Goal: Book appointment/travel/reservation

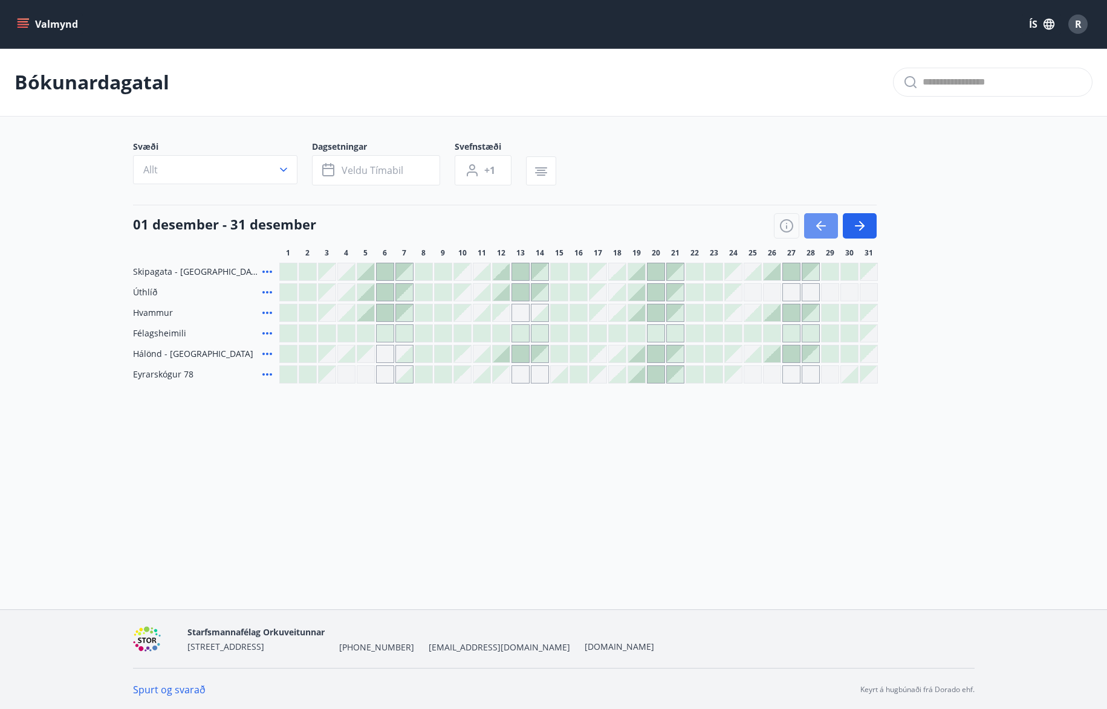
drag, startPoint x: 817, startPoint y: 225, endPoint x: 876, endPoint y: 213, distance: 60.6
click at [818, 225] on icon "button" at bounding box center [820, 226] width 15 height 15
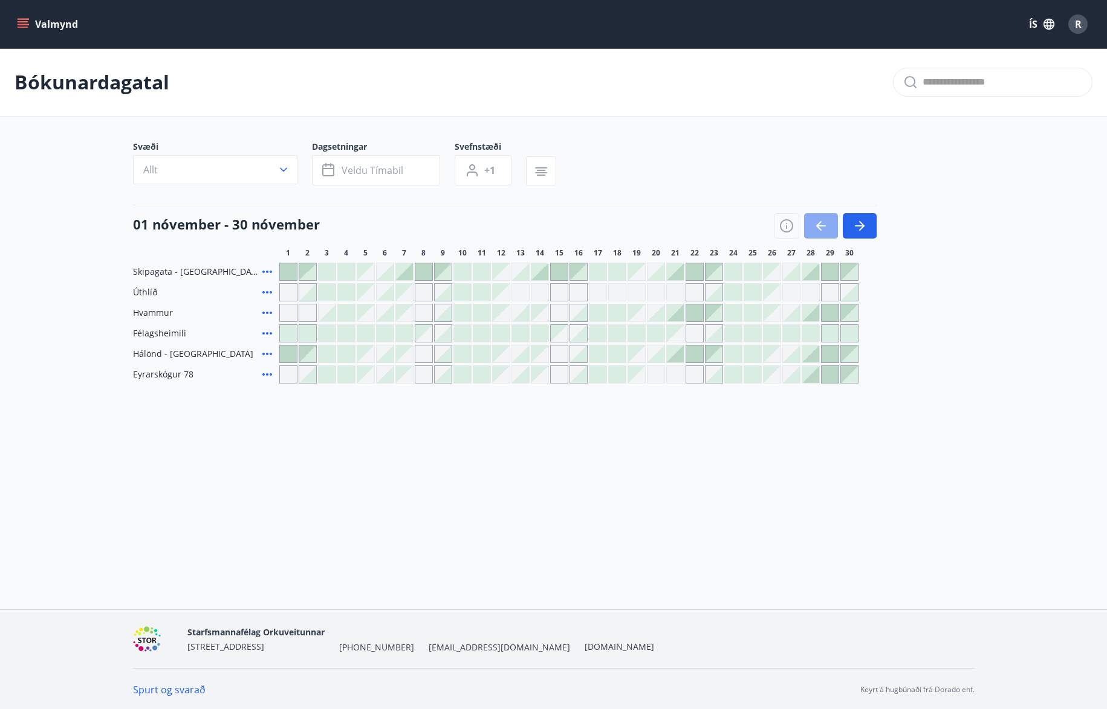
click at [827, 218] on button "button" at bounding box center [821, 225] width 34 height 25
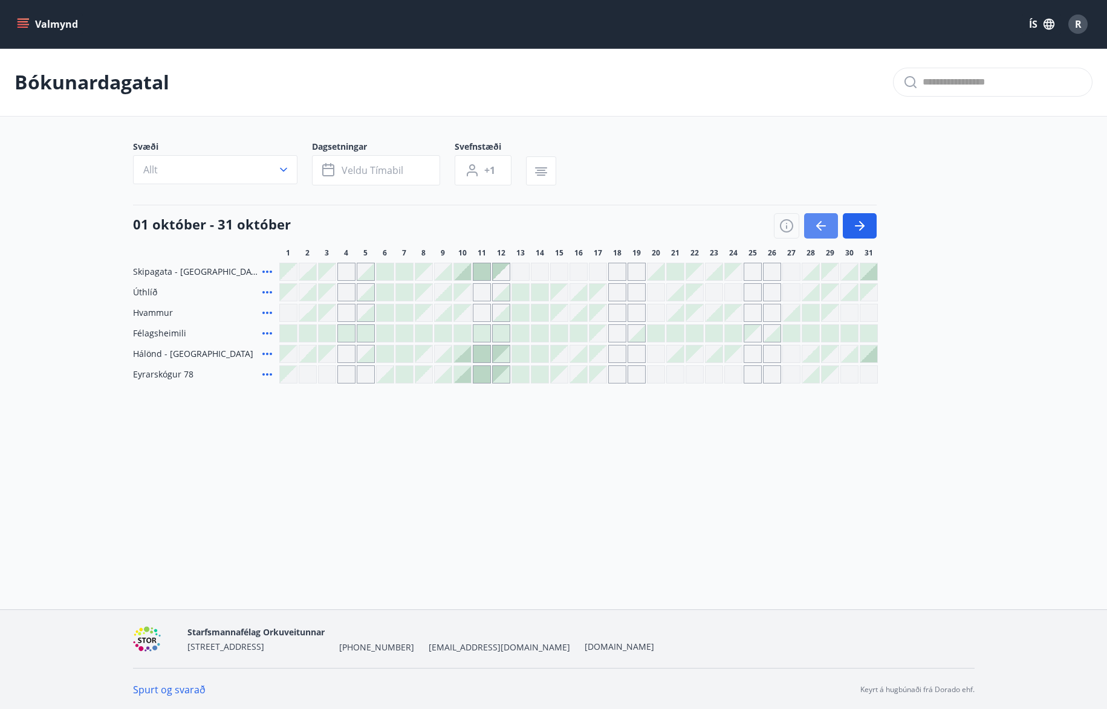
click at [826, 218] on button "button" at bounding box center [821, 225] width 34 height 25
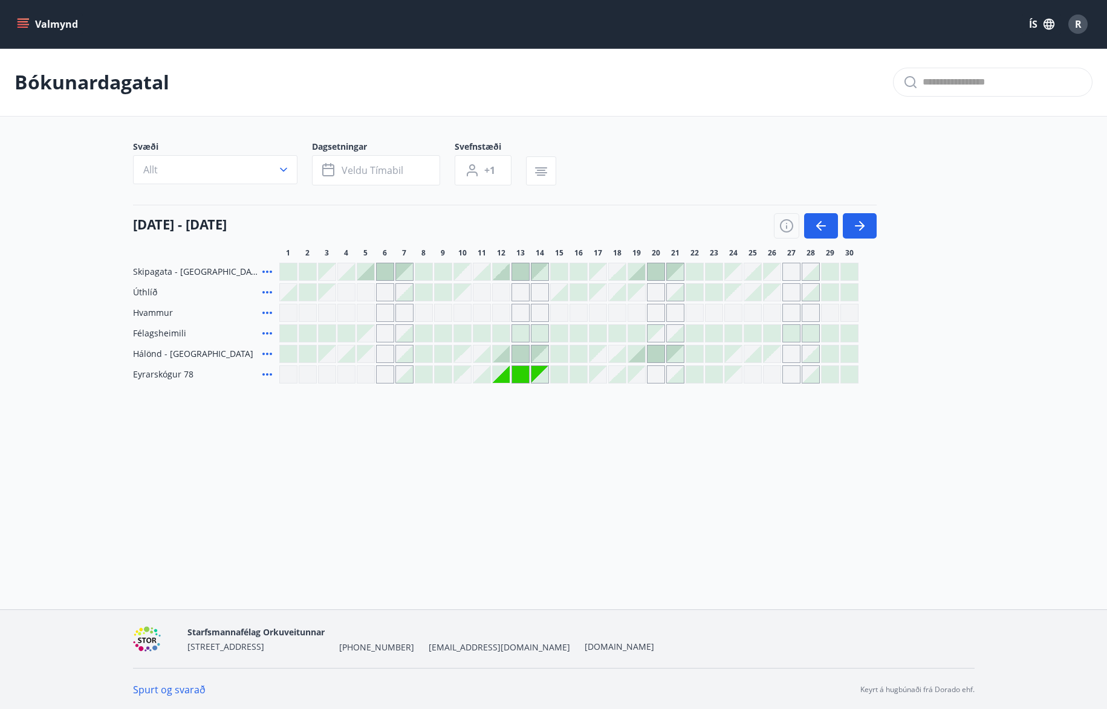
click at [656, 353] on div at bounding box center [655, 354] width 17 height 17
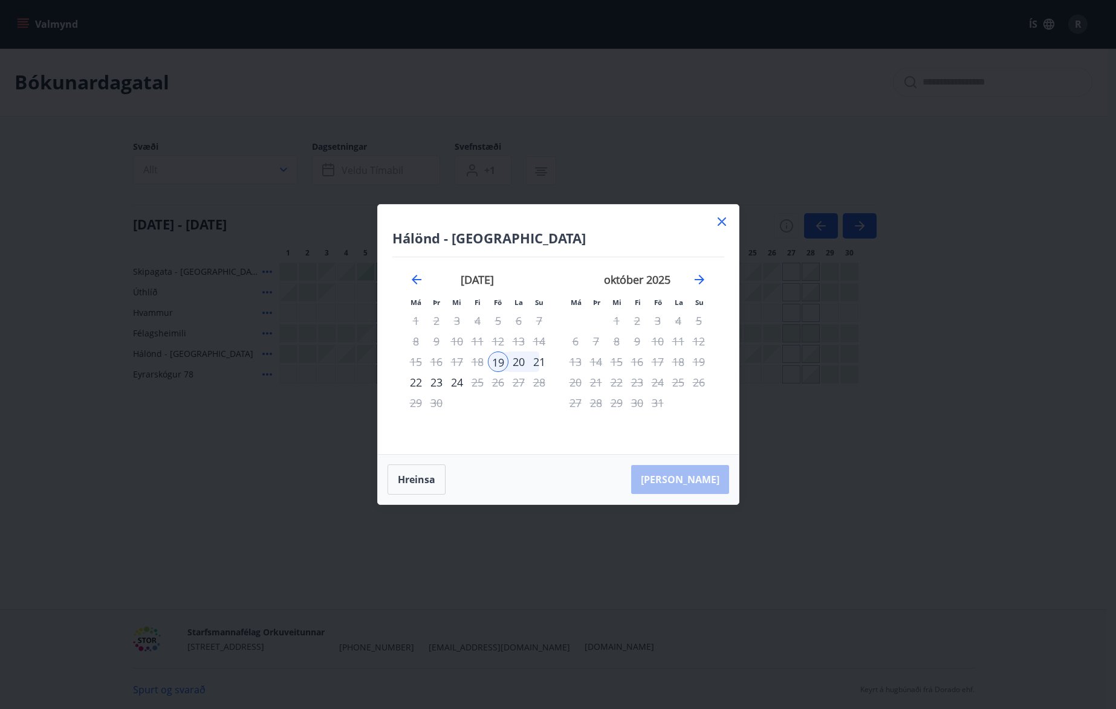
click at [537, 358] on div "21" at bounding box center [539, 362] width 21 height 21
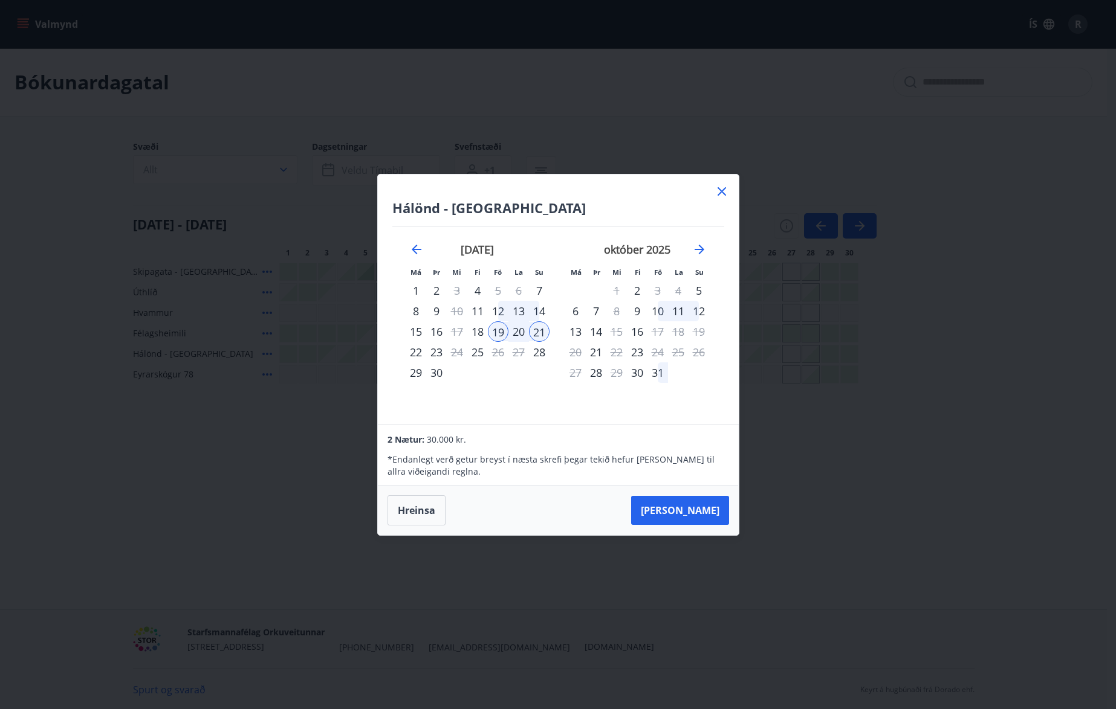
click at [720, 188] on icon at bounding box center [721, 191] width 15 height 15
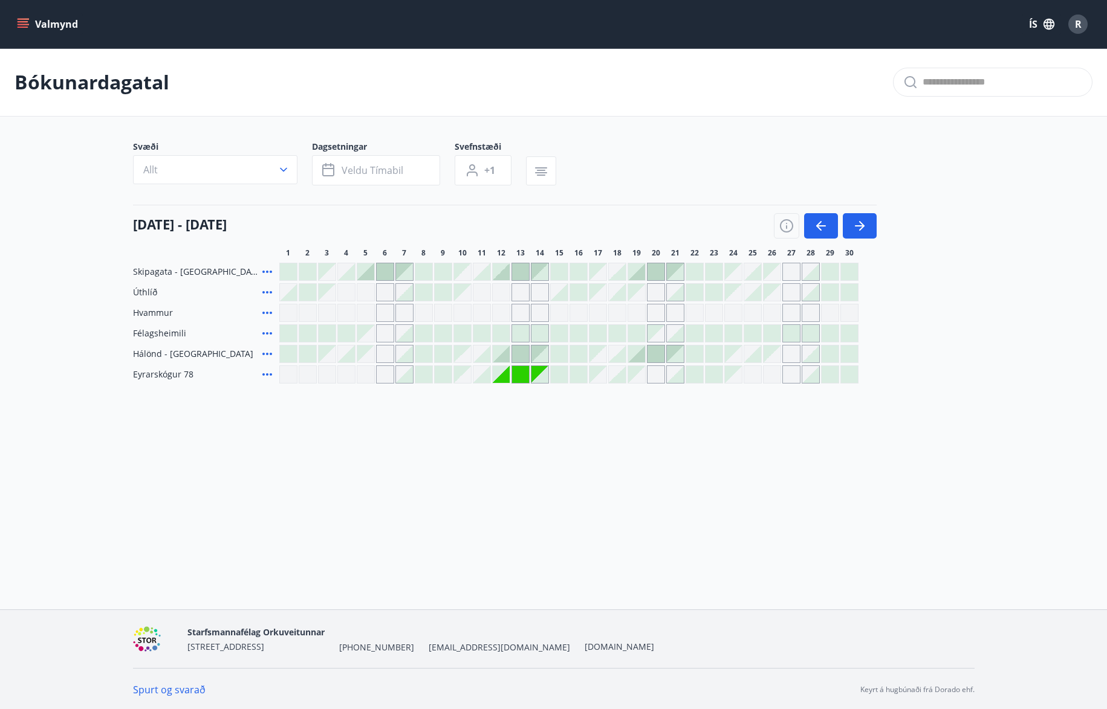
click at [638, 352] on div at bounding box center [636, 354] width 17 height 17
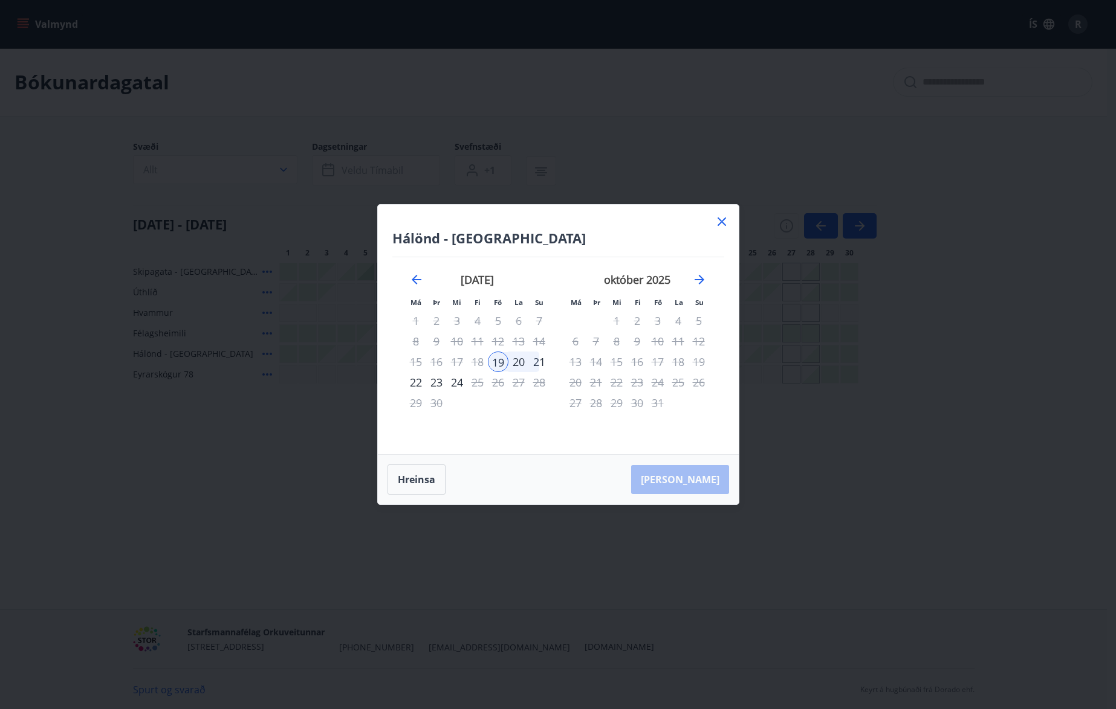
click at [538, 359] on div "21" at bounding box center [539, 362] width 21 height 21
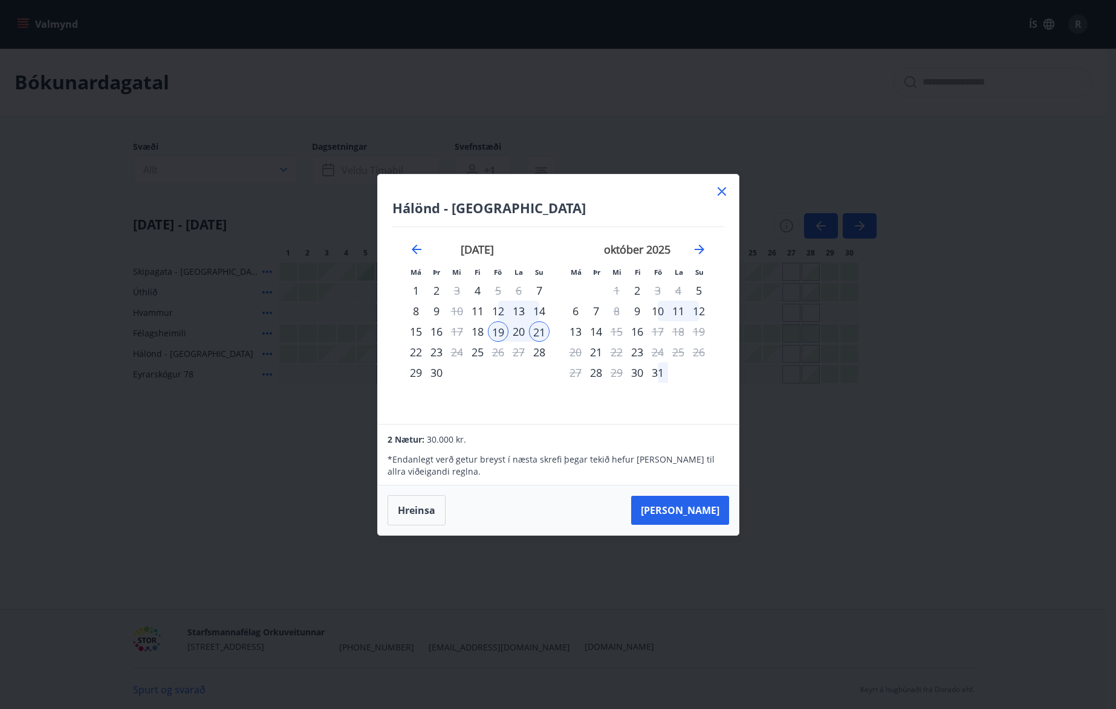
click at [496, 332] on div "19" at bounding box center [498, 332] width 21 height 21
click at [515, 330] on div "20" at bounding box center [518, 332] width 21 height 21
click at [540, 330] on div "21" at bounding box center [539, 332] width 21 height 21
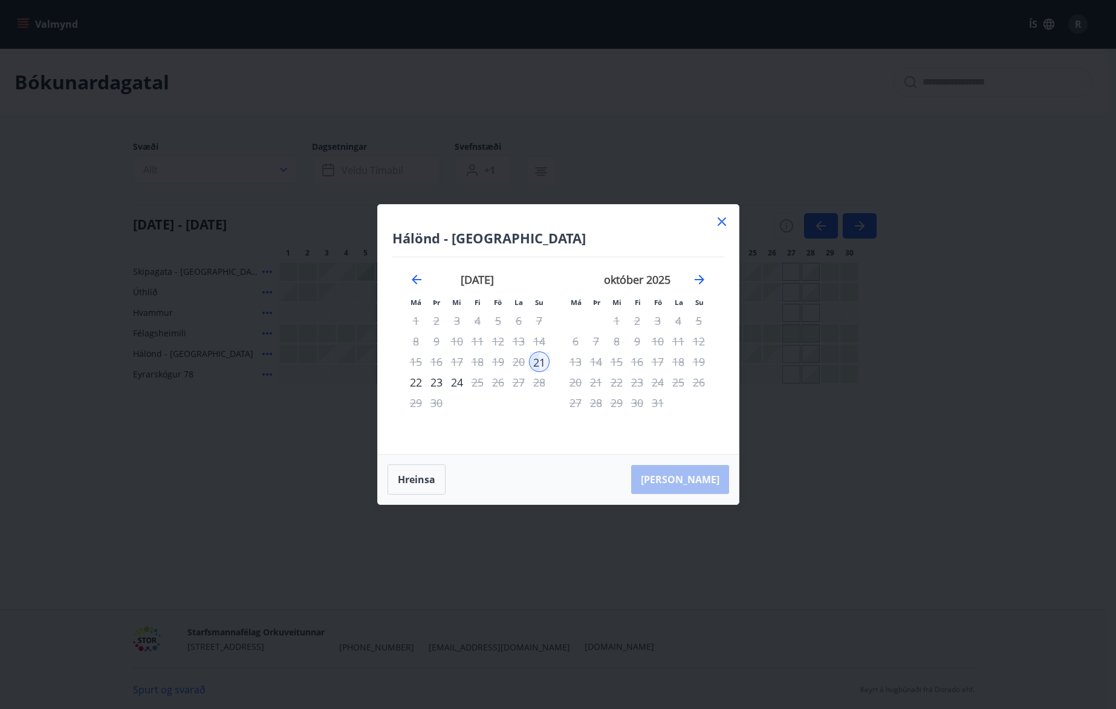
click at [720, 222] on icon at bounding box center [721, 222] width 15 height 15
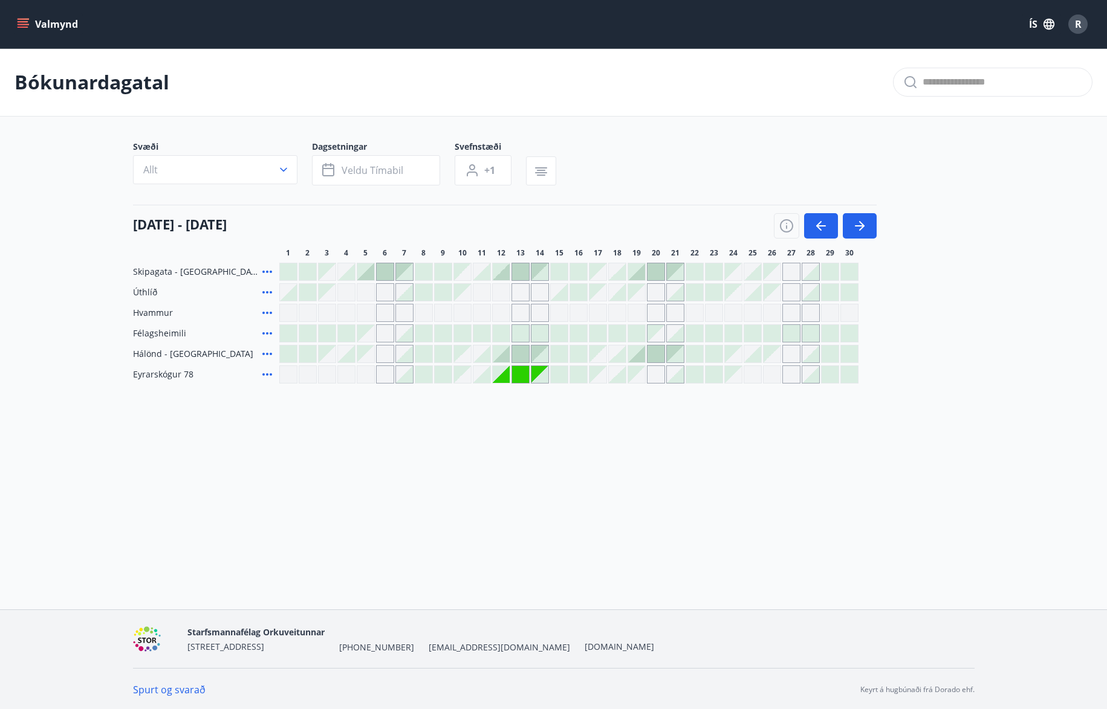
click at [751, 446] on div "Valmynd ÍS R Bókunardagatal Svæði Allt Dagsetningar Veldu tímabil Svefnstæði +1…" at bounding box center [553, 305] width 1107 height 610
click at [640, 351] on div at bounding box center [636, 354] width 17 height 17
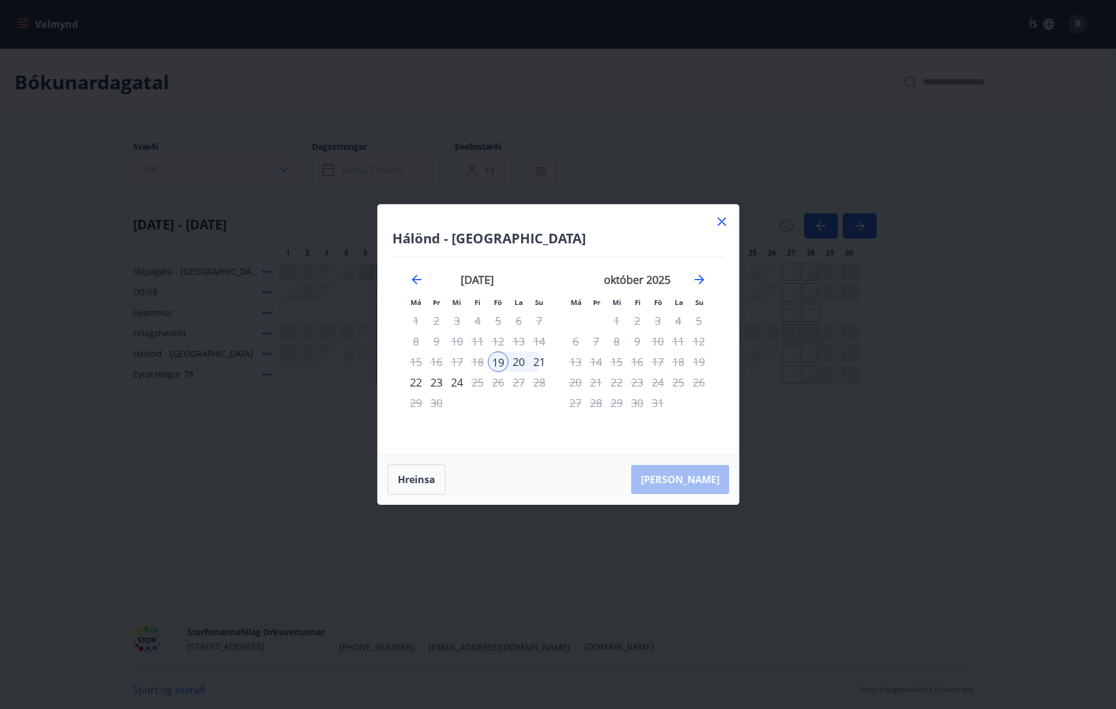
click at [538, 360] on div "21" at bounding box center [539, 362] width 21 height 21
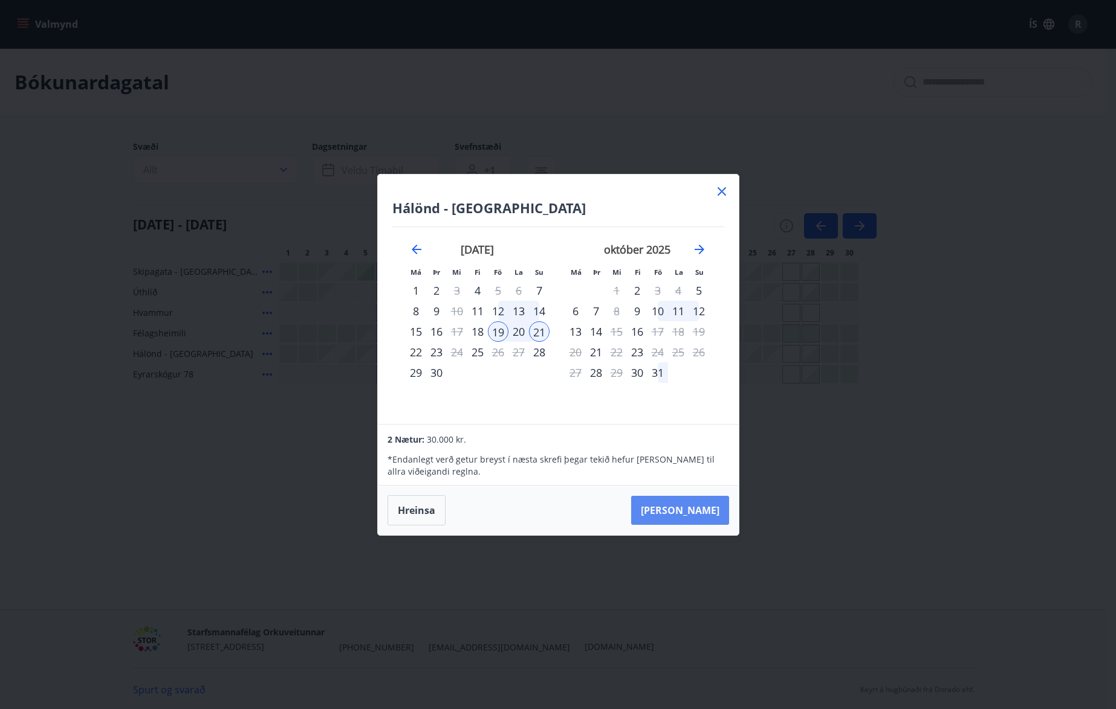
click at [698, 508] on button "[PERSON_NAME]" at bounding box center [680, 510] width 98 height 29
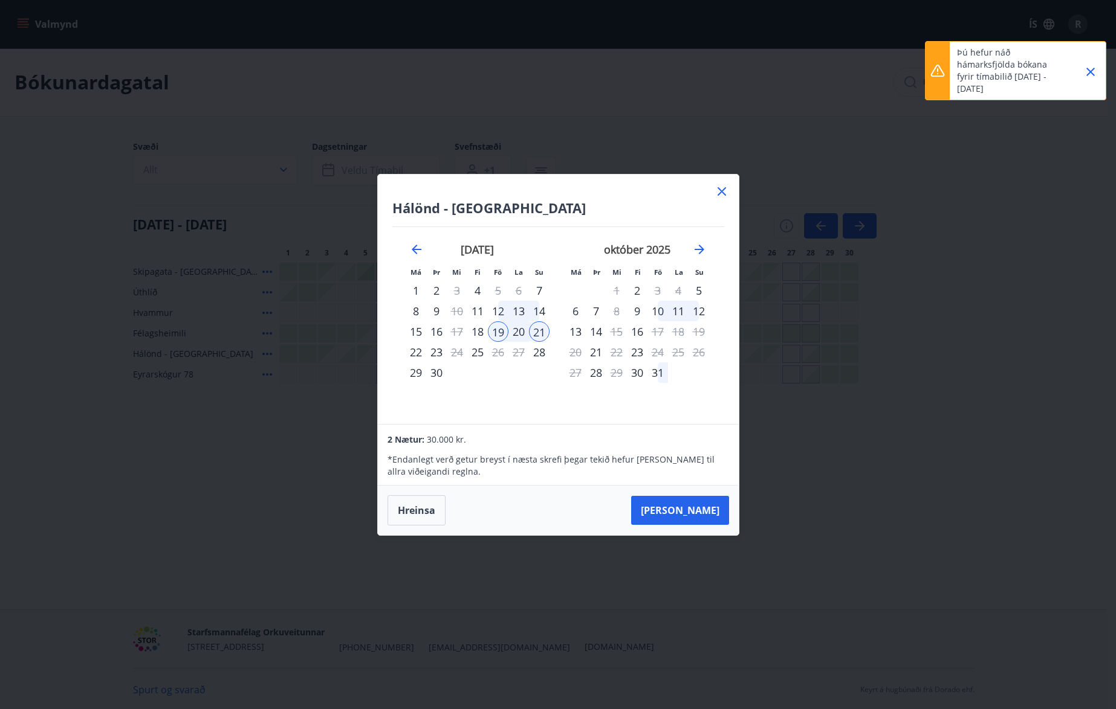
click at [720, 189] on icon at bounding box center [721, 191] width 8 height 8
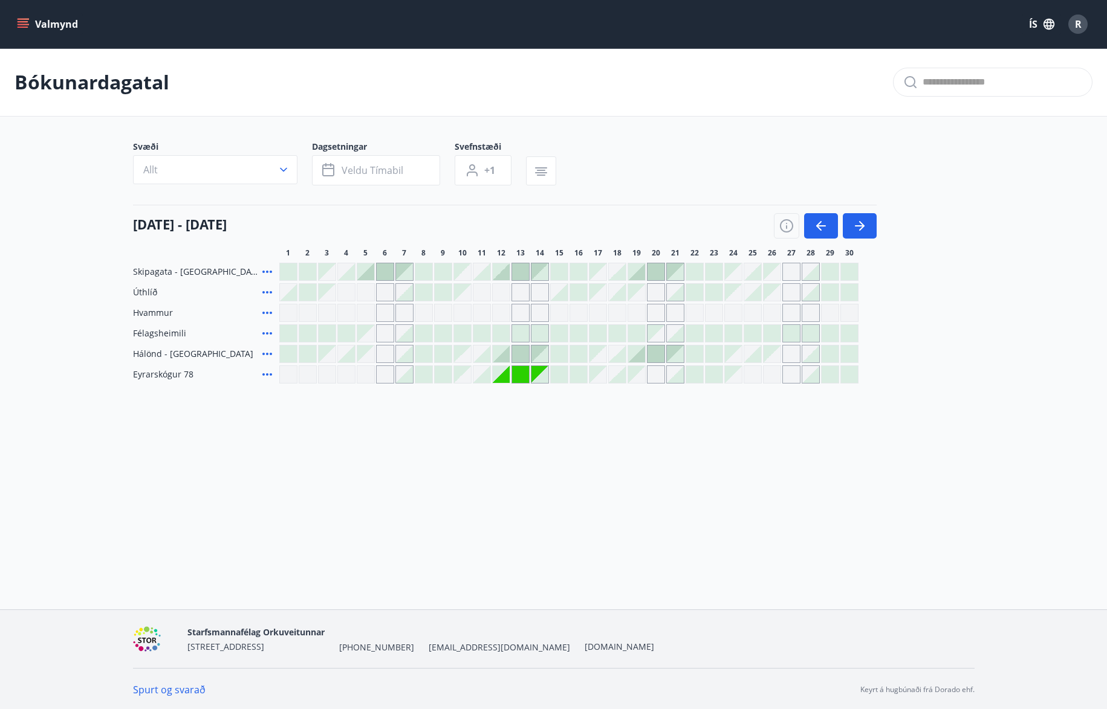
click at [637, 352] on div at bounding box center [636, 354] width 17 height 17
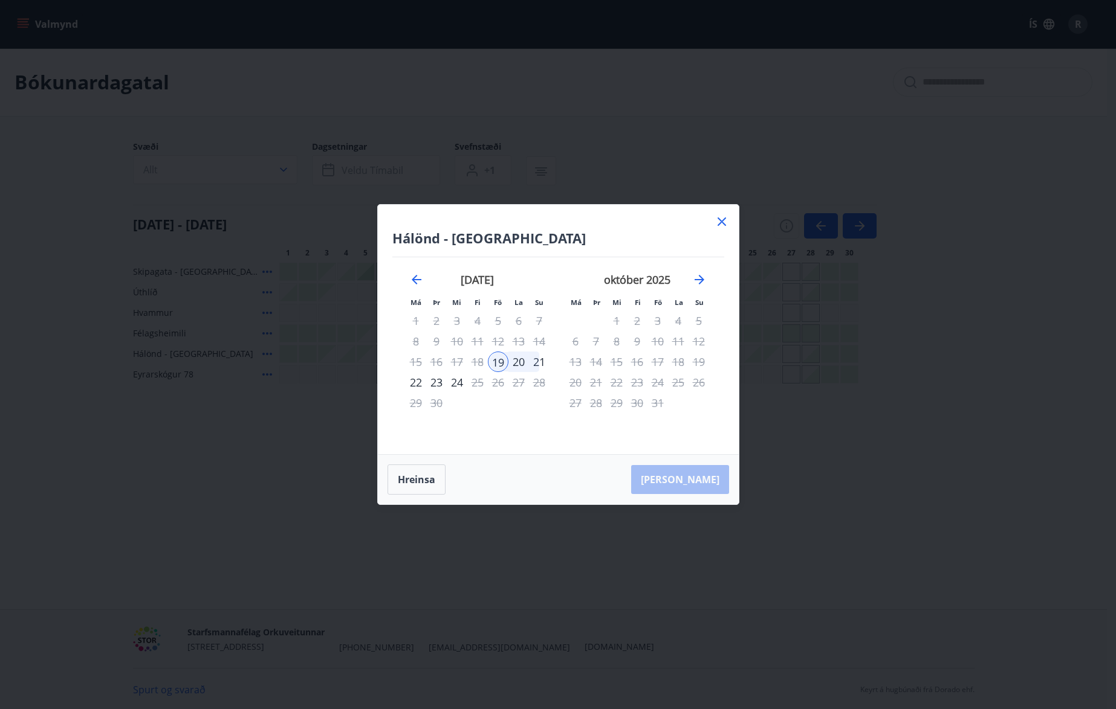
click at [538, 358] on div "21" at bounding box center [539, 362] width 21 height 21
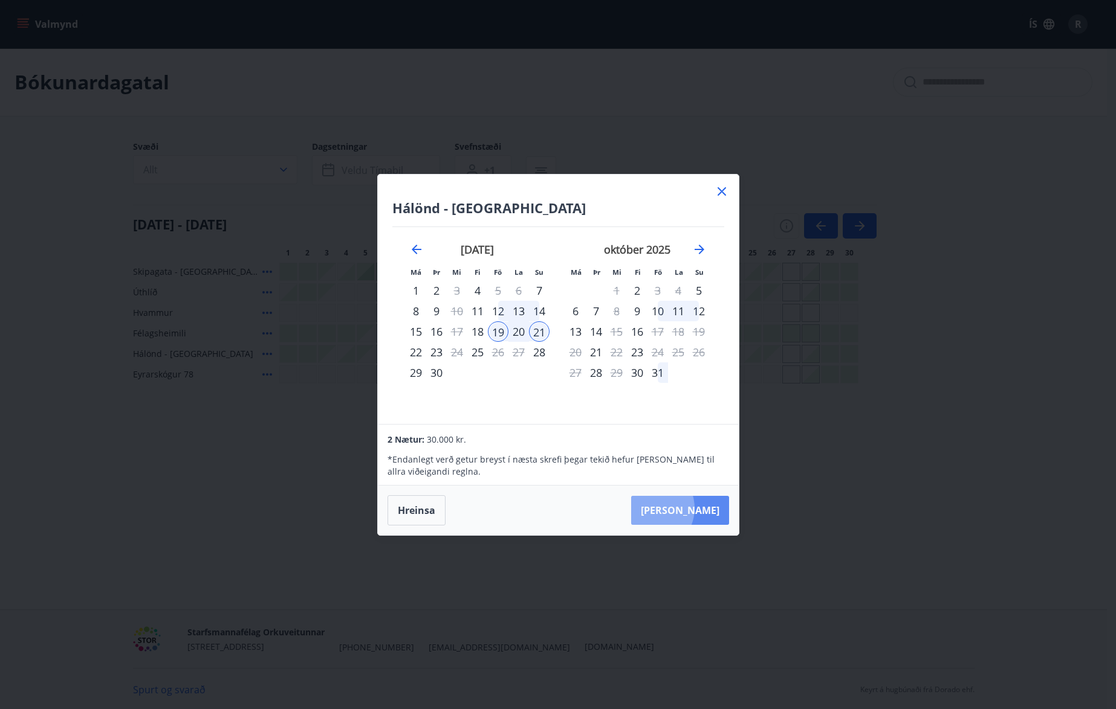
click at [687, 508] on button "[PERSON_NAME]" at bounding box center [680, 510] width 98 height 29
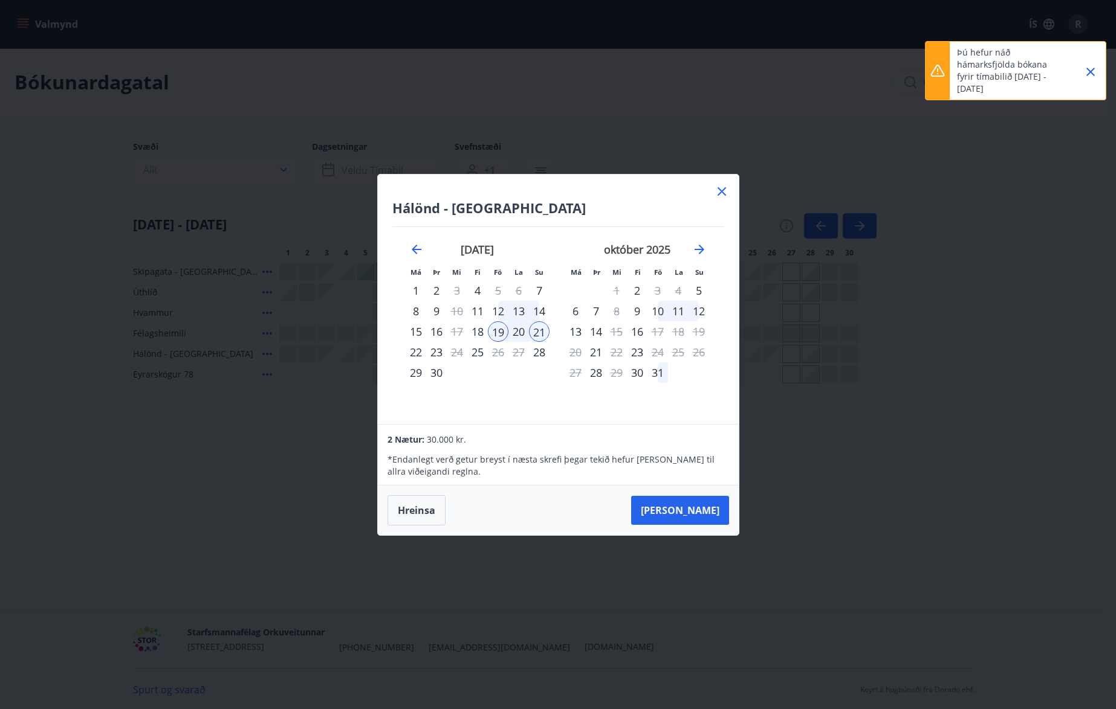
click at [1093, 70] on icon "Close" at bounding box center [1090, 72] width 15 height 15
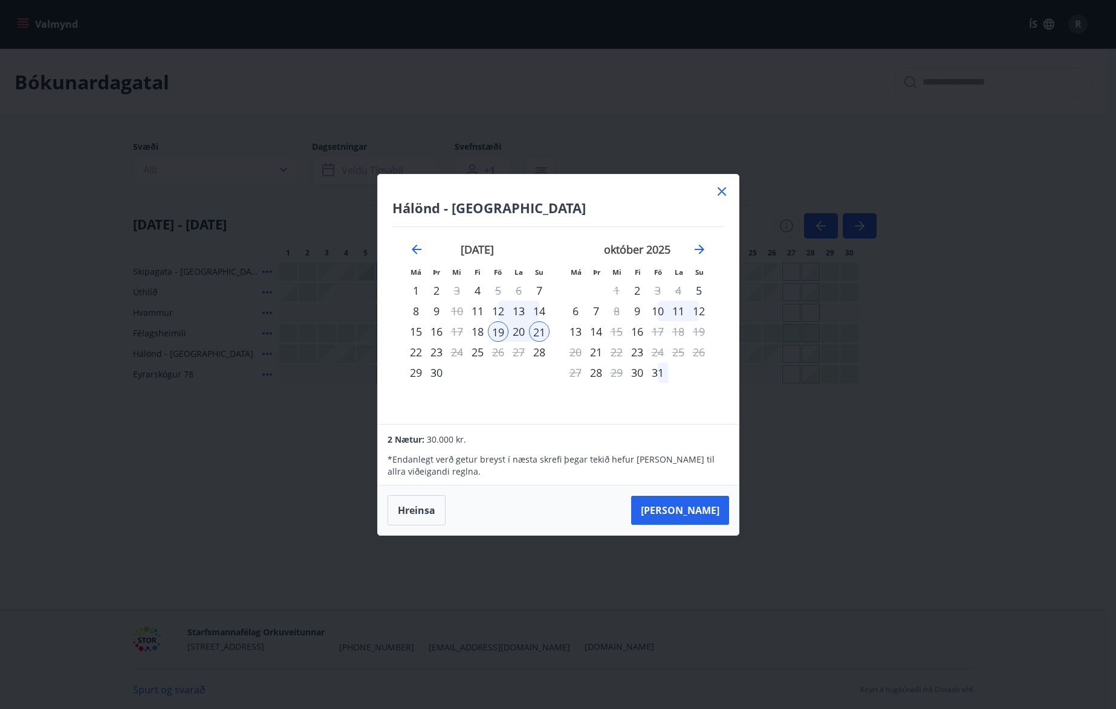
click at [723, 186] on icon at bounding box center [721, 191] width 15 height 15
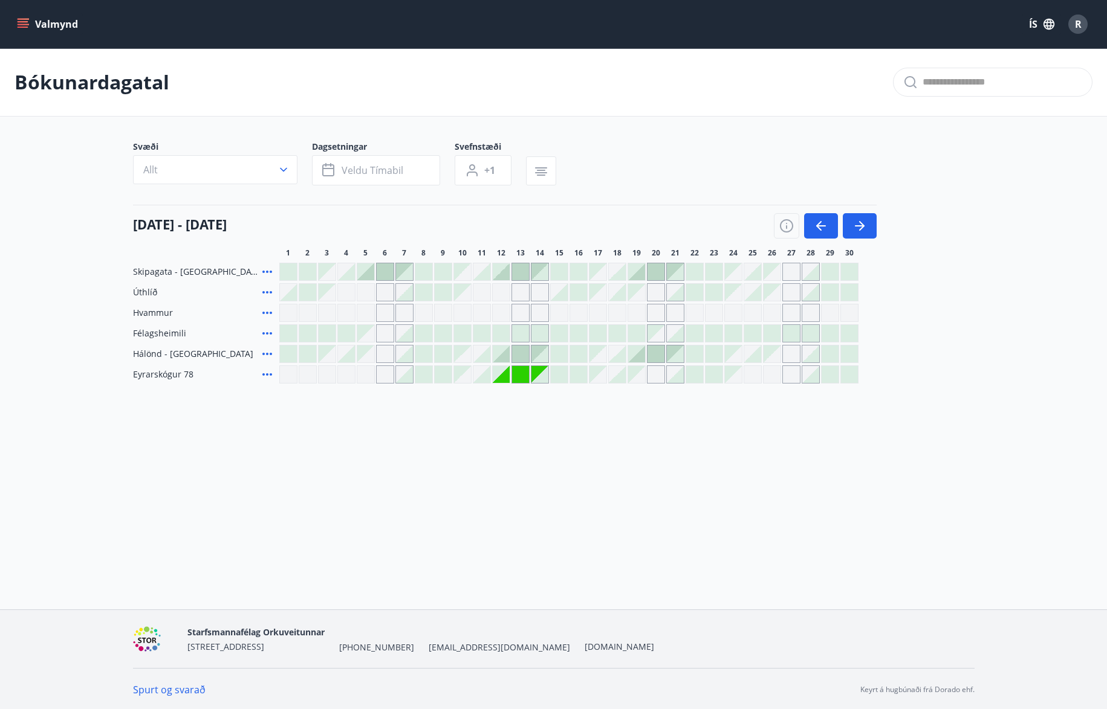
click at [502, 352] on div at bounding box center [501, 354] width 17 height 17
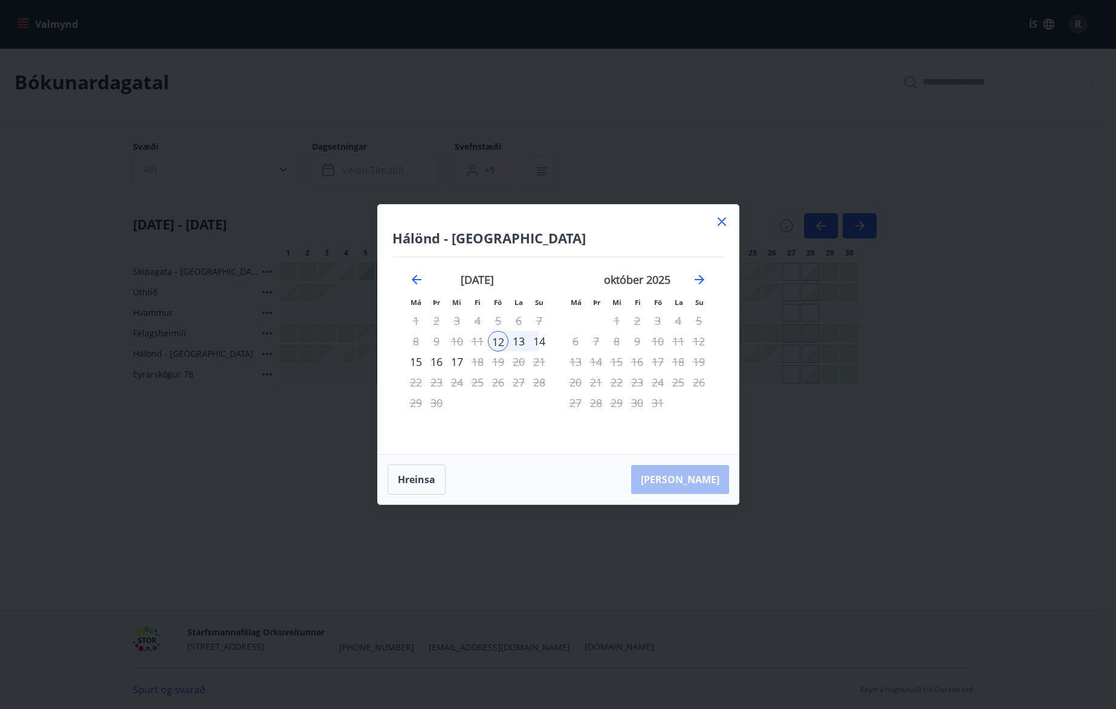
click at [534, 337] on div "14" at bounding box center [539, 341] width 21 height 21
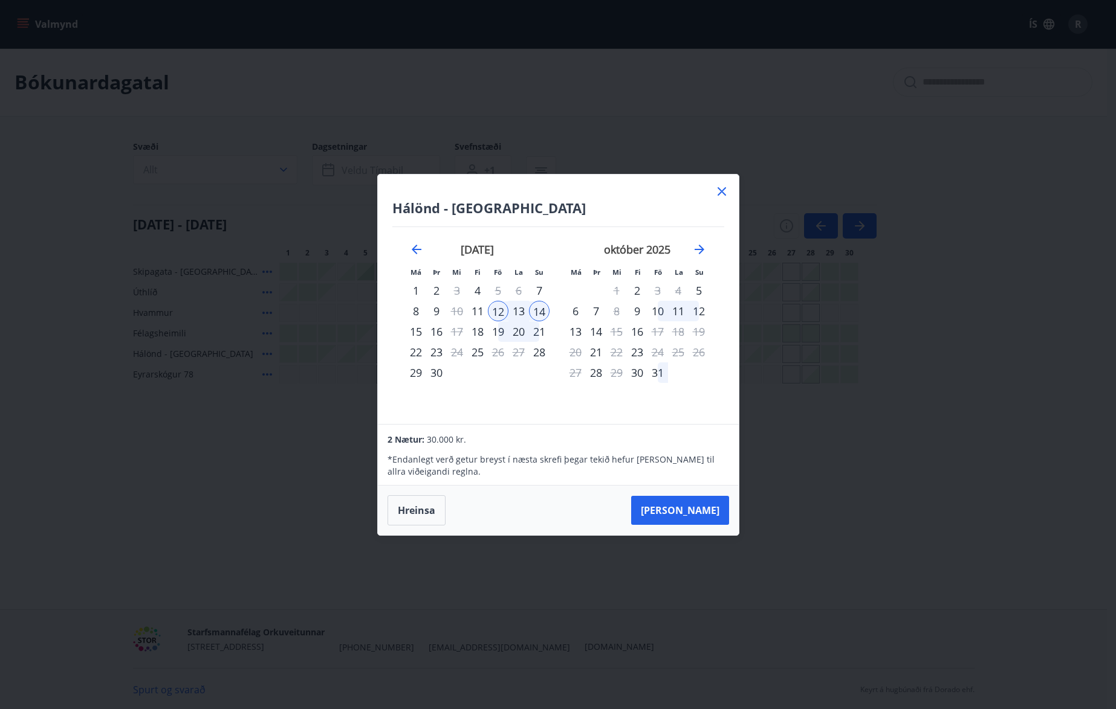
click at [726, 192] on icon at bounding box center [721, 191] width 15 height 15
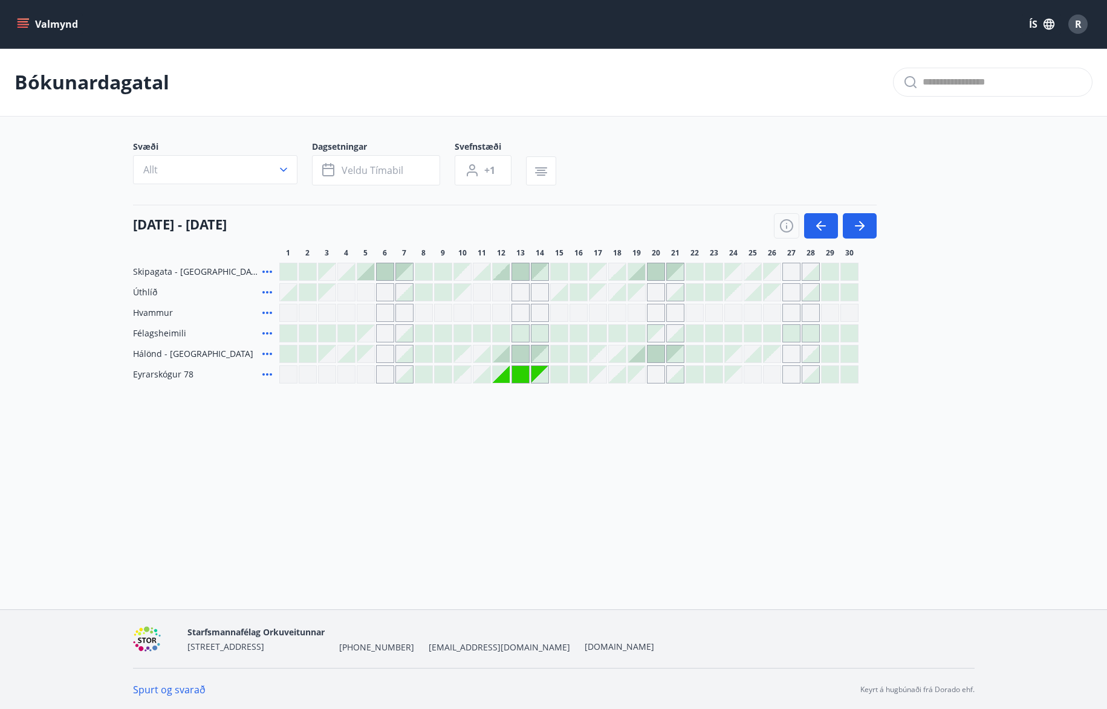
click at [369, 353] on div "Gráir dagar eru ekki bókanlegir" at bounding box center [365, 354] width 17 height 17
click at [436, 350] on div at bounding box center [443, 354] width 17 height 17
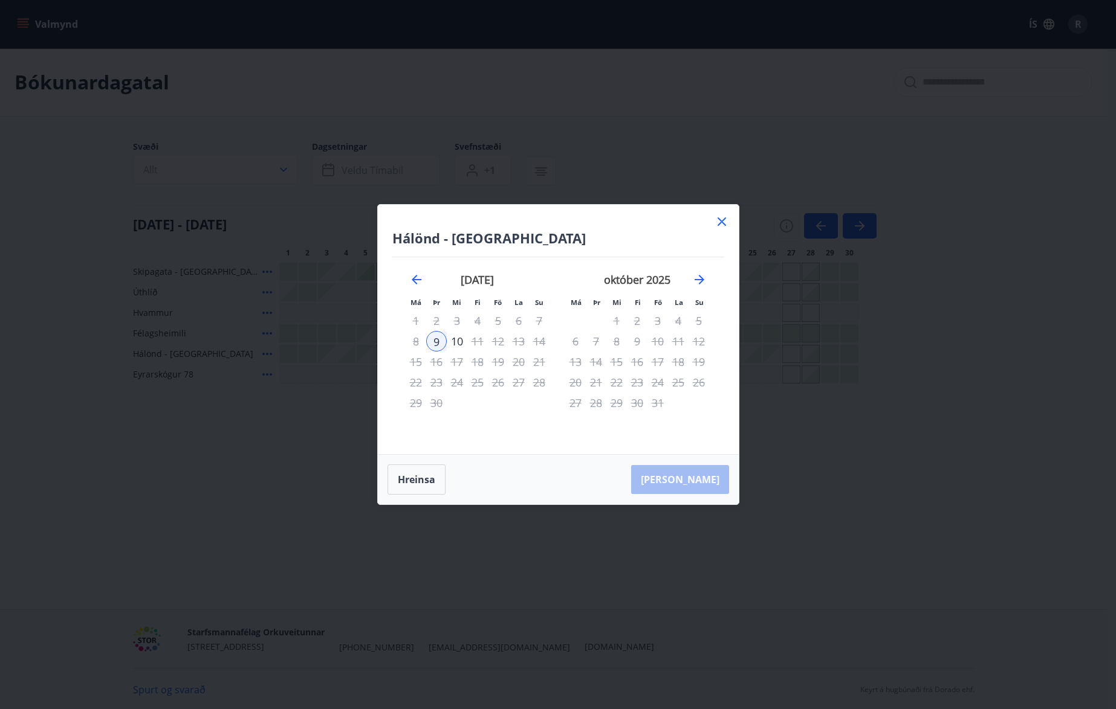
click at [726, 217] on icon at bounding box center [721, 222] width 15 height 15
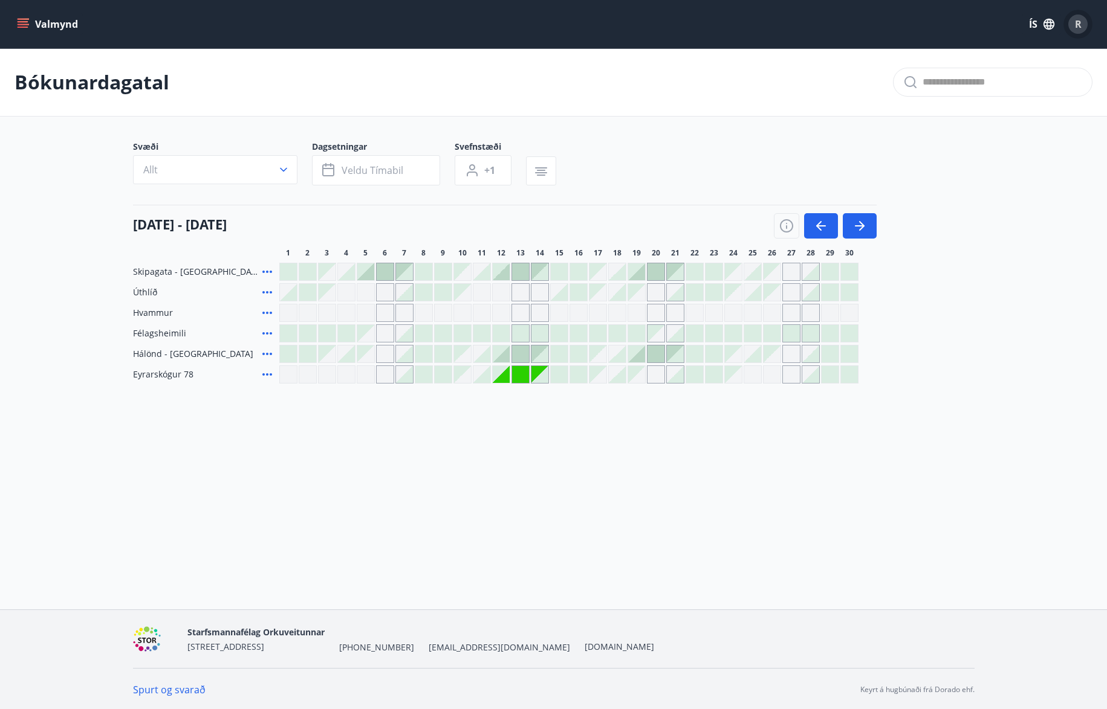
click at [1079, 19] on span "R" at bounding box center [1077, 24] width 7 height 13
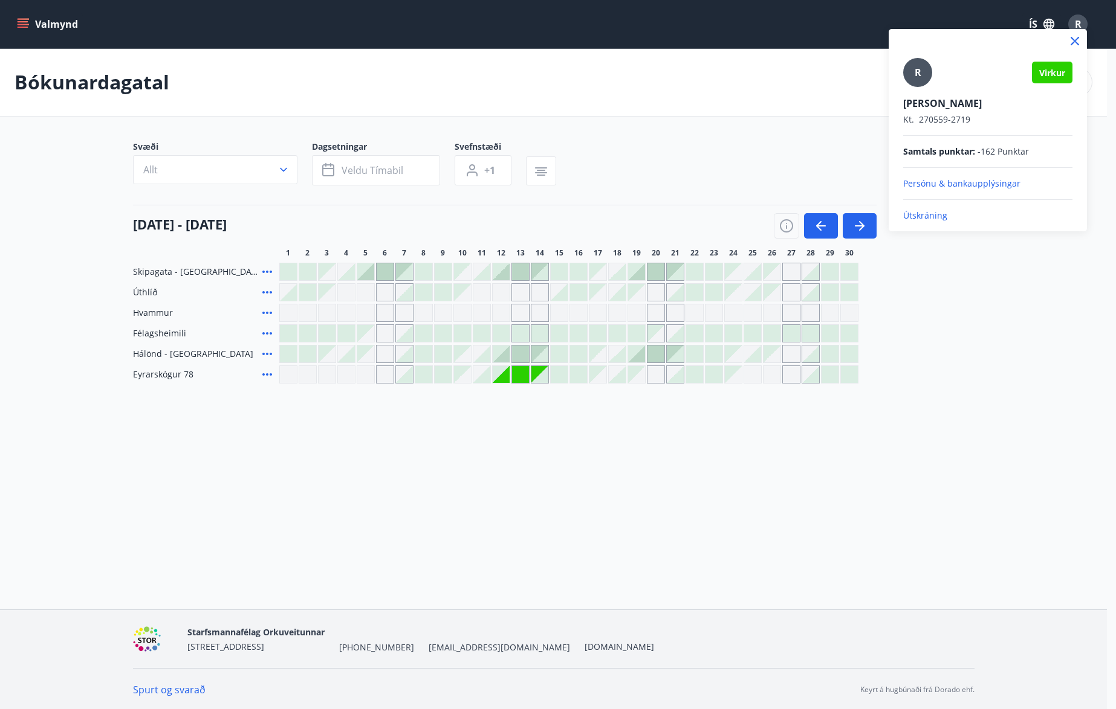
click at [935, 216] on p "Útskráning" at bounding box center [987, 216] width 169 height 12
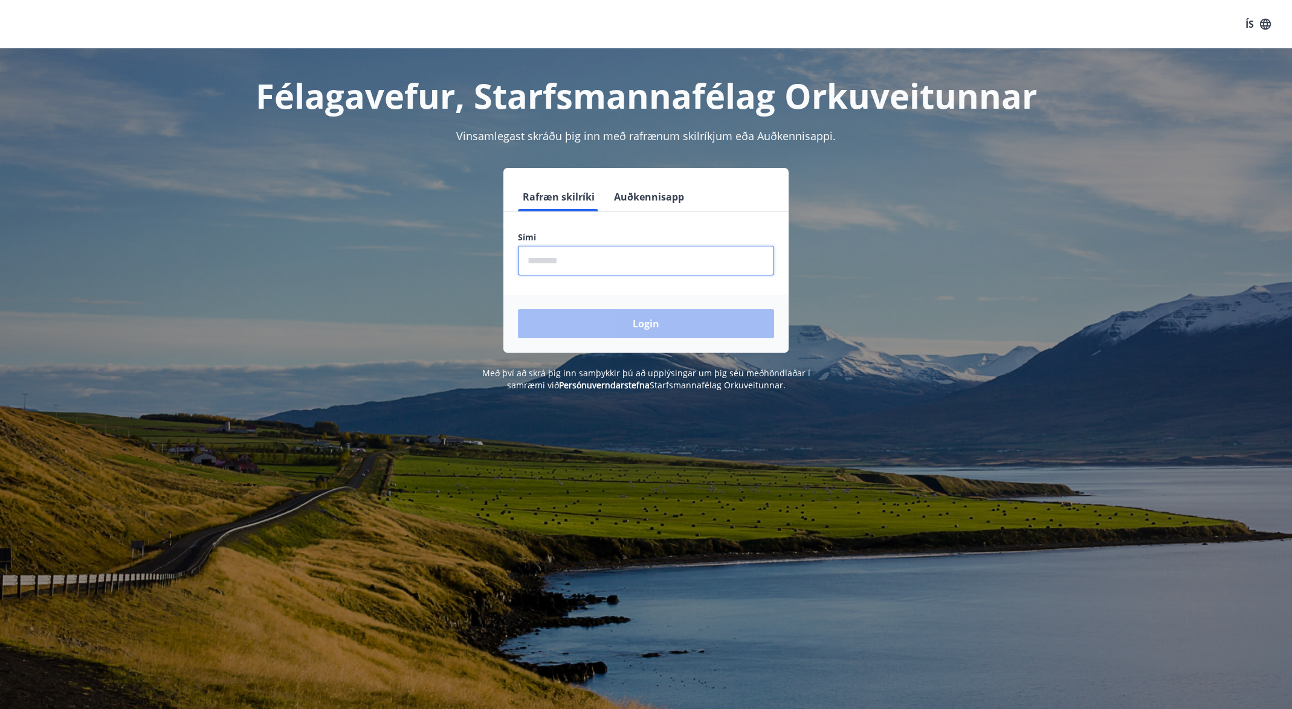
click at [586, 263] on input "phone" at bounding box center [646, 261] width 256 height 30
type input "********"
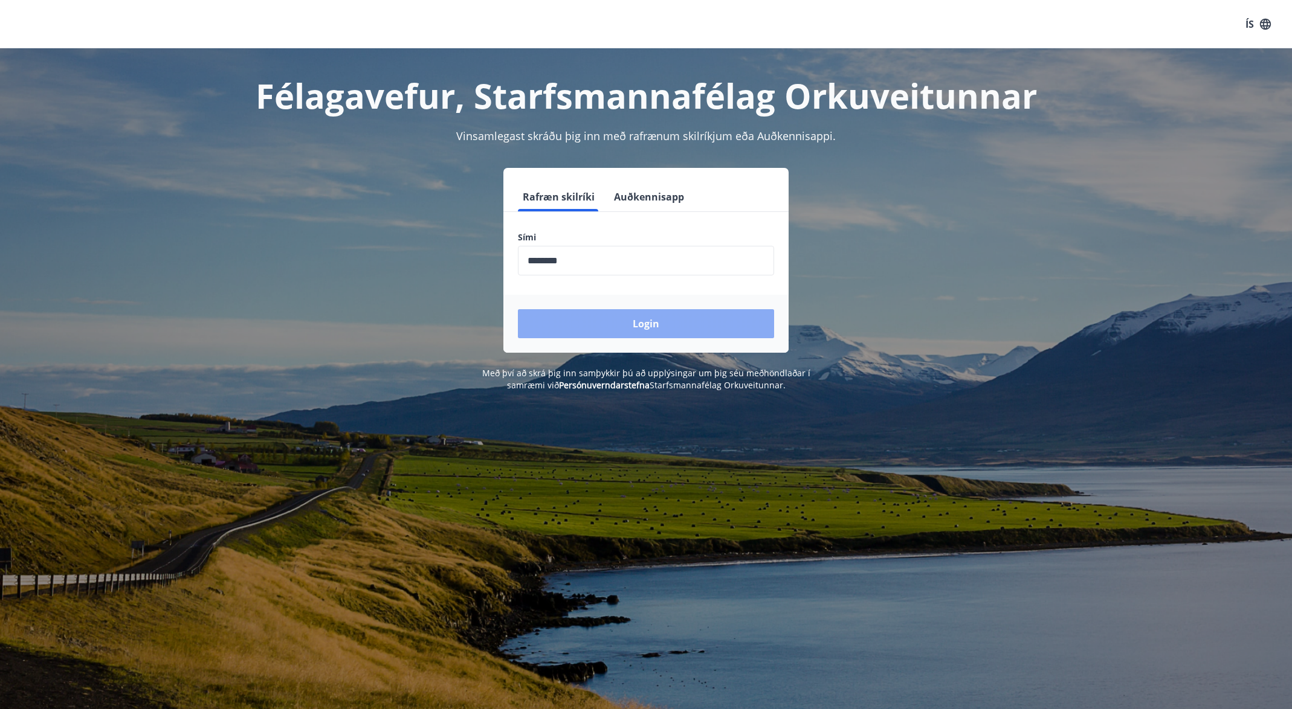
click at [644, 323] on button "Login" at bounding box center [646, 323] width 256 height 29
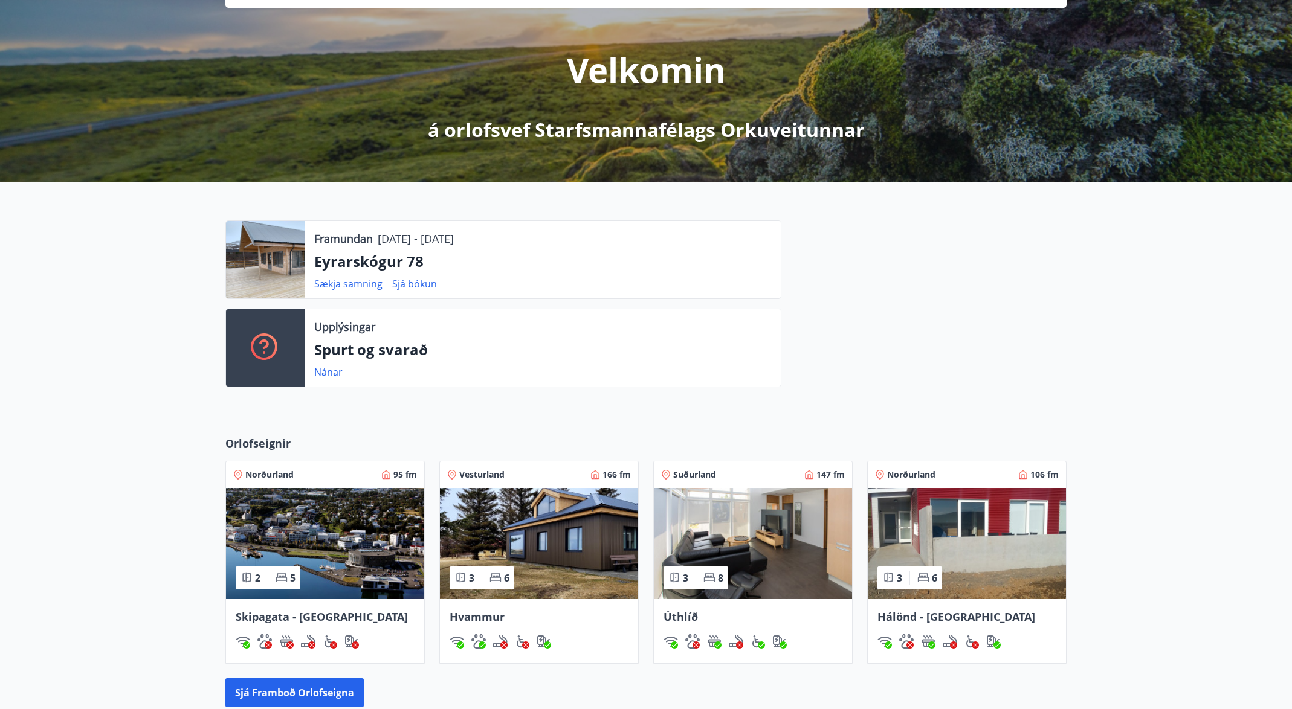
scroll to position [121, 0]
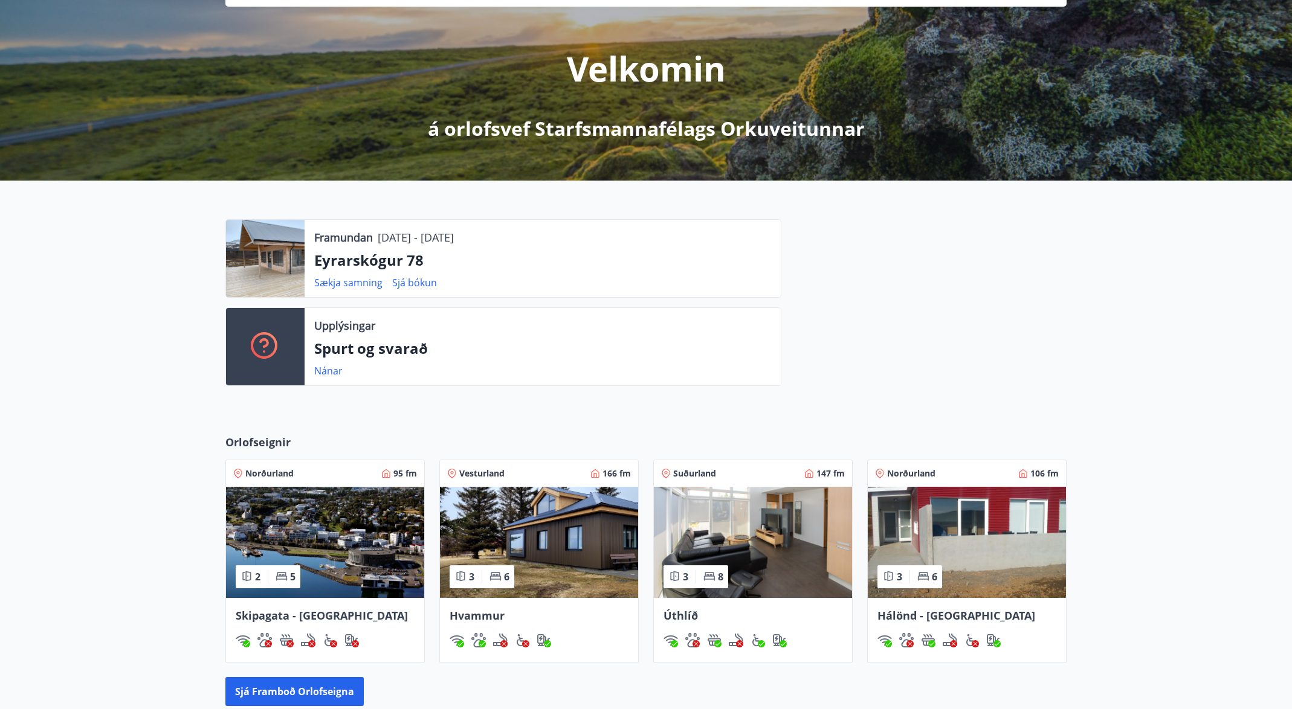
click at [480, 614] on span "Hvammur" at bounding box center [477, 616] width 55 height 15
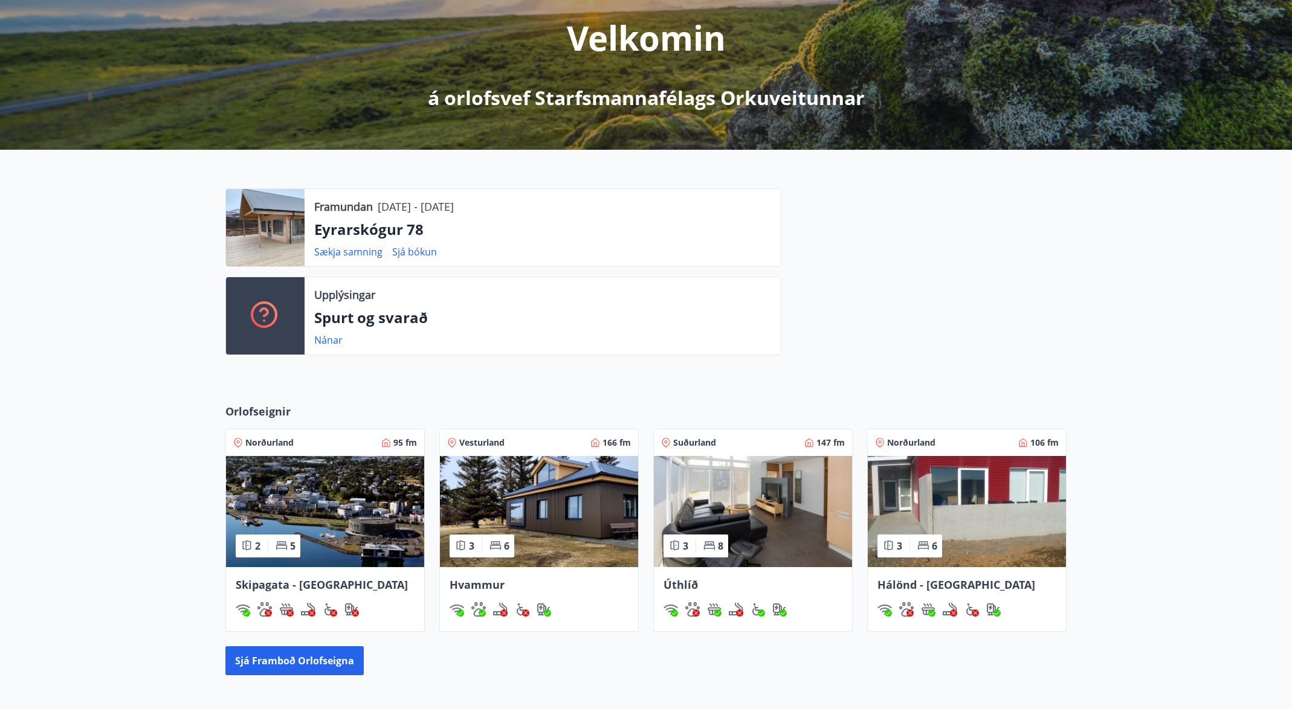
scroll to position [181, 0]
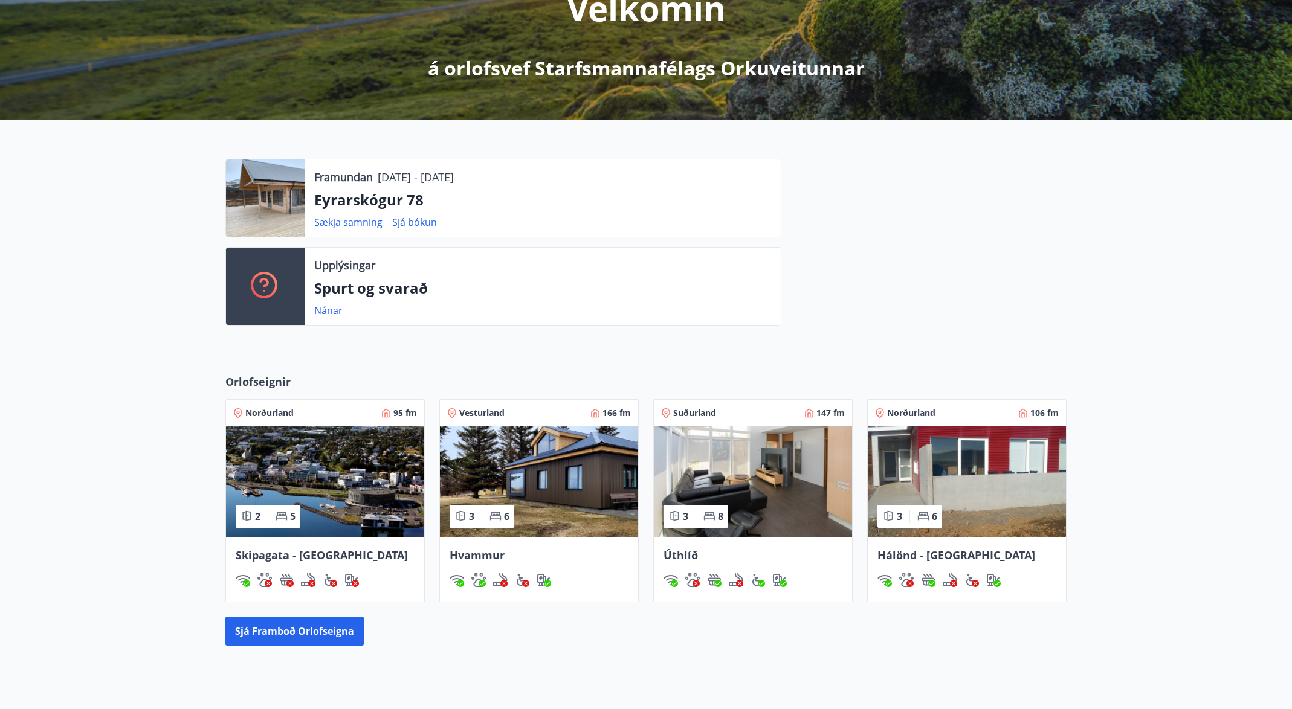
click at [519, 443] on img at bounding box center [539, 482] width 198 height 111
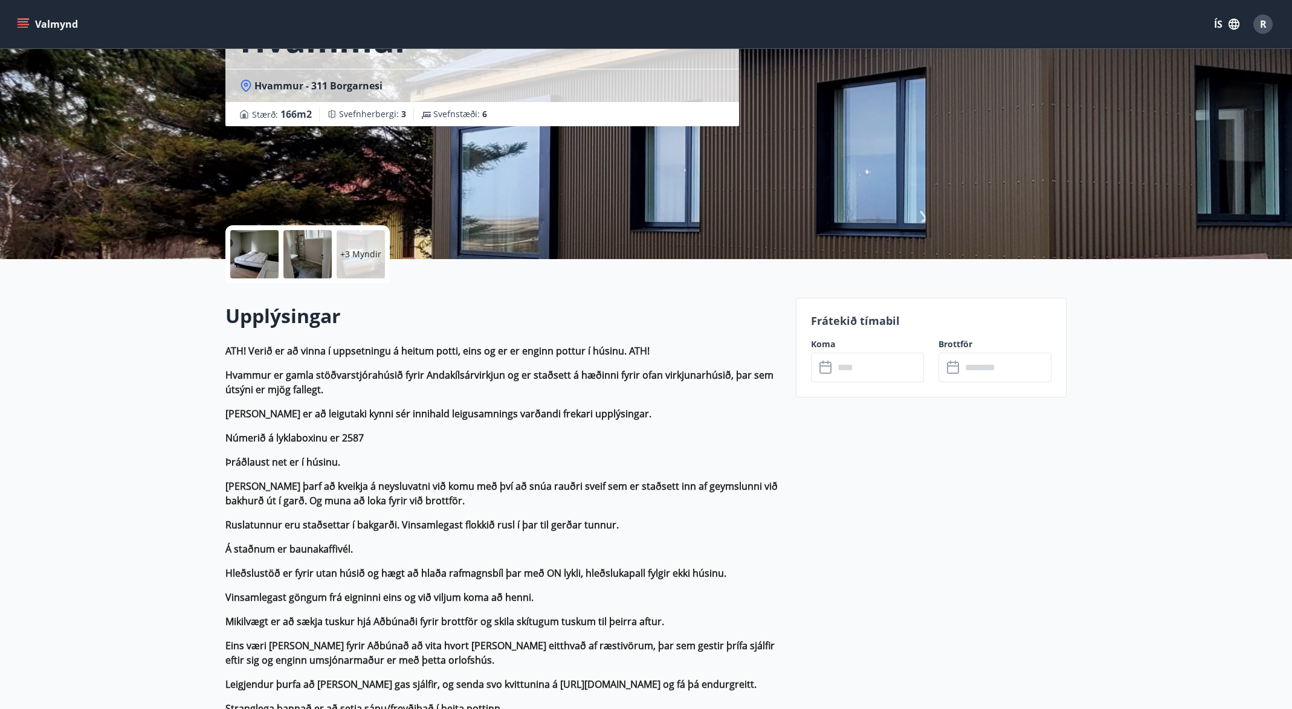
scroll to position [181, 0]
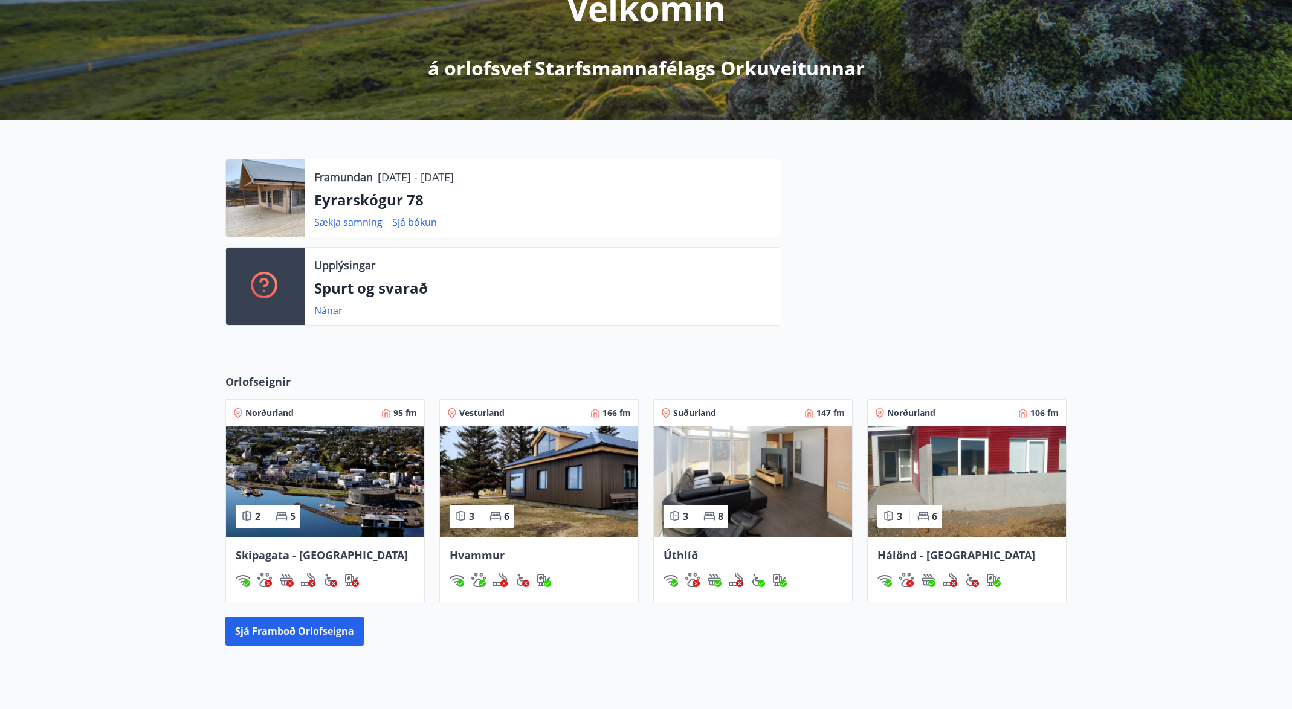
click at [338, 199] on p "Eyrarskógur 78" at bounding box center [542, 200] width 457 height 21
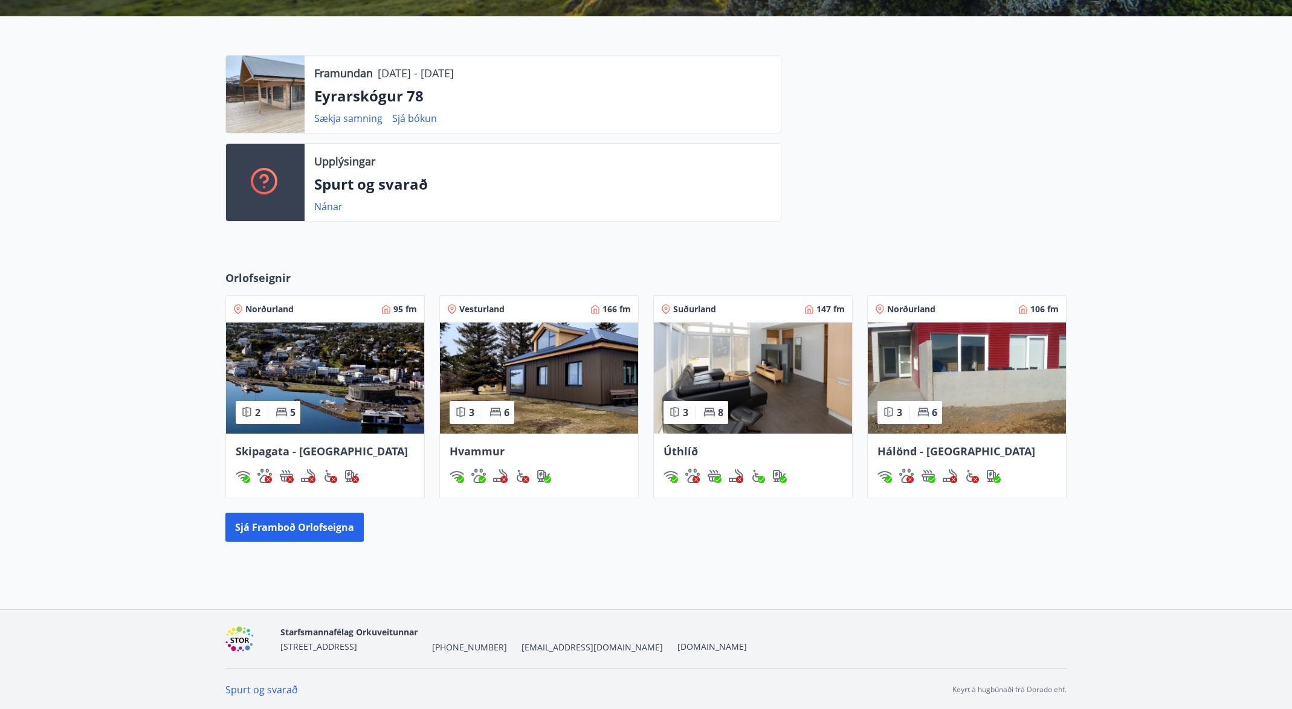
scroll to position [287, 0]
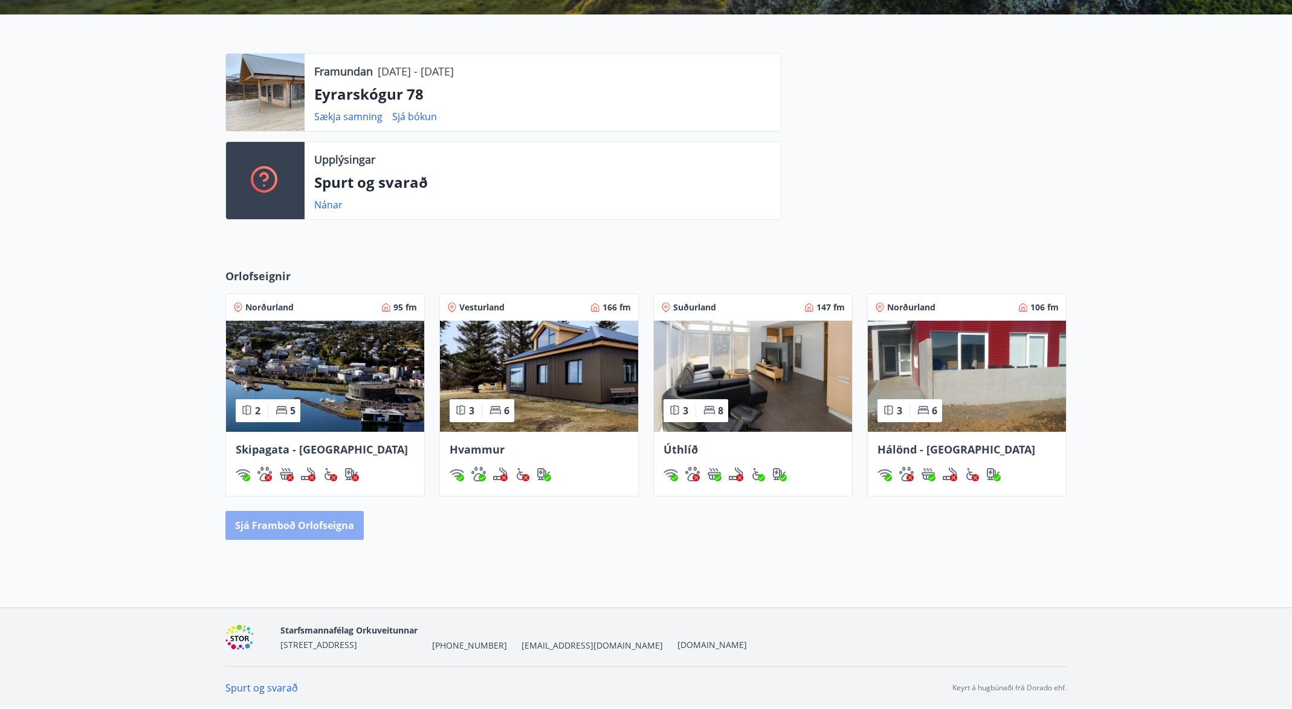
click at [307, 529] on button "Sjá framboð orlofseigna" at bounding box center [294, 525] width 138 height 29
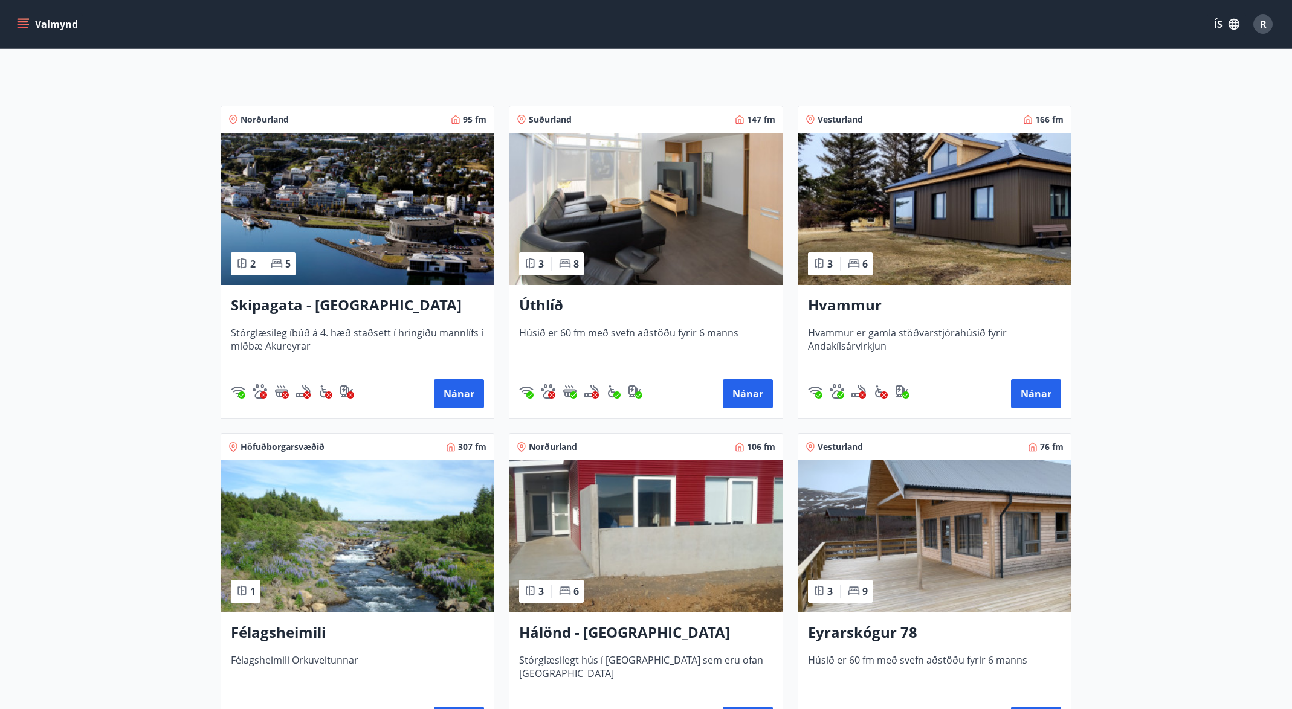
scroll to position [242, 0]
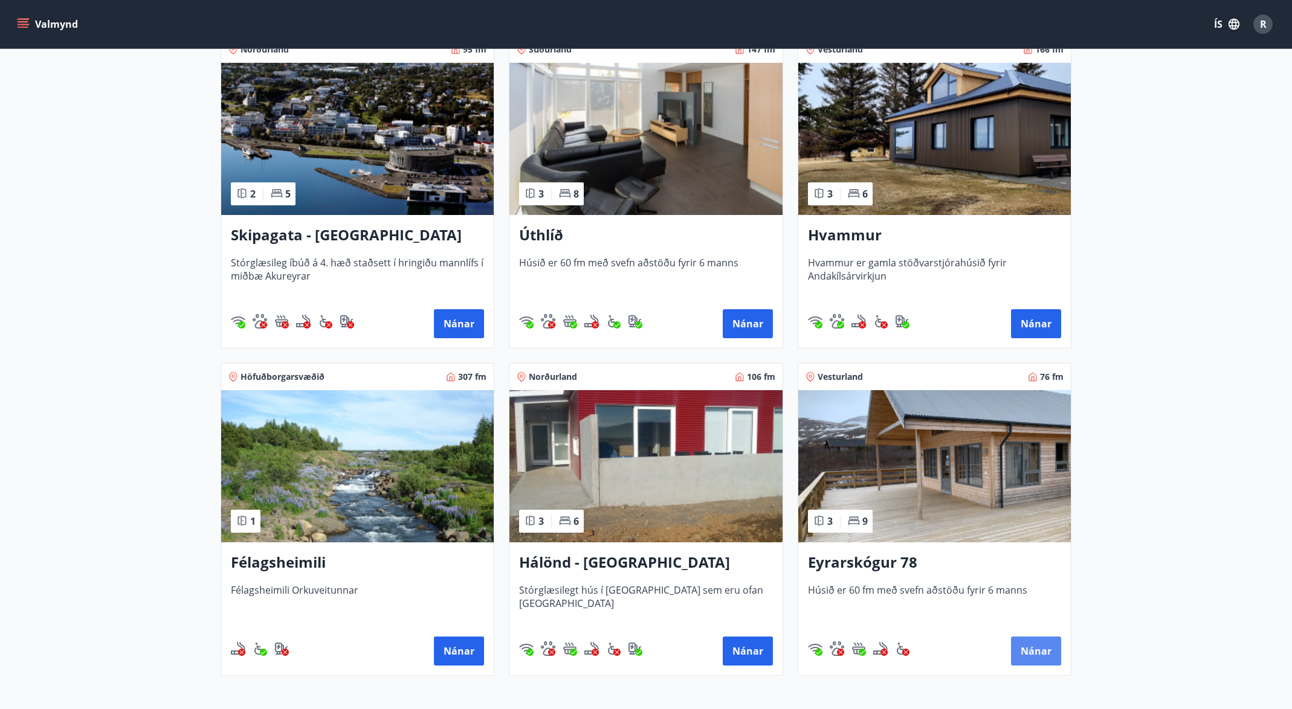
click at [1040, 646] on button "Nánar" at bounding box center [1036, 651] width 50 height 29
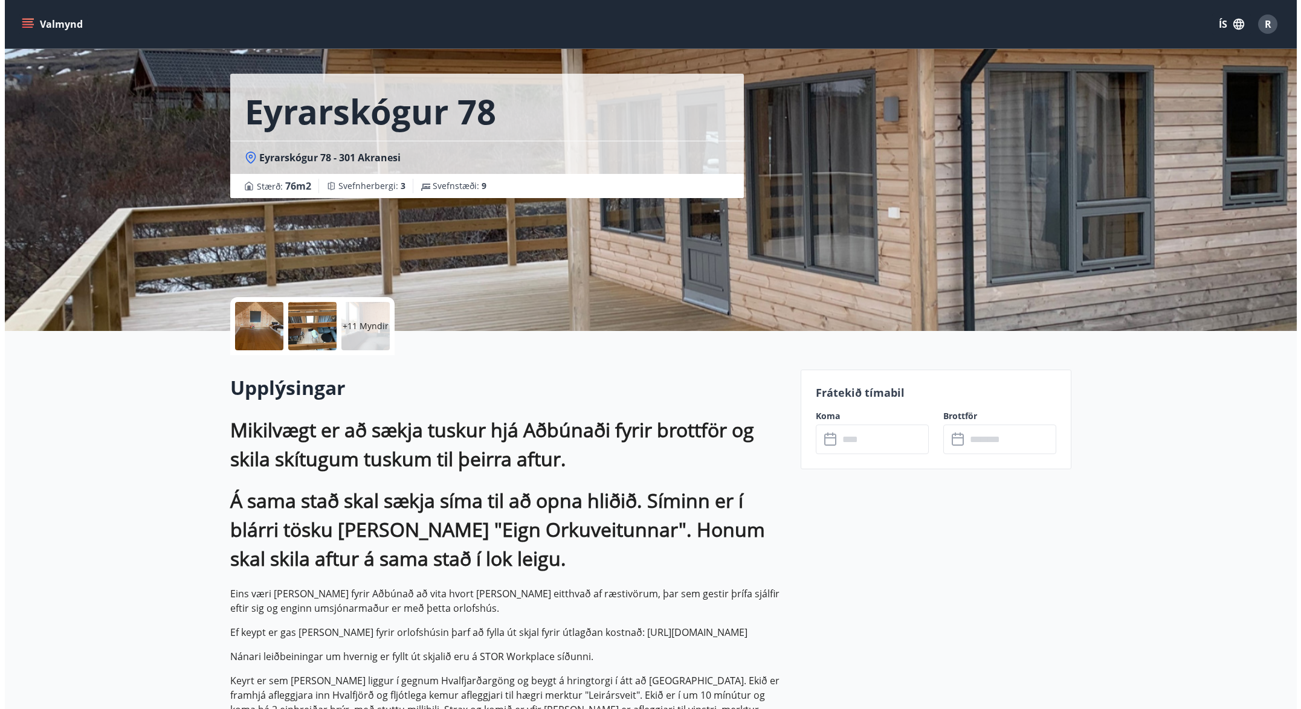
scroll to position [121, 0]
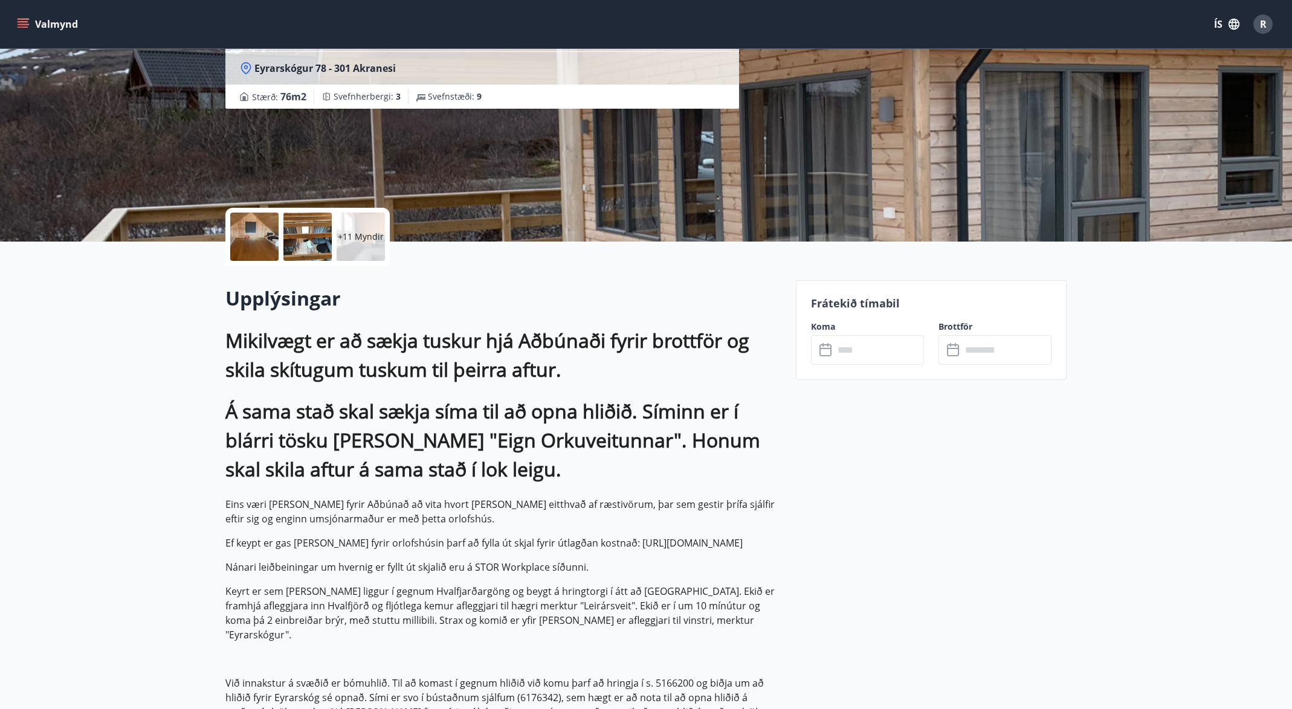
click at [318, 233] on div at bounding box center [307, 237] width 48 height 48
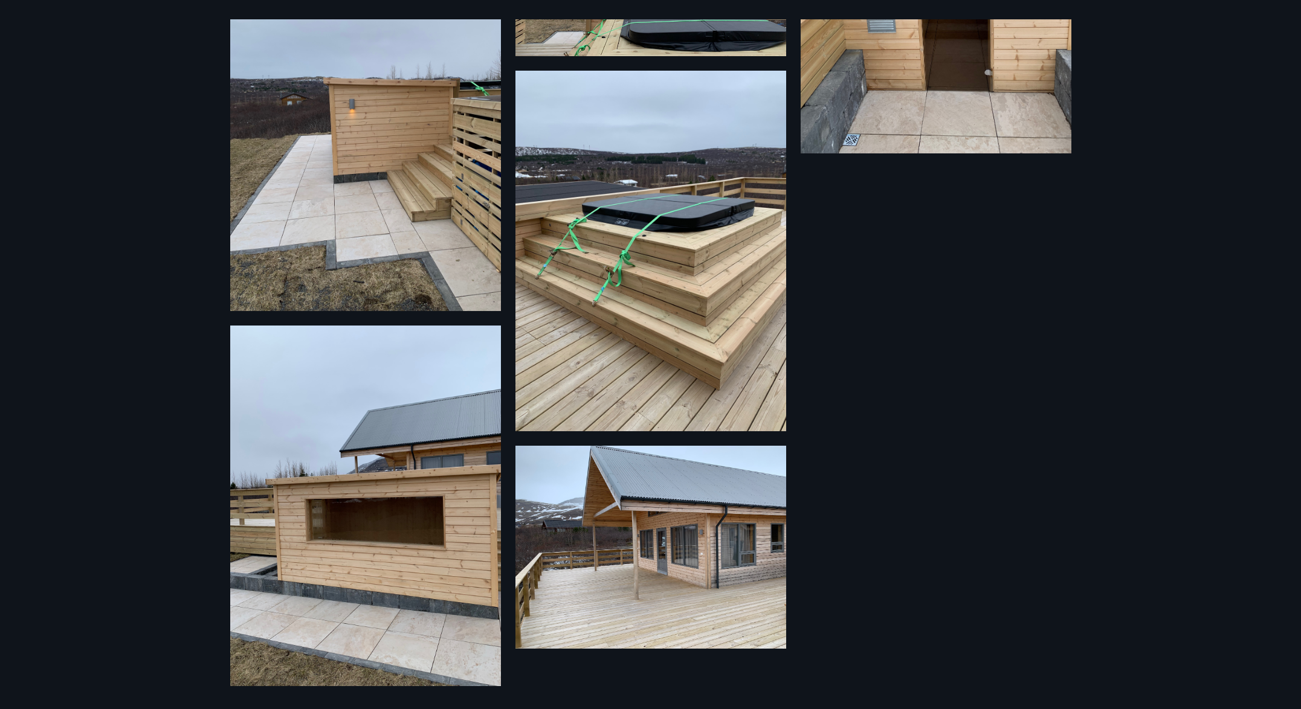
scroll to position [1243, 0]
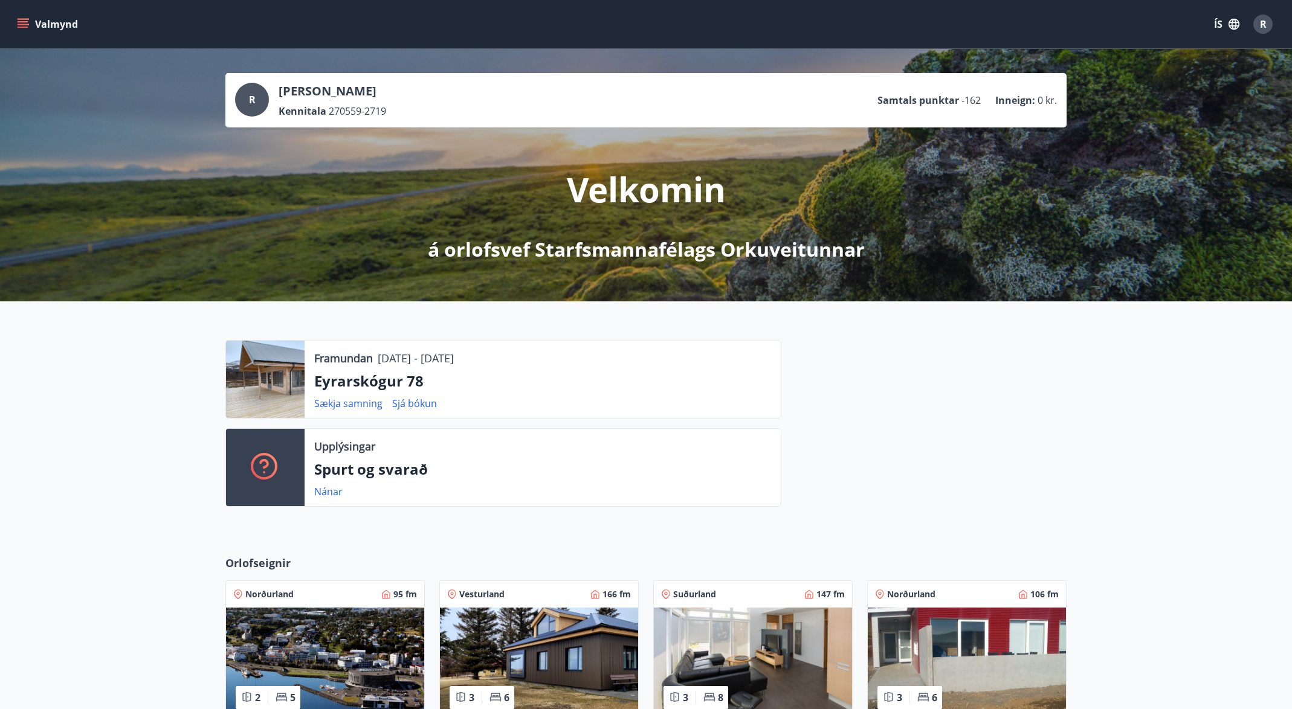
click at [343, 356] on p "Framundan" at bounding box center [343, 359] width 59 height 16
click at [337, 384] on p "Eyrarskógur 78" at bounding box center [542, 381] width 457 height 21
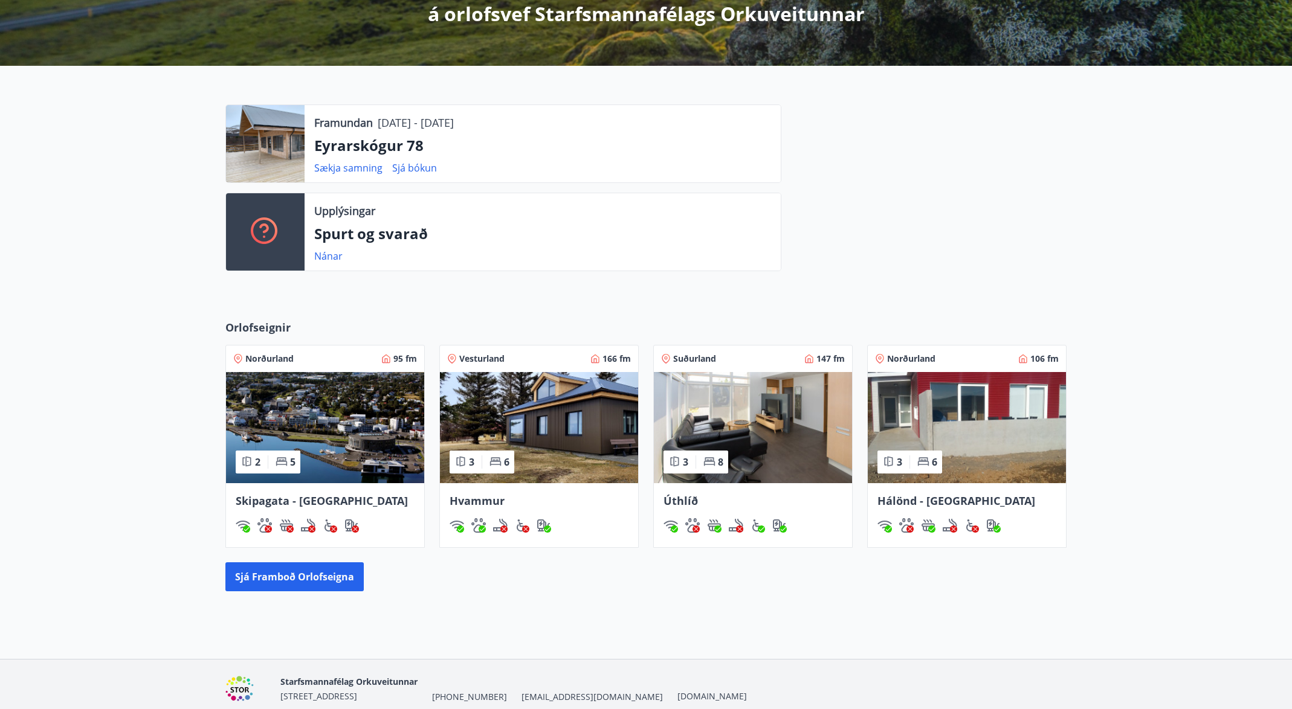
scroll to position [242, 0]
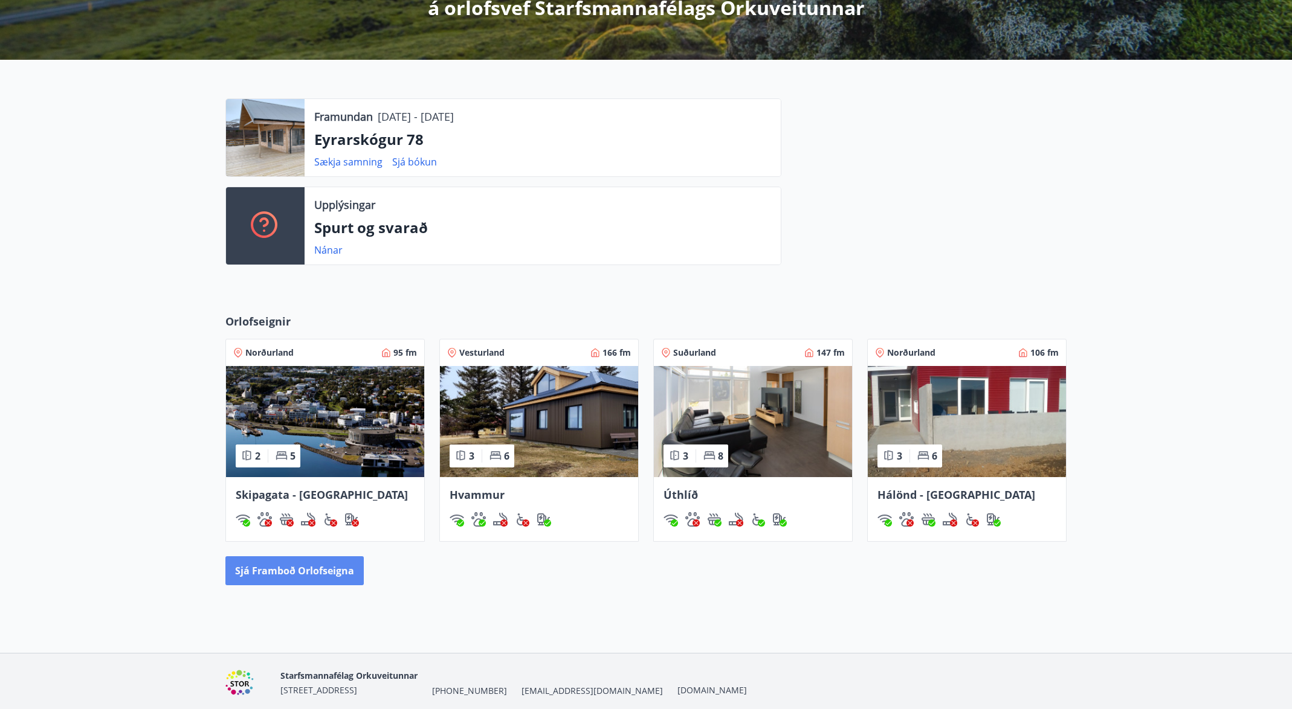
click at [283, 565] on button "Sjá framboð orlofseigna" at bounding box center [294, 571] width 138 height 29
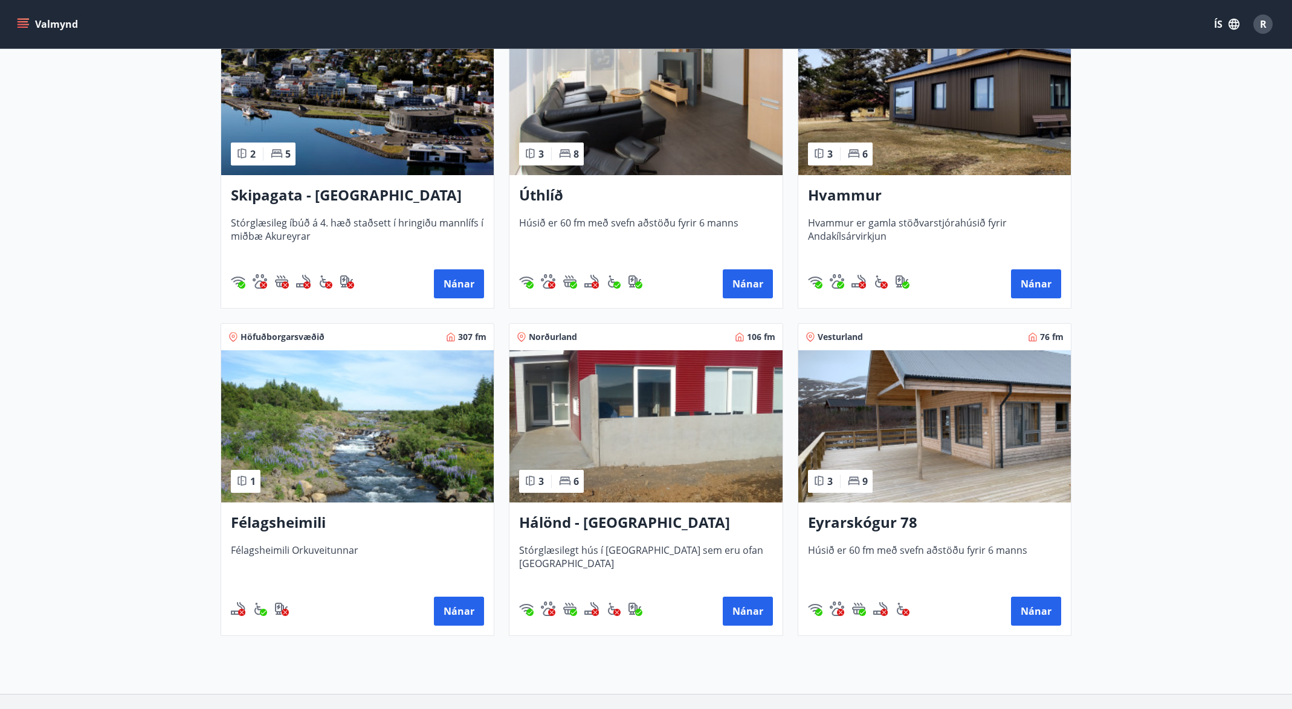
scroll to position [368, 0]
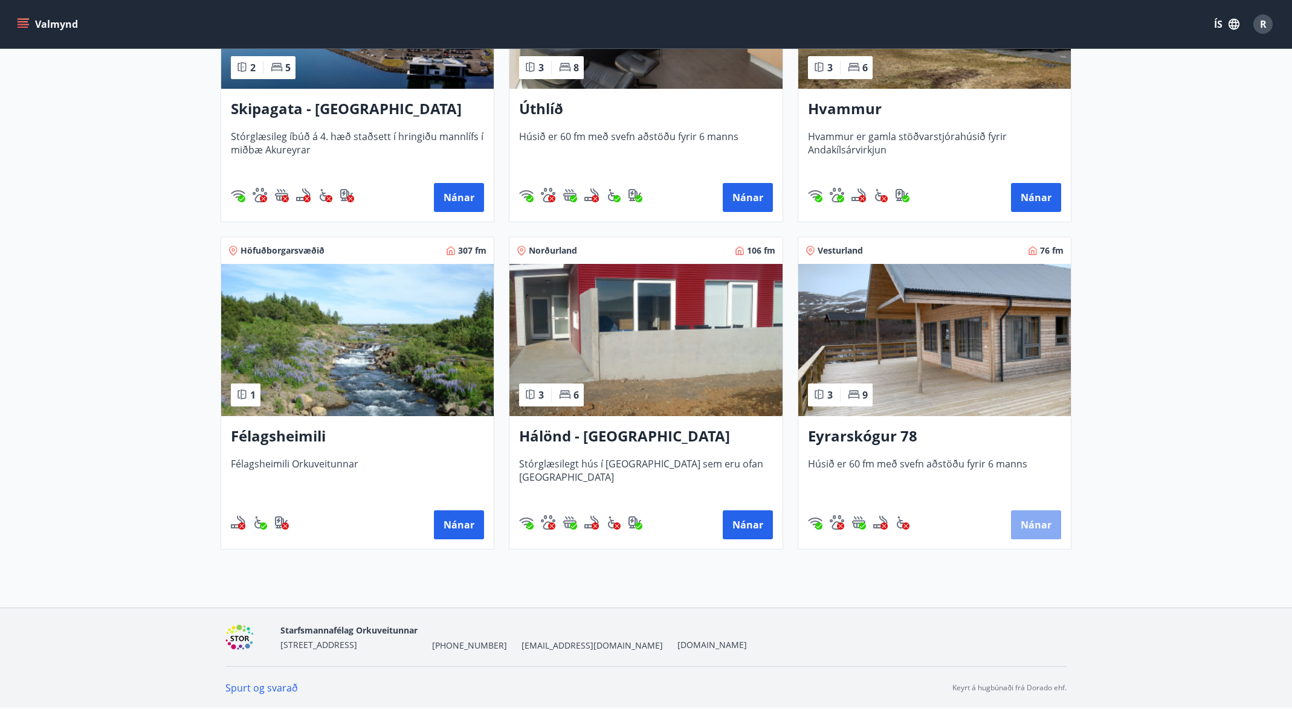
click at [1042, 526] on button "Nánar" at bounding box center [1036, 525] width 50 height 29
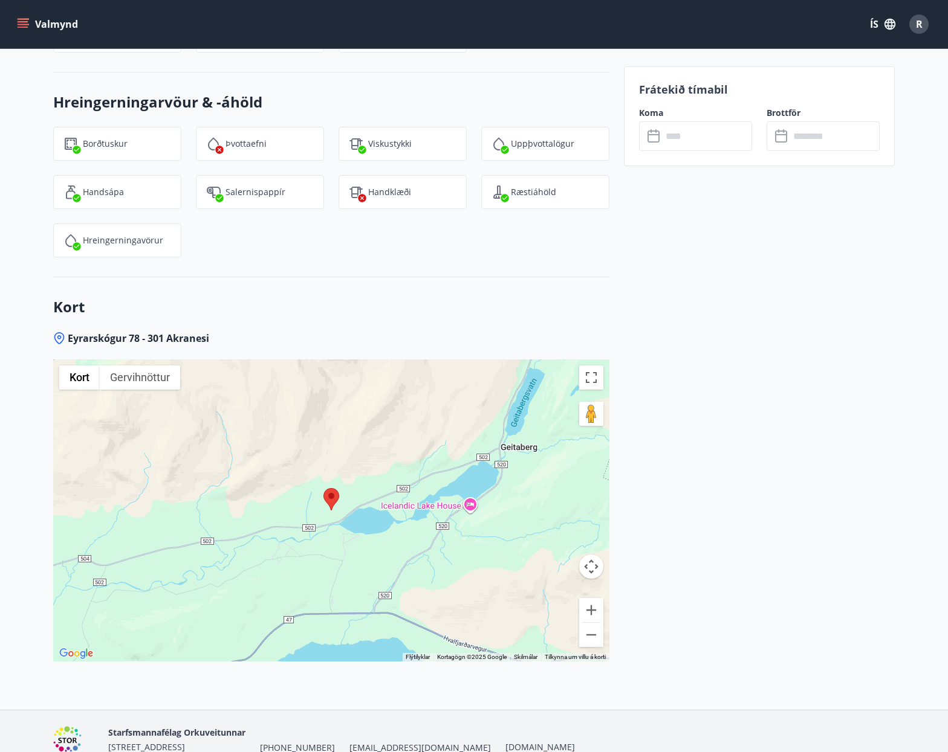
scroll to position [2767, 0]
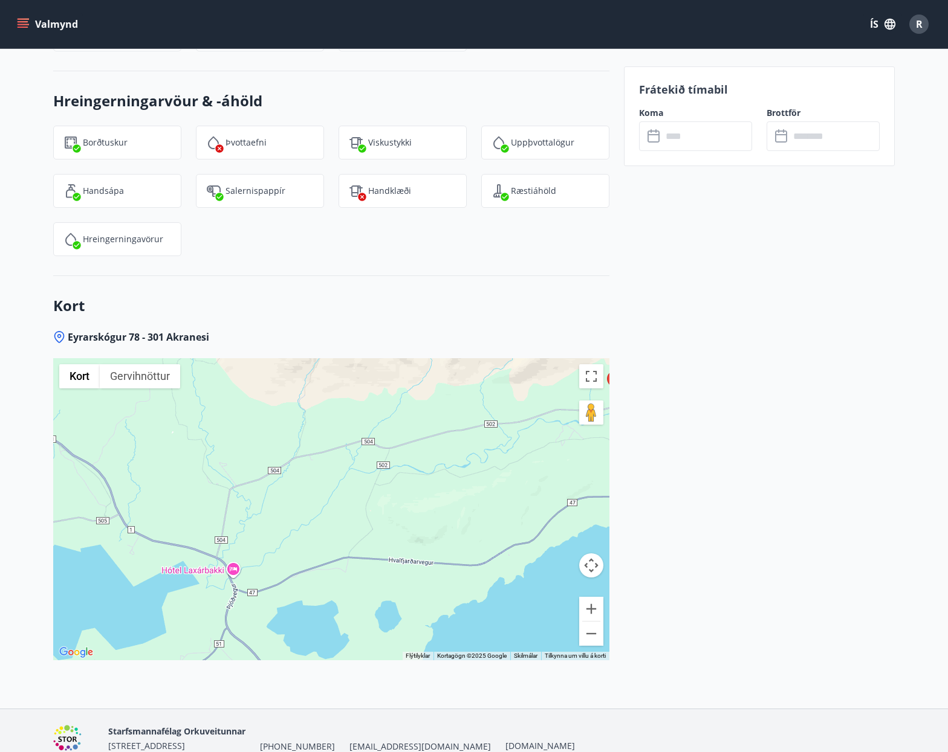
drag, startPoint x: 314, startPoint y: 506, endPoint x: 599, endPoint y: 389, distance: 308.4
click at [599, 389] on div at bounding box center [331, 509] width 556 height 302
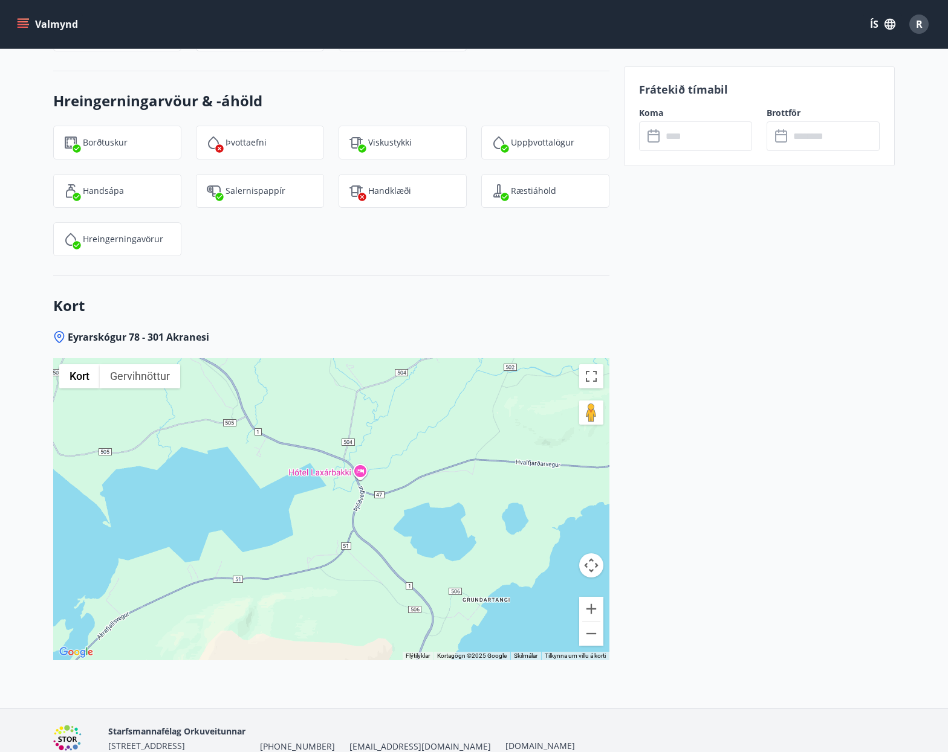
drag, startPoint x: 356, startPoint y: 445, endPoint x: 487, endPoint y: 343, distance: 166.2
click at [487, 358] on div at bounding box center [331, 509] width 556 height 302
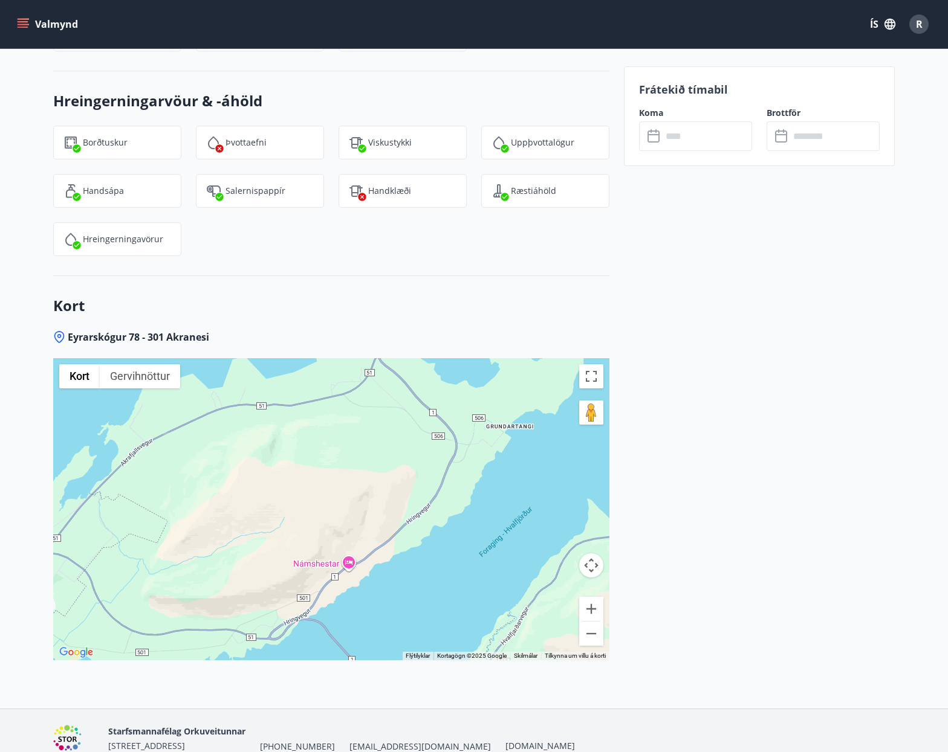
drag, startPoint x: 406, startPoint y: 515, endPoint x: 418, endPoint y: 359, distance: 156.9
click at [418, 359] on div at bounding box center [331, 509] width 556 height 302
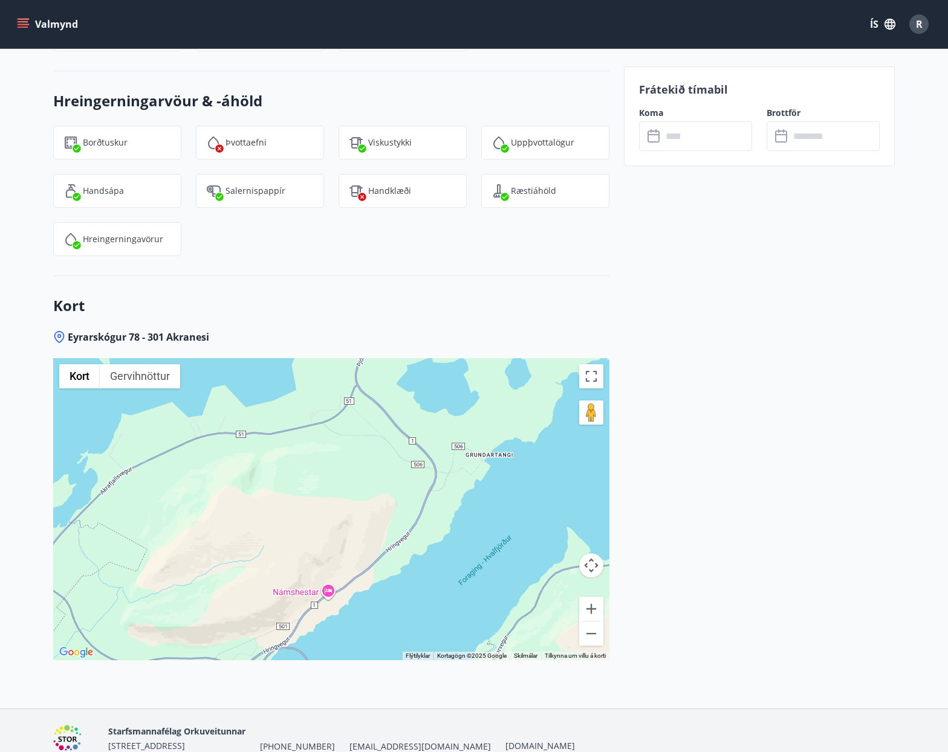
drag, startPoint x: 347, startPoint y: 480, endPoint x: 325, endPoint y: 538, distance: 61.6
click at [325, 538] on div at bounding box center [331, 509] width 556 height 302
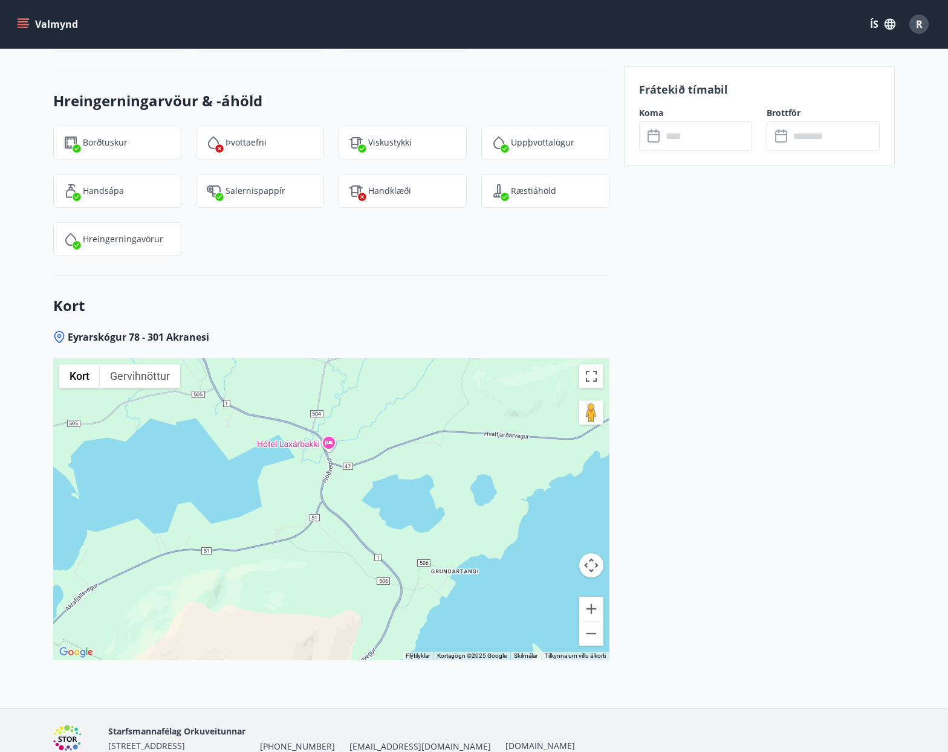
drag, startPoint x: 488, startPoint y: 431, endPoint x: 453, endPoint y: 544, distance: 117.7
click at [454, 544] on div at bounding box center [331, 509] width 556 height 302
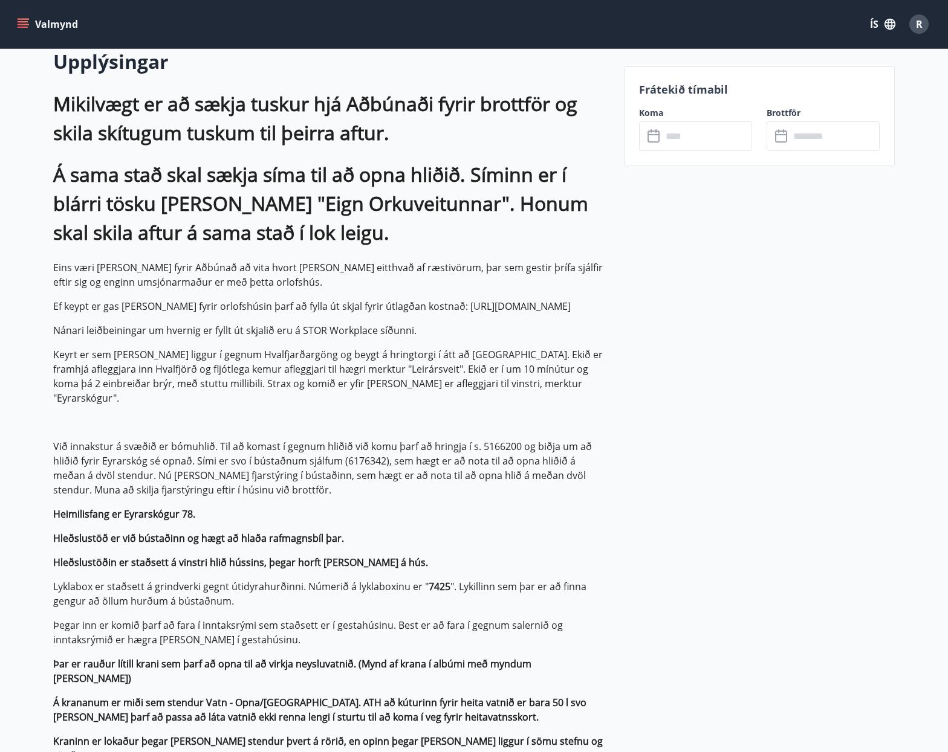
scroll to position [364, 0]
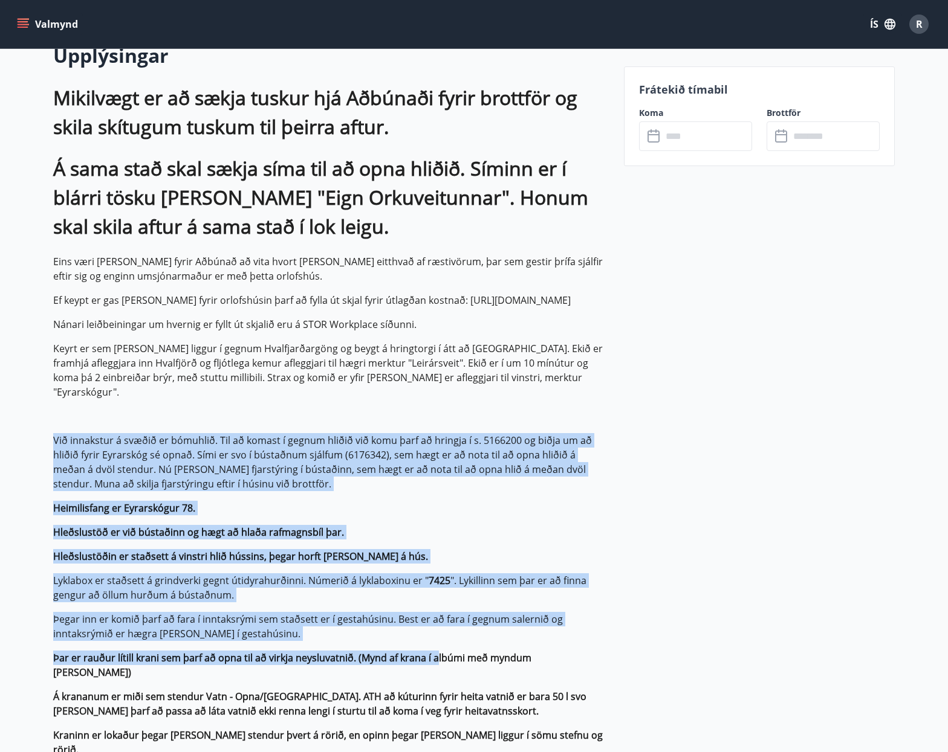
drag, startPoint x: 443, startPoint y: 622, endPoint x: 511, endPoint y: 386, distance: 246.5
click at [511, 386] on p "Mikilvægt er að sækja tuskur hjá Aðbúnaði fyrir brottför og skila skítugum tusk…" at bounding box center [331, 724] width 556 height 1283
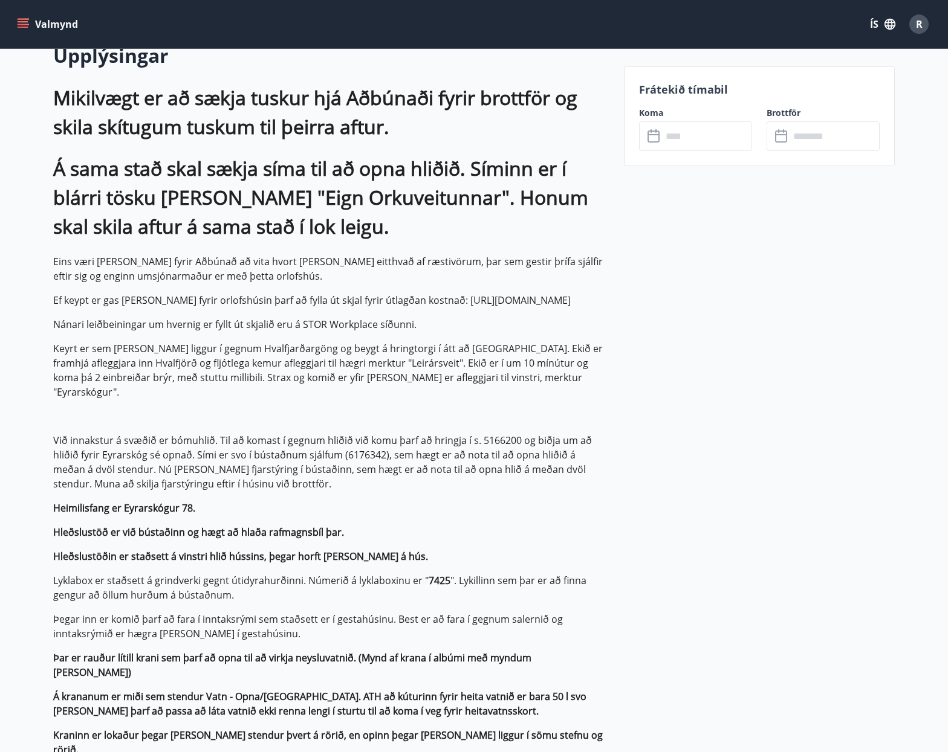
drag, startPoint x: 723, startPoint y: 598, endPoint x: 724, endPoint y: 516, distance: 81.6
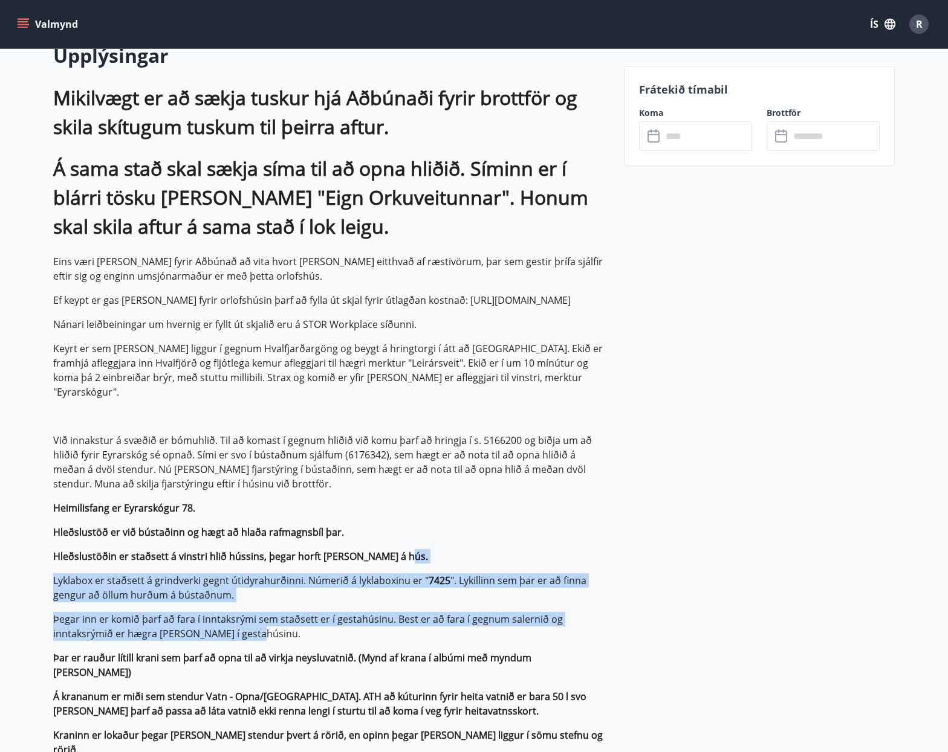
drag, startPoint x: 543, startPoint y: 619, endPoint x: 549, endPoint y: 551, distance: 68.6
click at [546, 546] on p "Mikilvægt er að sækja tuskur hjá Aðbúnaði fyrir brottför og skila skítugum tusk…" at bounding box center [331, 724] width 556 height 1283
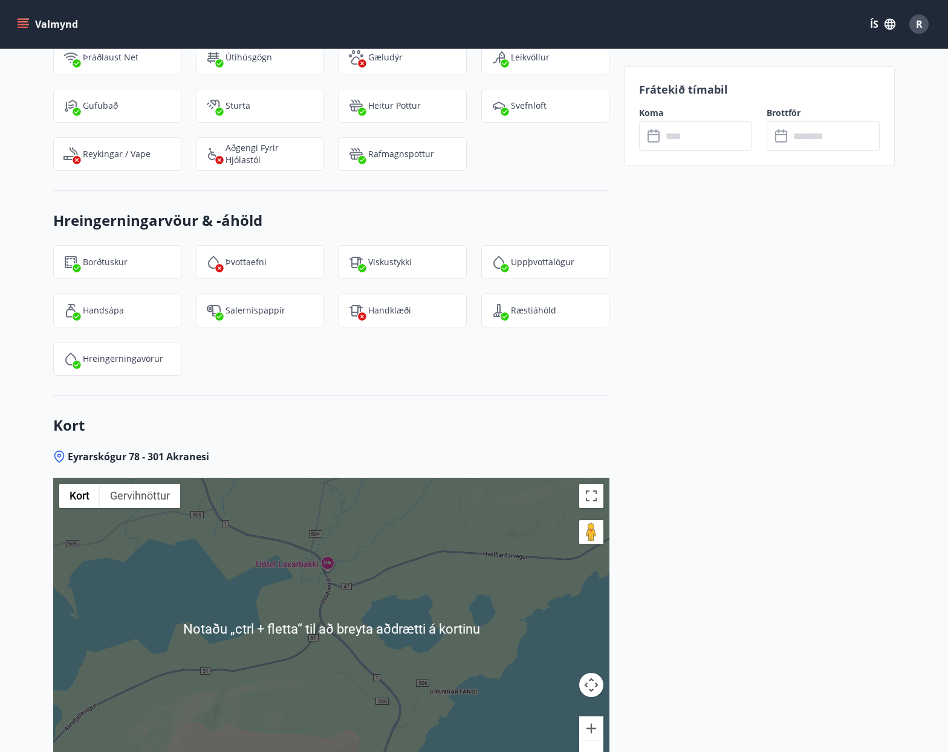
scroll to position [2646, 0]
click at [418, 497] on div at bounding box center [331, 630] width 556 height 302
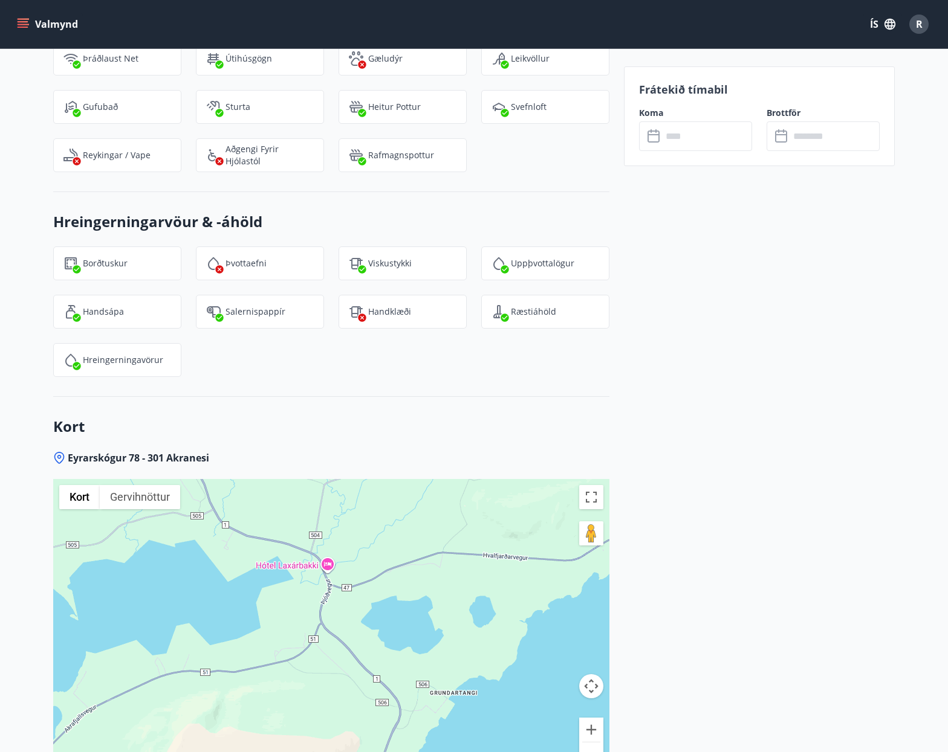
click at [373, 560] on div at bounding box center [331, 630] width 556 height 302
click at [314, 631] on div at bounding box center [331, 630] width 556 height 302
click at [591, 709] on button "Stækka" at bounding box center [591, 730] width 24 height 24
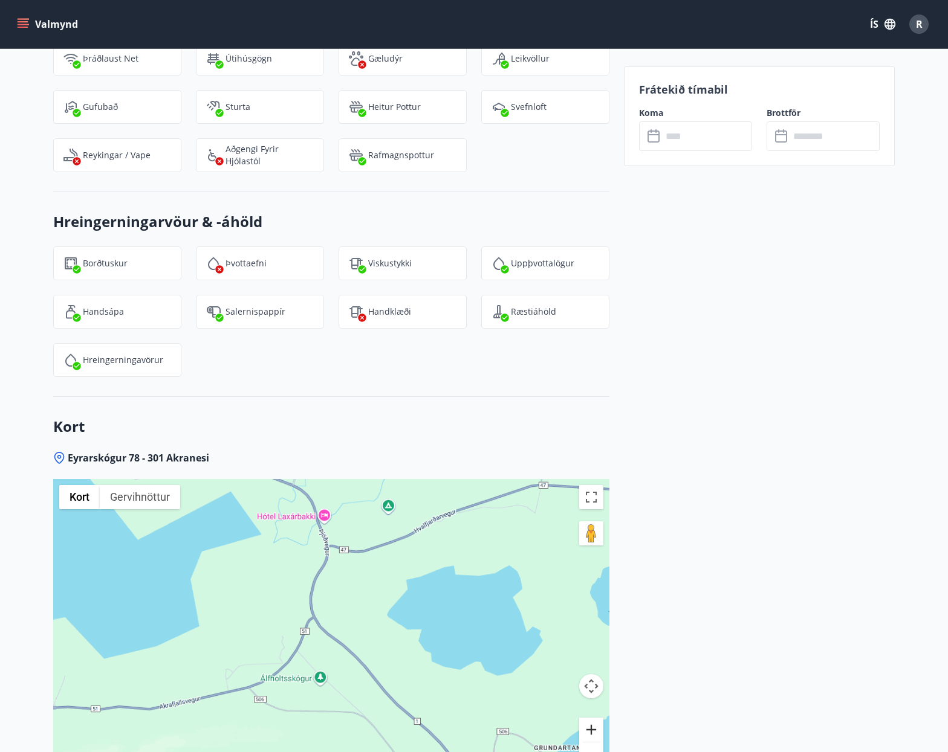
click at [589, 709] on button "Stækka" at bounding box center [591, 730] width 24 height 24
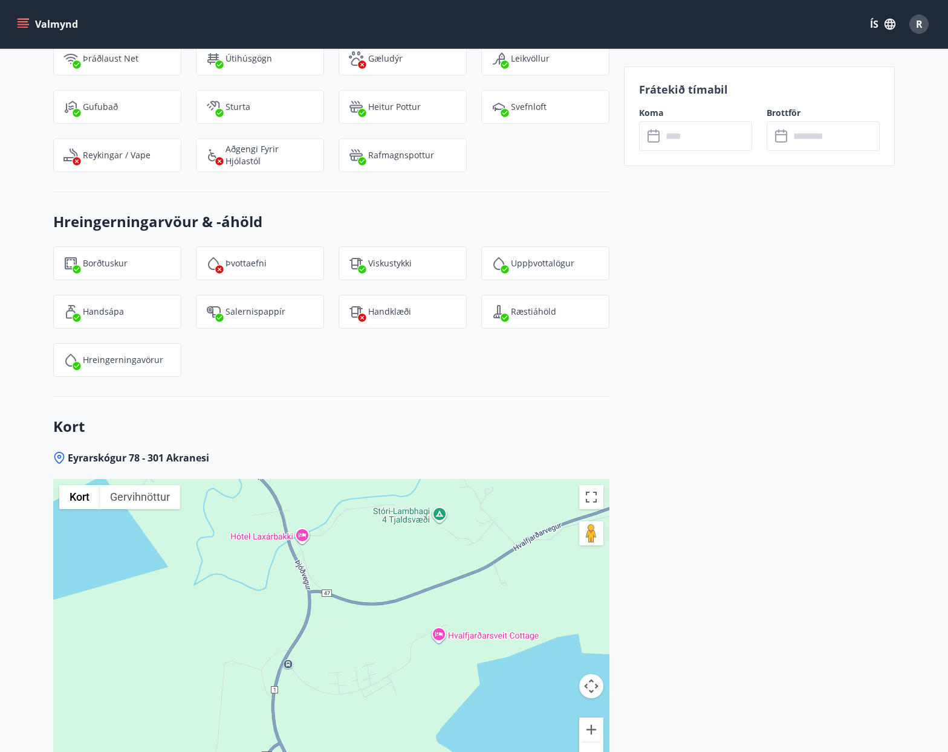
drag, startPoint x: 422, startPoint y: 528, endPoint x: 403, endPoint y: 662, distance: 135.5
click at [409, 671] on div at bounding box center [331, 630] width 556 height 302
click at [387, 580] on div at bounding box center [331, 630] width 556 height 302
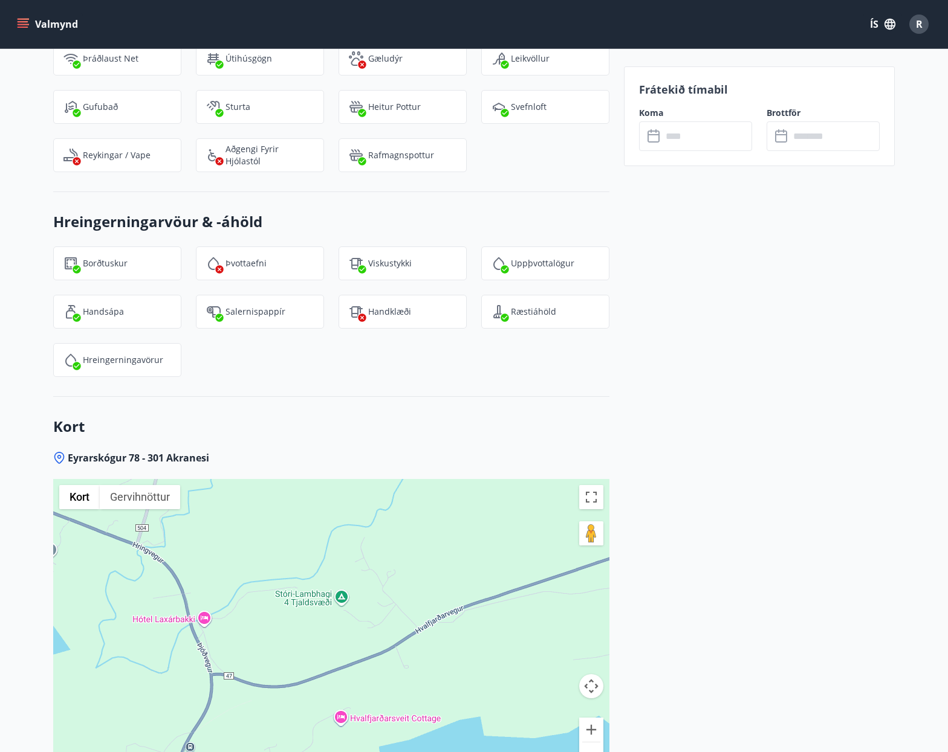
drag, startPoint x: 499, startPoint y: 517, endPoint x: 401, endPoint y: 603, distance: 130.2
click at [401, 603] on div at bounding box center [331, 630] width 556 height 302
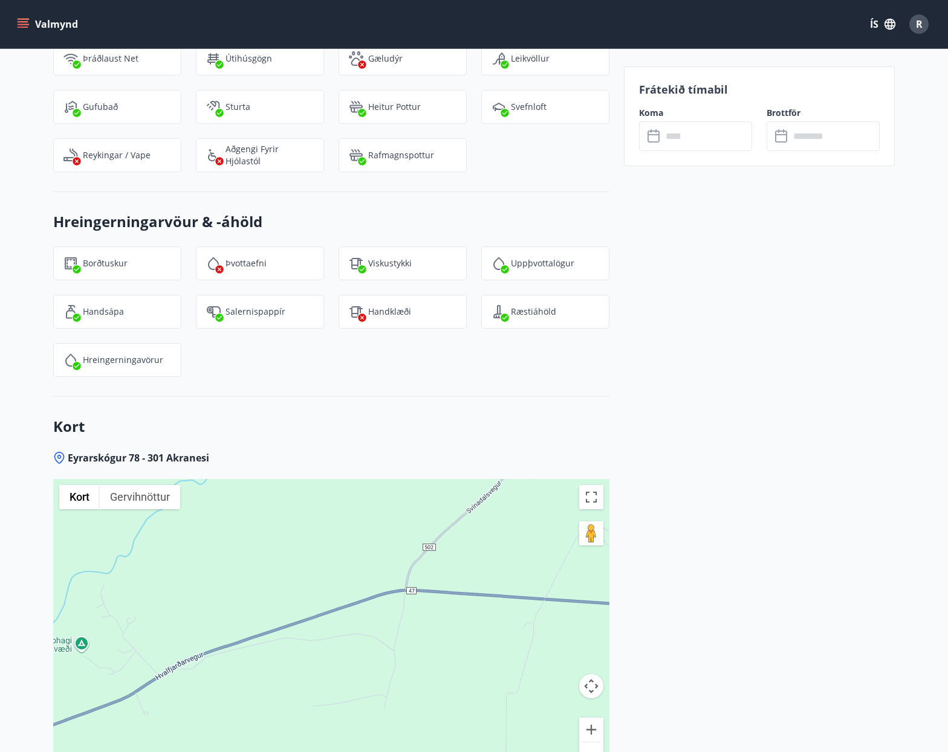
drag, startPoint x: 439, startPoint y: 531, endPoint x: 140, endPoint y: 583, distance: 303.7
click at [140, 583] on div at bounding box center [331, 630] width 556 height 302
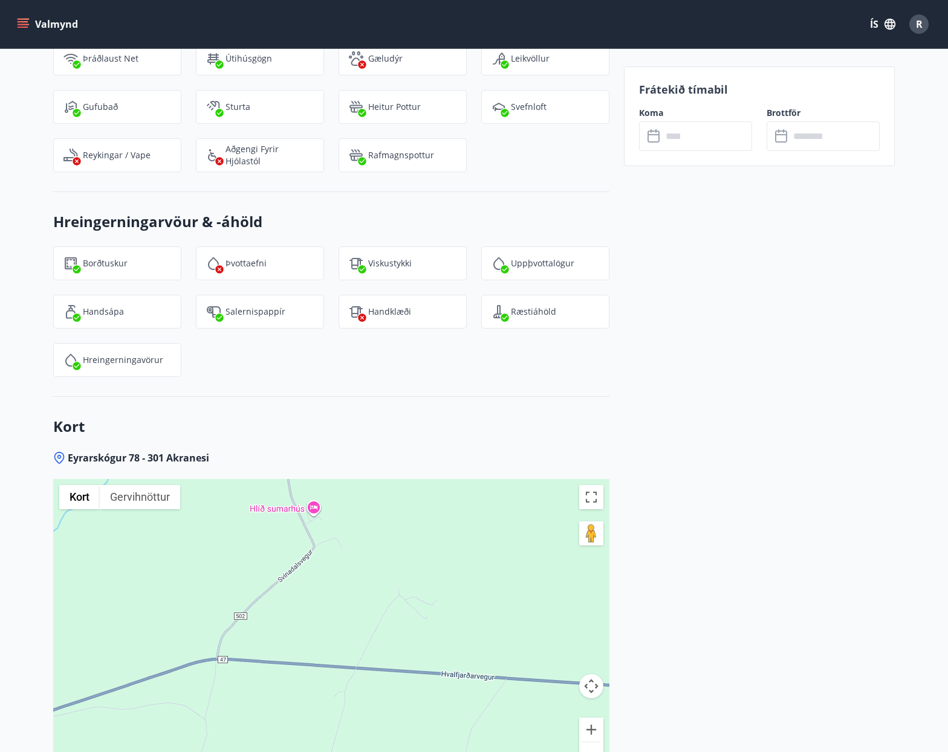
drag, startPoint x: 541, startPoint y: 495, endPoint x: 401, endPoint y: 555, distance: 152.1
click at [401, 555] on div at bounding box center [331, 630] width 556 height 302
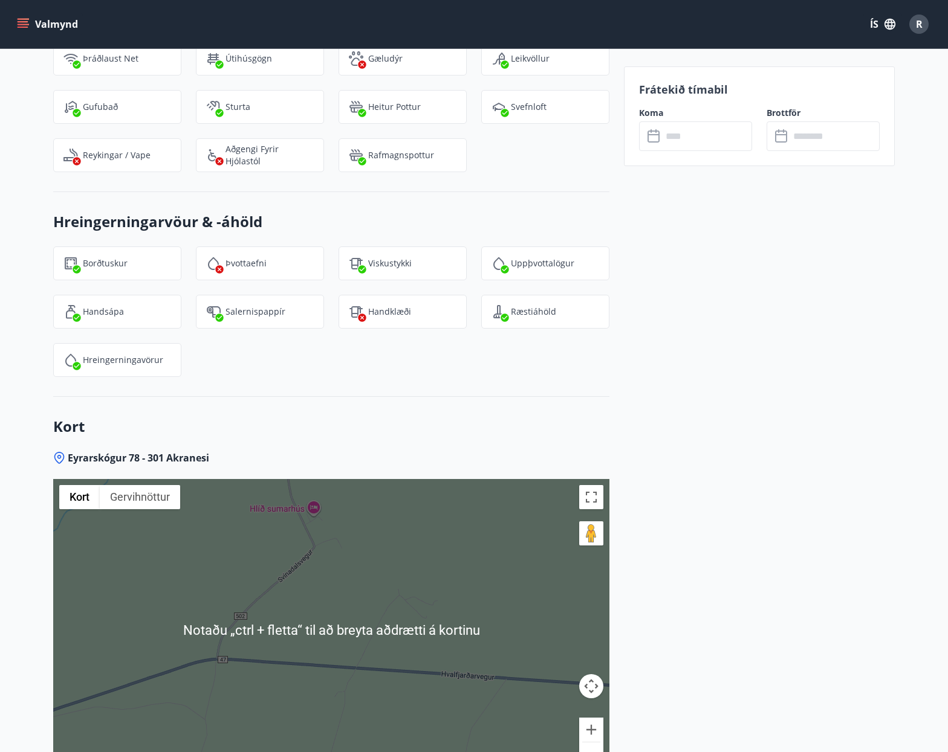
scroll to position [2586, 0]
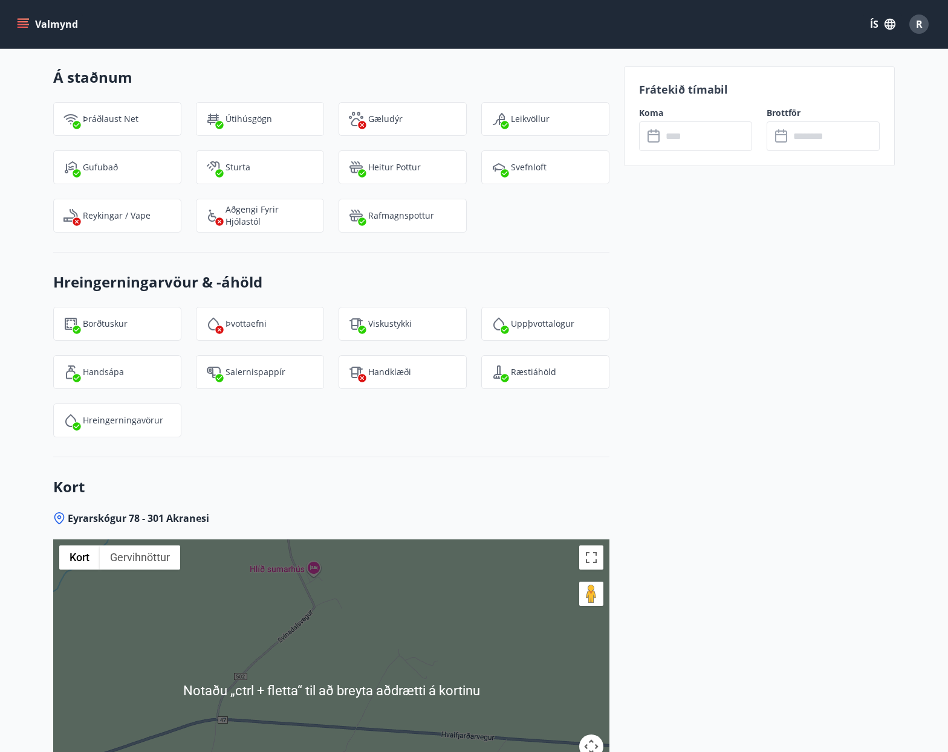
click at [454, 548] on div at bounding box center [331, 691] width 556 height 302
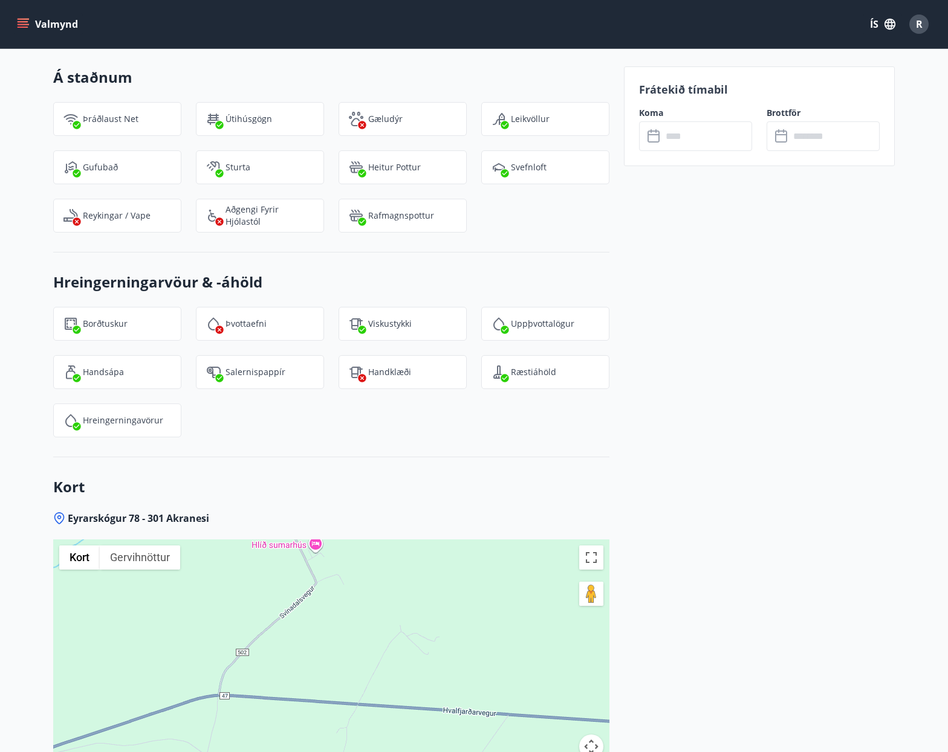
drag, startPoint x: 520, startPoint y: 566, endPoint x: 522, endPoint y: 541, distance: 25.5
click at [522, 541] on div at bounding box center [331, 691] width 556 height 302
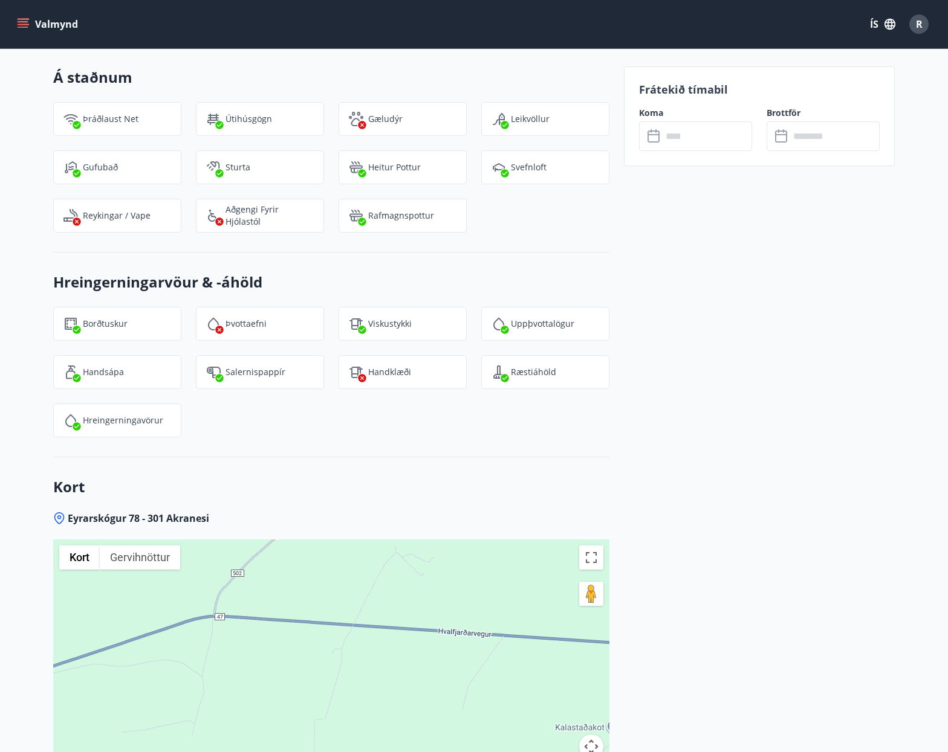
drag, startPoint x: 533, startPoint y: 619, endPoint x: 528, endPoint y: 539, distance: 80.5
click at [528, 540] on div at bounding box center [331, 691] width 556 height 302
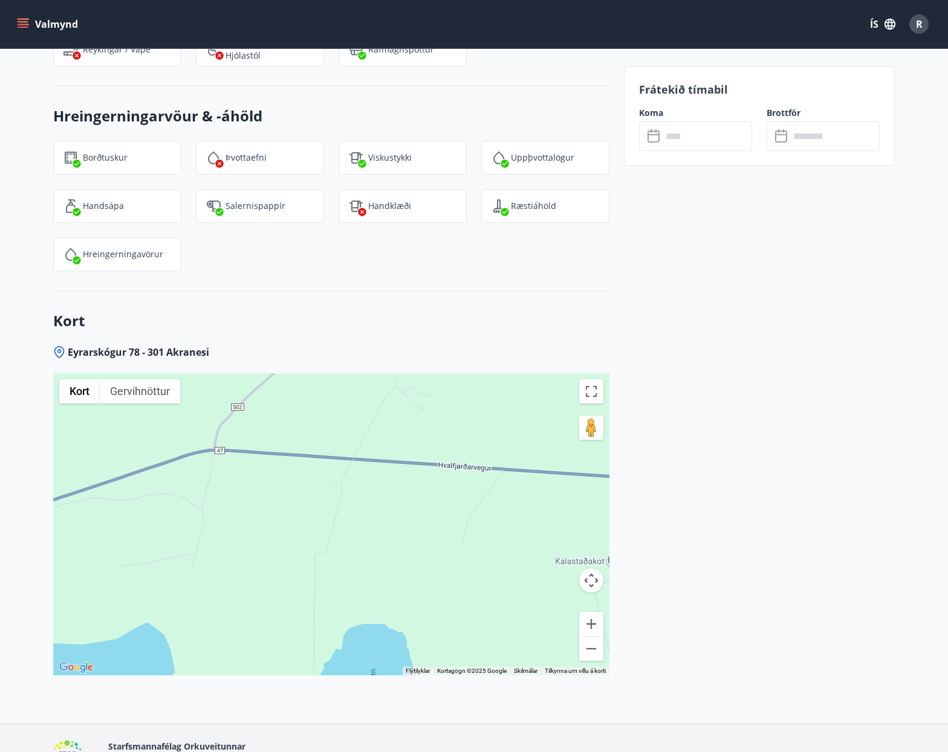
scroll to position [2767, 0]
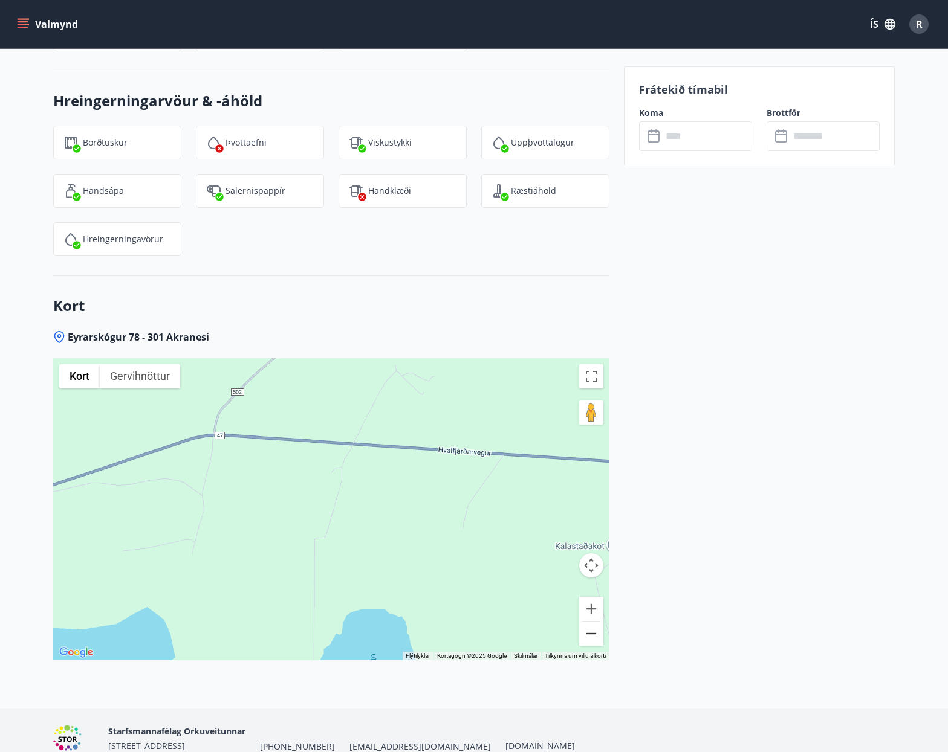
click at [586, 622] on button "Minnka" at bounding box center [591, 634] width 24 height 24
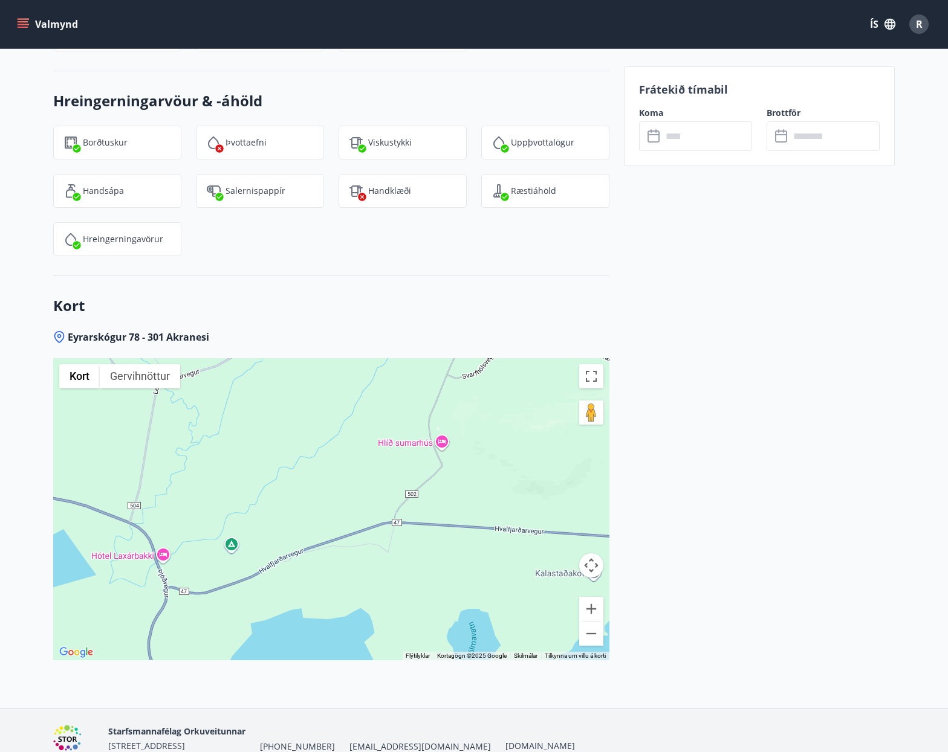
drag, startPoint x: 493, startPoint y: 381, endPoint x: 528, endPoint y: 428, distance: 58.7
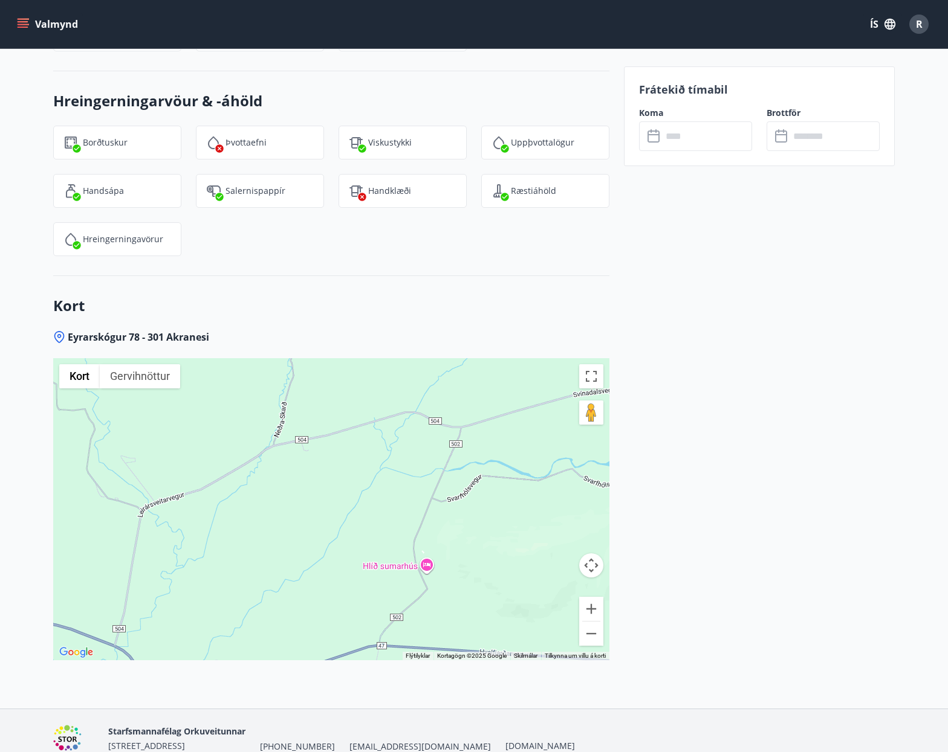
drag, startPoint x: 503, startPoint y: 397, endPoint x: 486, endPoint y: 525, distance: 129.2
click at [486, 525] on div at bounding box center [331, 509] width 556 height 302
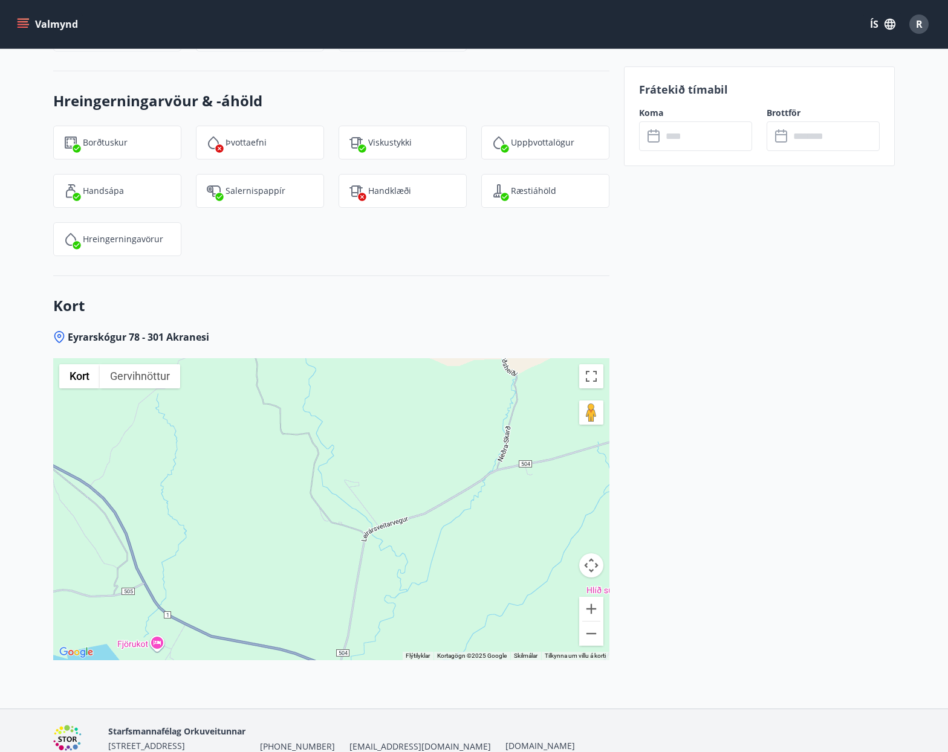
drag, startPoint x: 496, startPoint y: 467, endPoint x: 720, endPoint y: 492, distance: 226.2
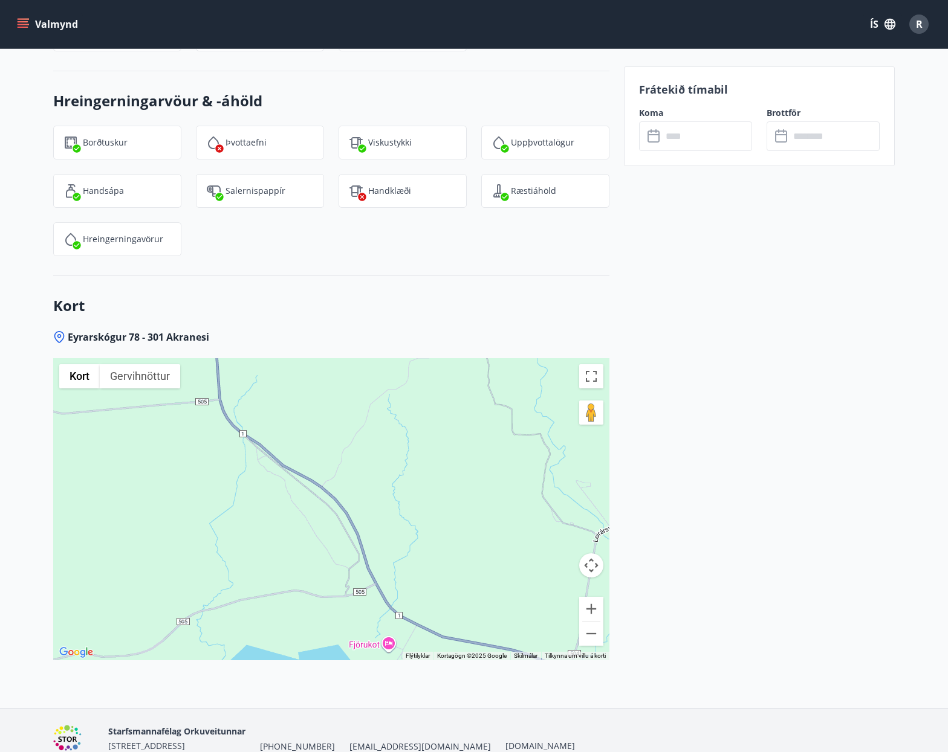
drag, startPoint x: 340, startPoint y: 482, endPoint x: 561, endPoint y: 505, distance: 222.3
click at [561, 505] on div at bounding box center [331, 509] width 556 height 302
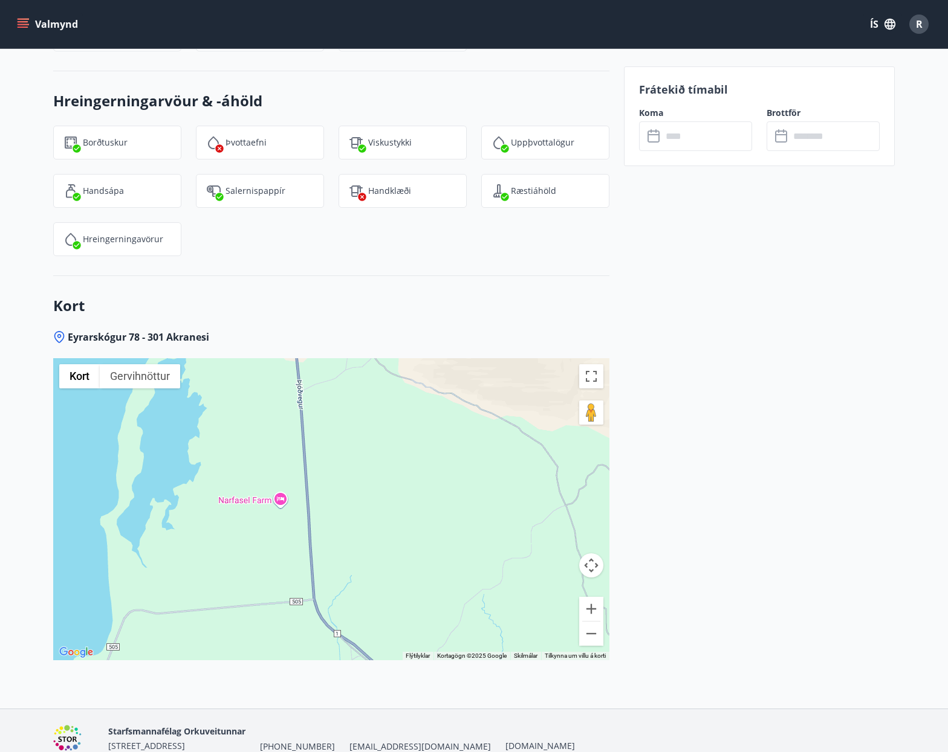
drag, startPoint x: 364, startPoint y: 413, endPoint x: 447, endPoint y: 581, distance: 187.6
click at [447, 582] on div at bounding box center [331, 509] width 556 height 302
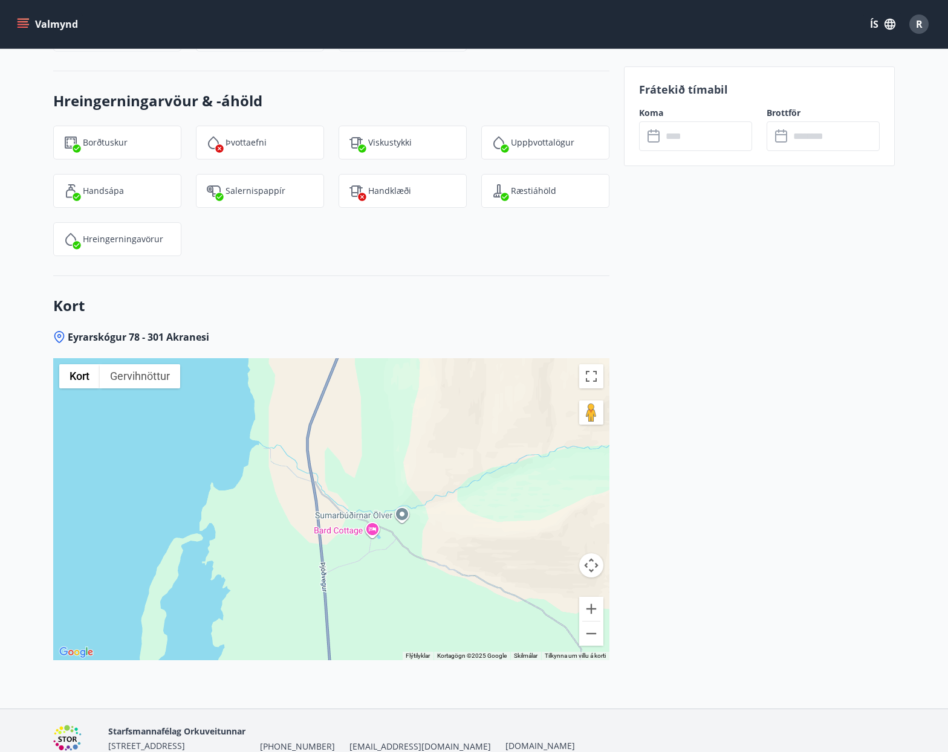
drag, startPoint x: 384, startPoint y: 390, endPoint x: 405, endPoint y: 567, distance: 178.9
click at [405, 567] on div at bounding box center [331, 509] width 556 height 302
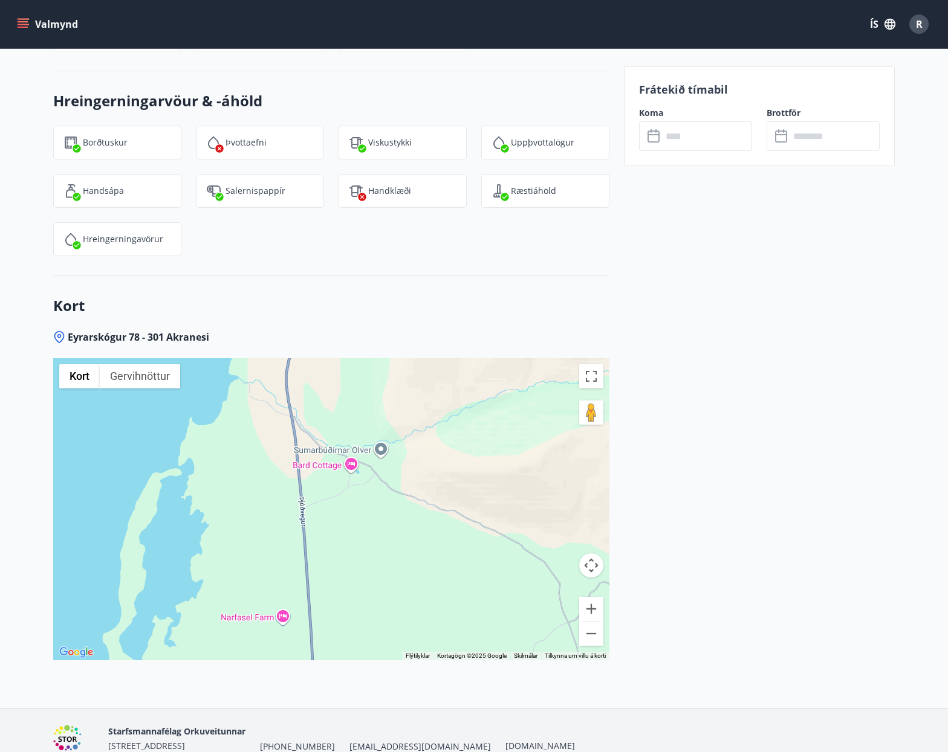
drag, startPoint x: 427, startPoint y: 558, endPoint x: 376, endPoint y: 343, distance: 221.6
click at [376, 358] on div at bounding box center [331, 509] width 556 height 302
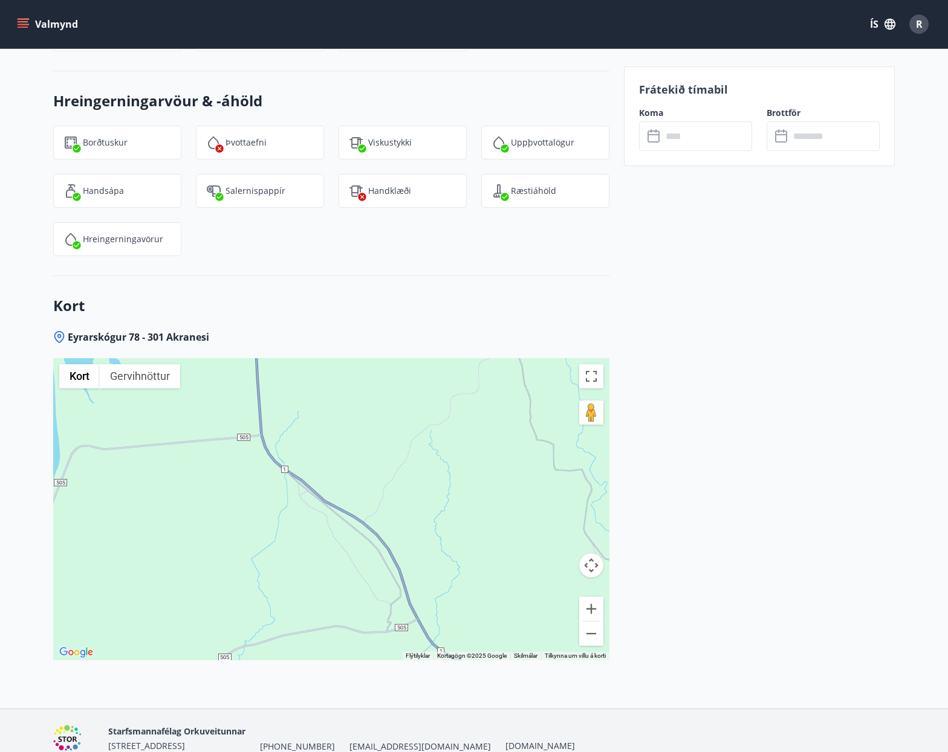
drag, startPoint x: 462, startPoint y: 509, endPoint x: 408, endPoint y: 323, distance: 193.7
click at [409, 358] on div at bounding box center [331, 509] width 556 height 302
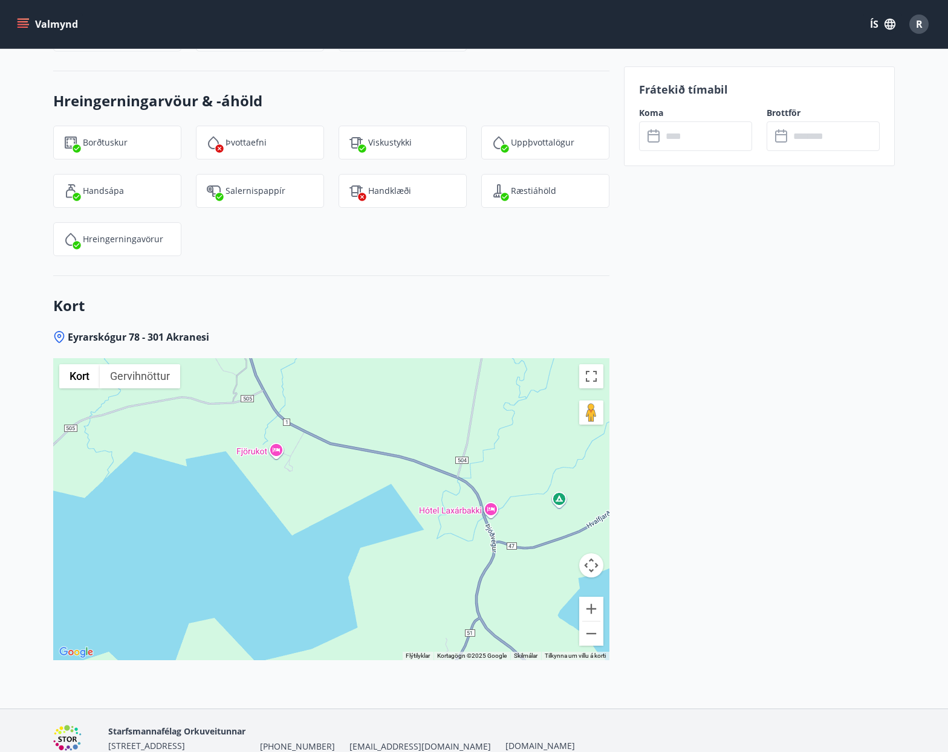
drag, startPoint x: 479, startPoint y: 426, endPoint x: 346, endPoint y: 316, distance: 173.0
click at [350, 358] on div at bounding box center [331, 509] width 556 height 302
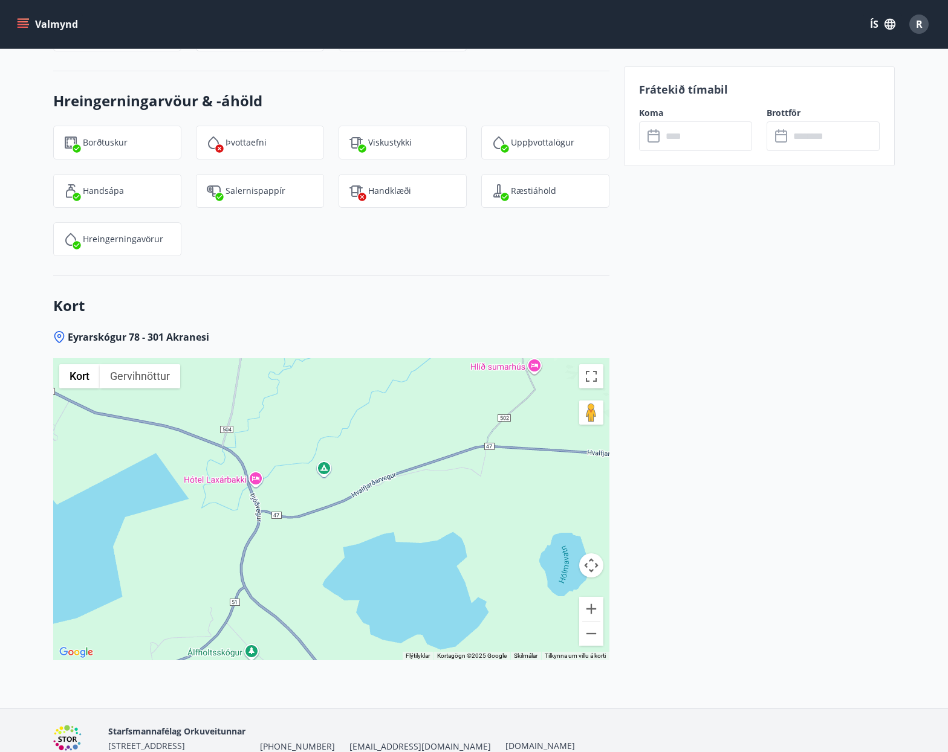
drag, startPoint x: 473, startPoint y: 424, endPoint x: 279, endPoint y: 413, distance: 194.3
click at [279, 413] on div at bounding box center [331, 509] width 556 height 302
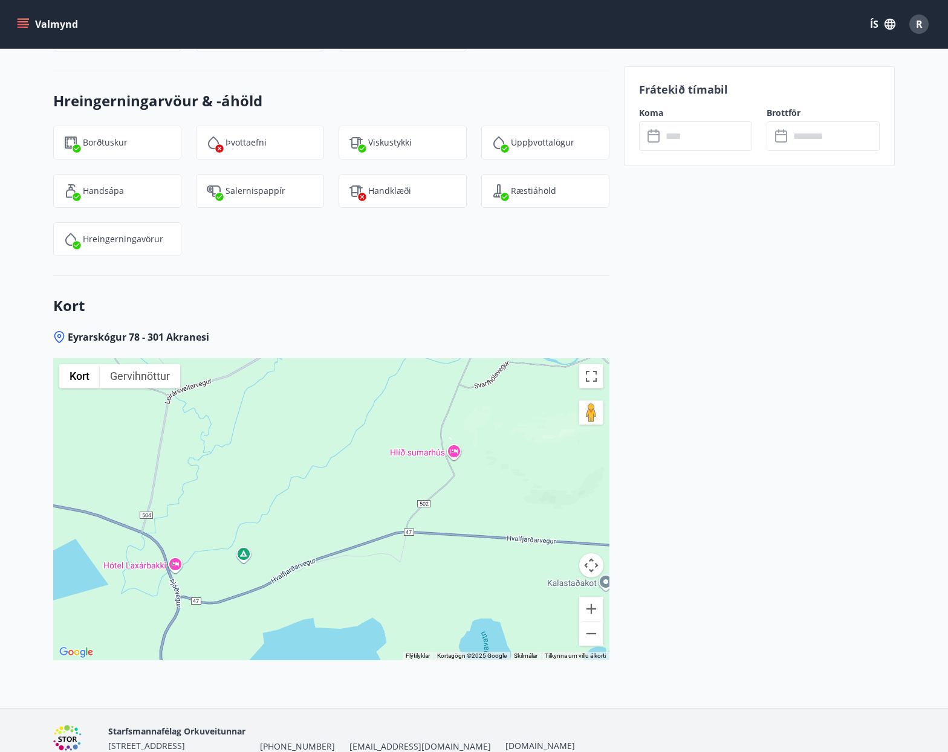
drag, startPoint x: 486, startPoint y: 424, endPoint x: 413, endPoint y: 514, distance: 115.5
click at [412, 514] on div at bounding box center [331, 509] width 556 height 302
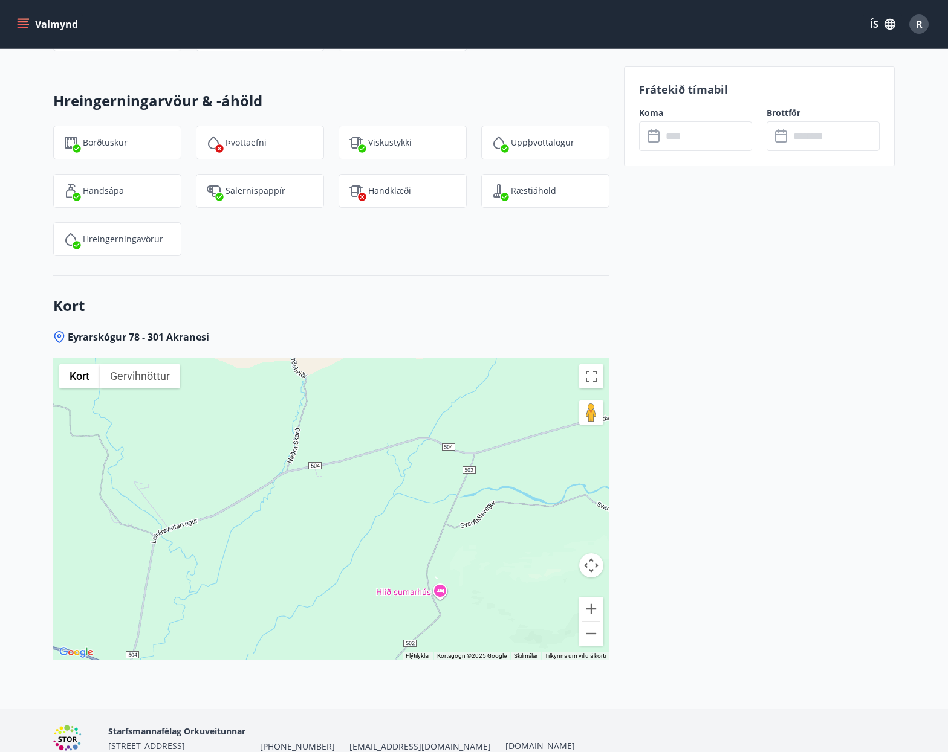
drag, startPoint x: 515, startPoint y: 381, endPoint x: 490, endPoint y: 529, distance: 149.6
click at [490, 529] on div at bounding box center [331, 509] width 556 height 302
click at [590, 597] on button "Stækka" at bounding box center [591, 609] width 24 height 24
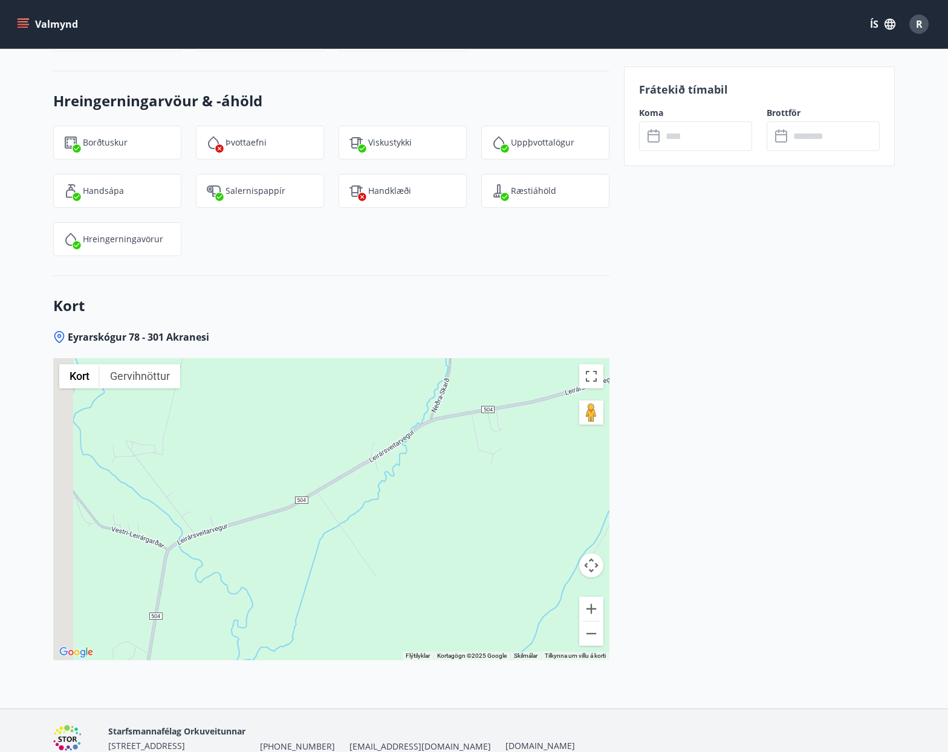
drag, startPoint x: 497, startPoint y: 418, endPoint x: 700, endPoint y: 394, distance: 204.4
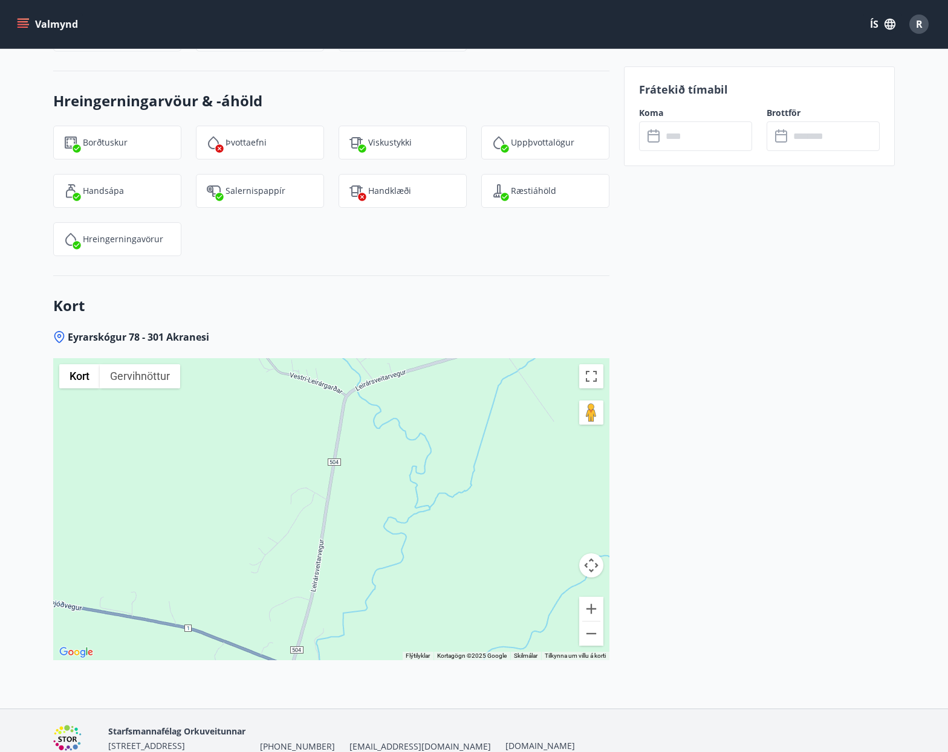
drag, startPoint x: 367, startPoint y: 480, endPoint x: 544, endPoint y: 303, distance: 250.0
click at [544, 358] on div at bounding box center [331, 509] width 556 height 302
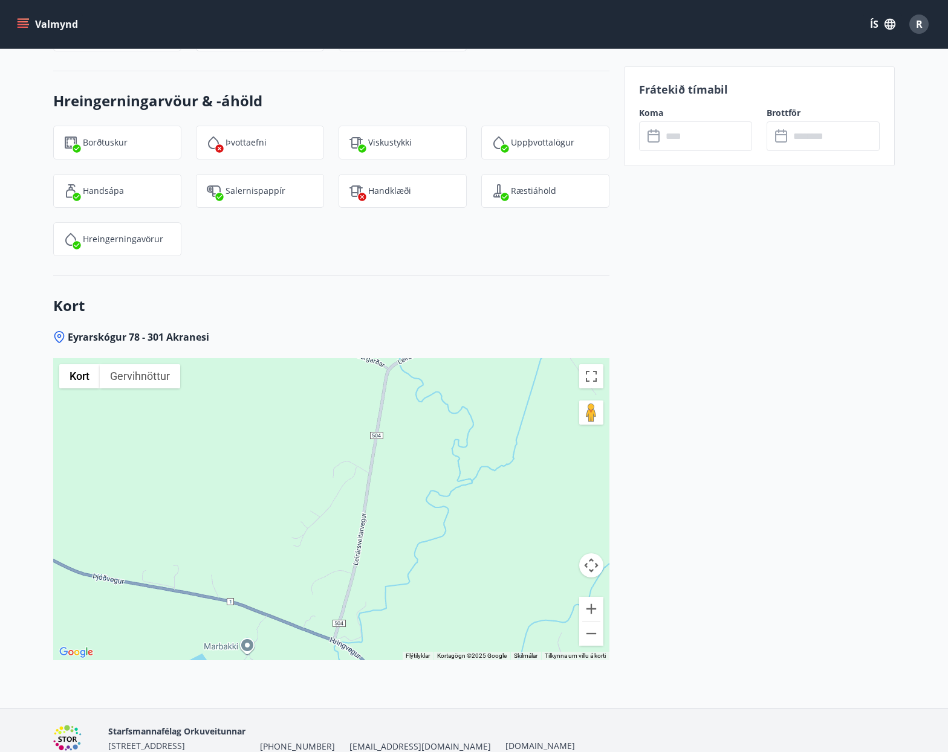
drag, startPoint x: 462, startPoint y: 491, endPoint x: 474, endPoint y: 495, distance: 12.6
click at [474, 495] on div at bounding box center [331, 509] width 556 height 302
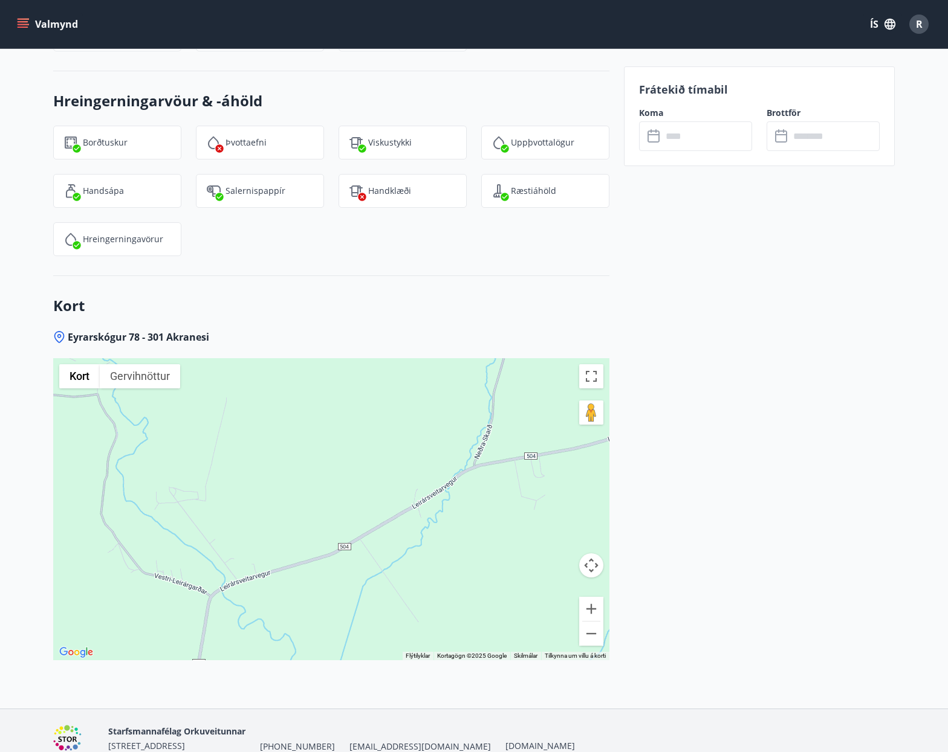
drag, startPoint x: 427, startPoint y: 376, endPoint x: 247, endPoint y: 605, distance: 291.4
click at [248, 606] on div "Eyrarskógur 78 - 301 Akranesi ← Færa til vinstri → Færa til hægri ↑ Færa upp ↓ …" at bounding box center [331, 520] width 556 height 378
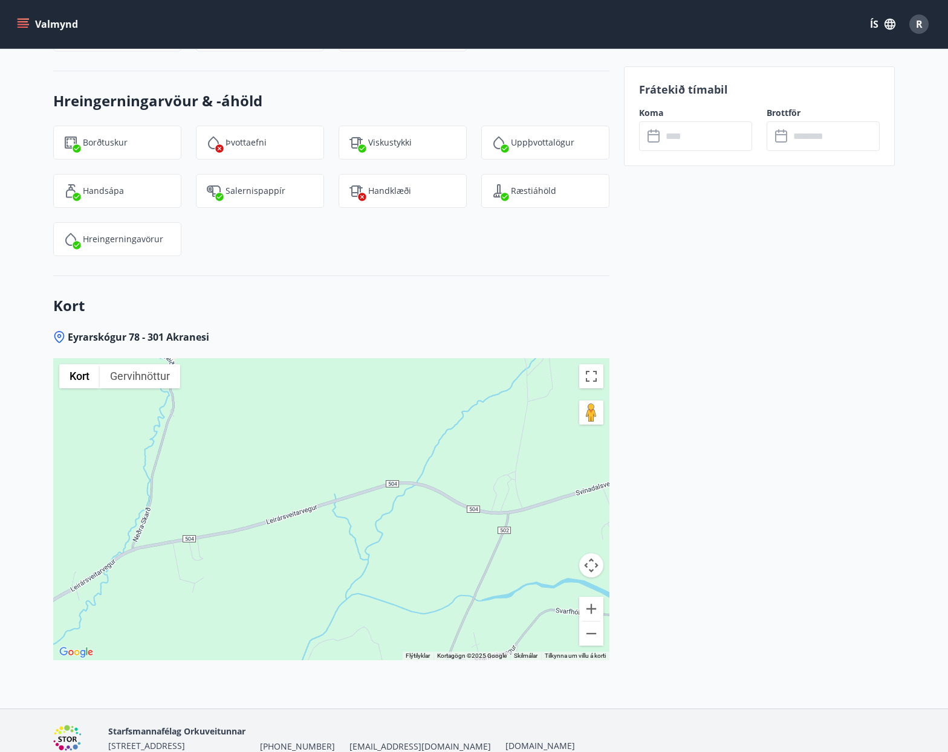
drag, startPoint x: 504, startPoint y: 444, endPoint x: 164, endPoint y: 522, distance: 349.2
click at [163, 526] on div at bounding box center [331, 509] width 556 height 302
click at [593, 622] on button "Minnka" at bounding box center [591, 634] width 24 height 24
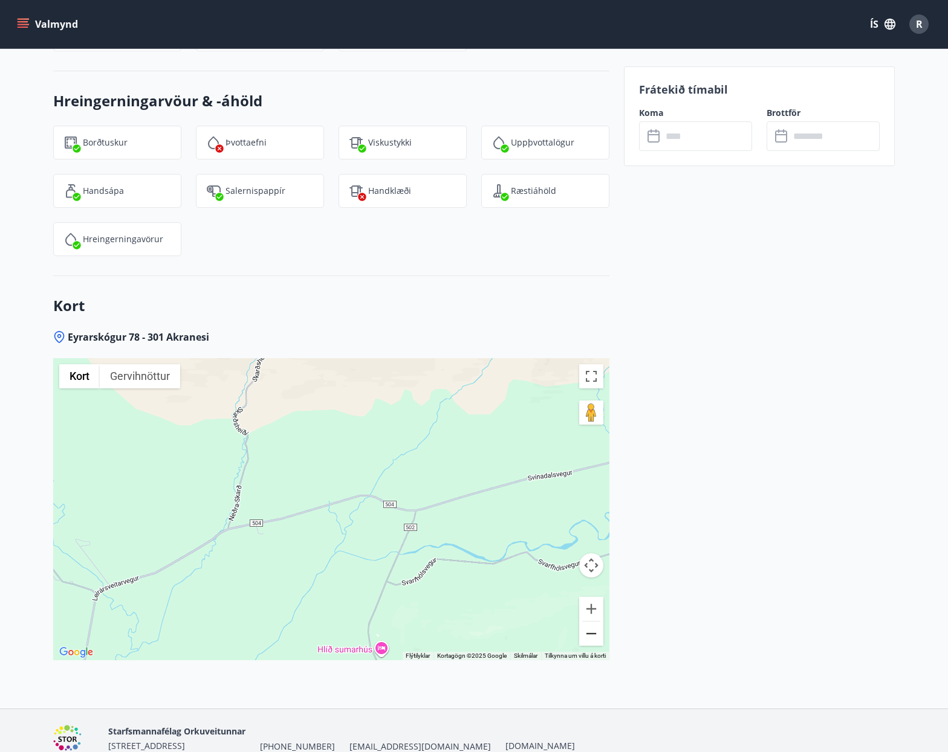
click at [593, 622] on button "Minnka" at bounding box center [591, 634] width 24 height 24
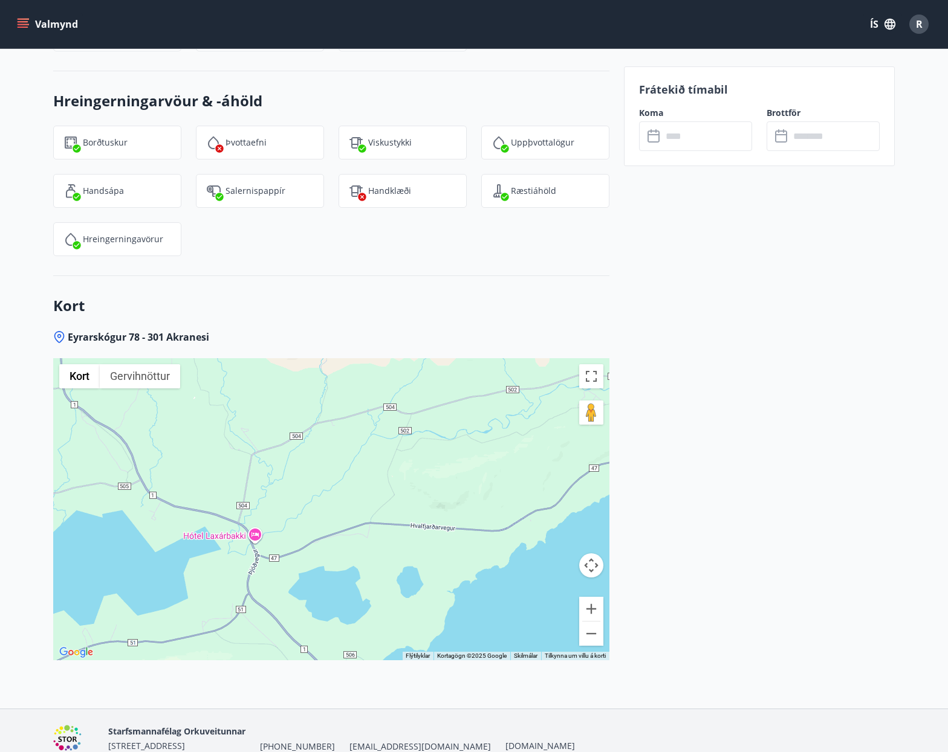
drag, startPoint x: 302, startPoint y: 488, endPoint x: 334, endPoint y: 421, distance: 74.6
click at [334, 421] on div at bounding box center [331, 509] width 556 height 302
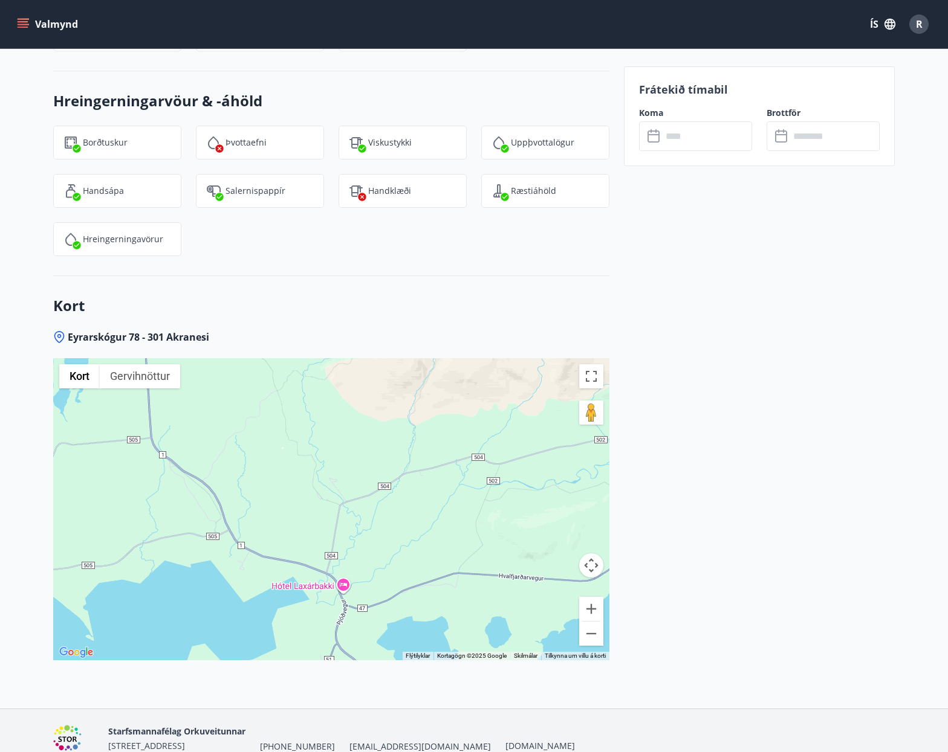
drag, startPoint x: 300, startPoint y: 424, endPoint x: 399, endPoint y: 474, distance: 111.6
click at [396, 474] on div at bounding box center [331, 509] width 556 height 302
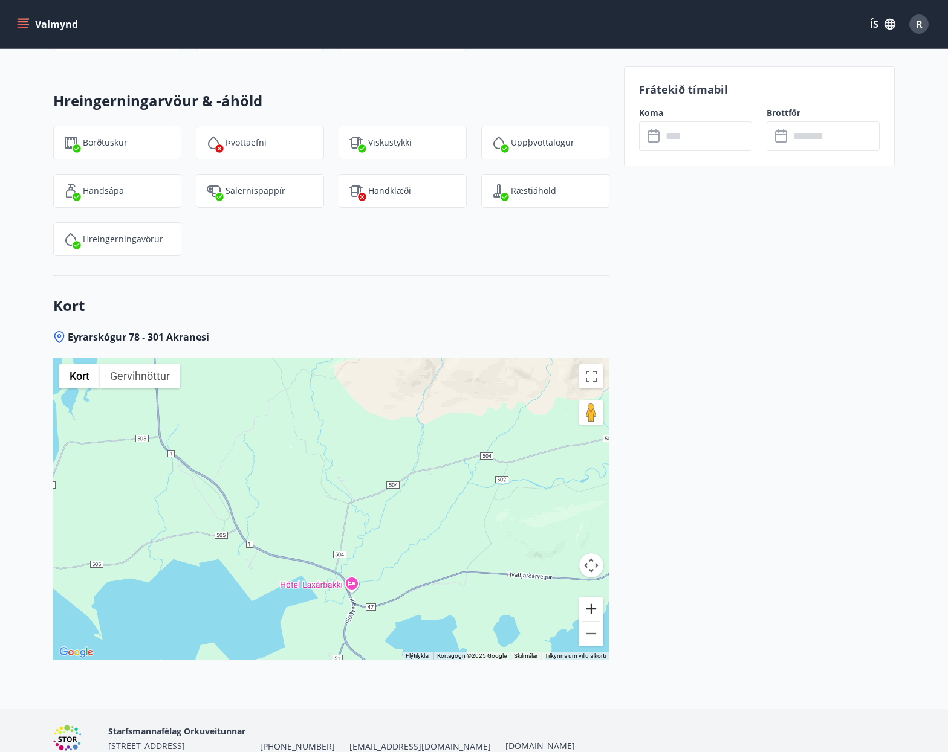
click at [591, 597] on button "Stækka" at bounding box center [591, 609] width 24 height 24
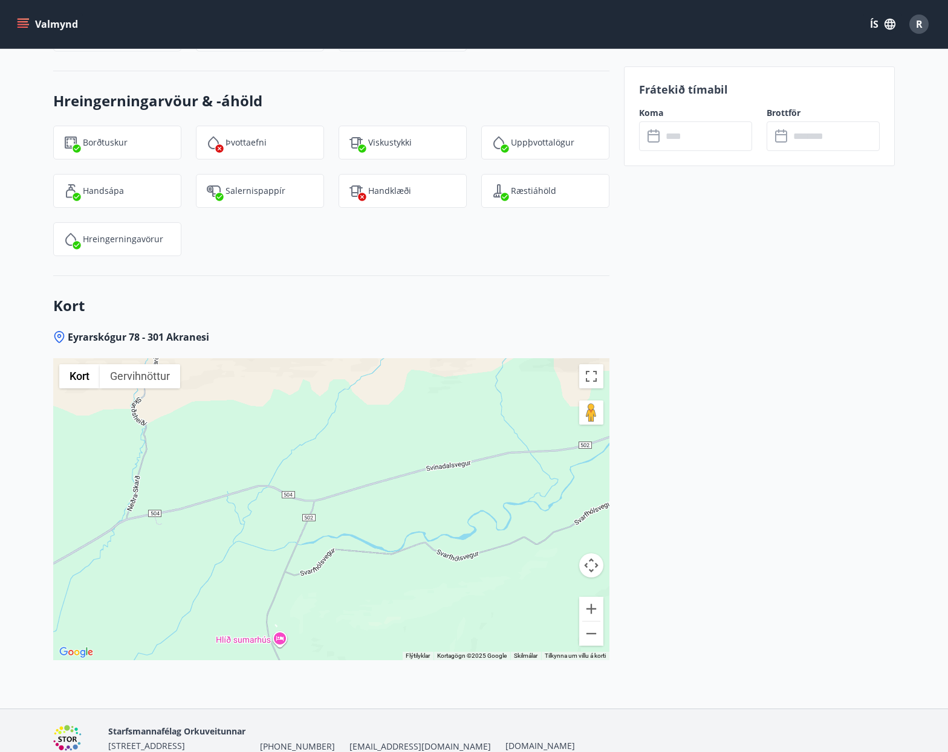
drag, startPoint x: 506, startPoint y: 428, endPoint x: 126, endPoint y: 516, distance: 390.8
click at [126, 516] on div at bounding box center [331, 509] width 556 height 302
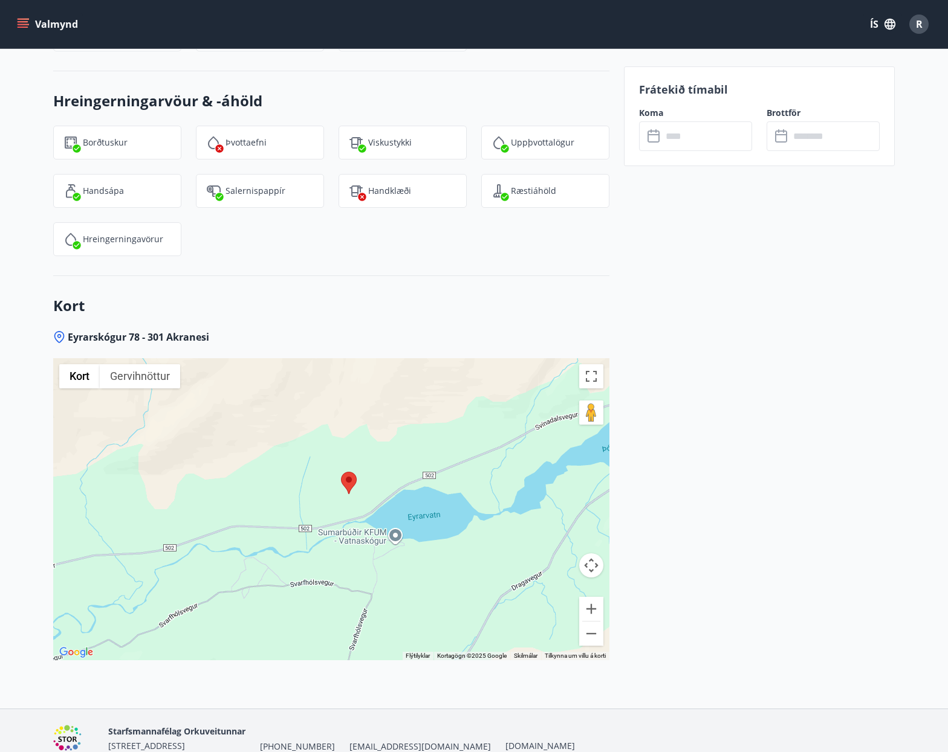
drag, startPoint x: 490, startPoint y: 441, endPoint x: 83, endPoint y: 543, distance: 419.5
click at [80, 546] on div at bounding box center [331, 509] width 556 height 302
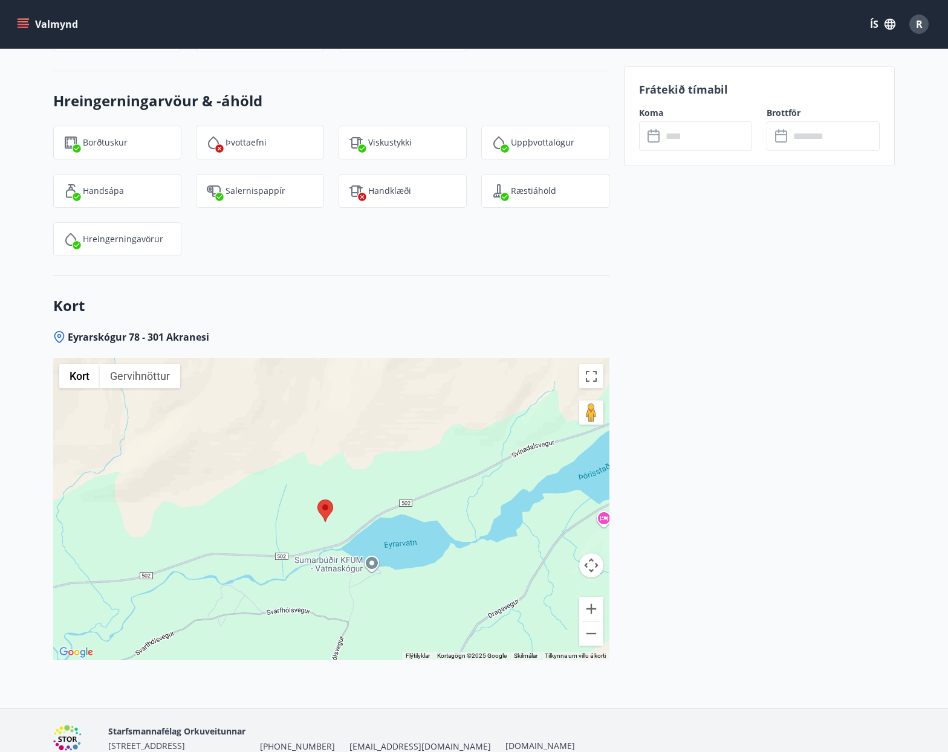
drag, startPoint x: 520, startPoint y: 421, endPoint x: 533, endPoint y: 425, distance: 14.1
click at [532, 425] on div at bounding box center [331, 509] width 556 height 302
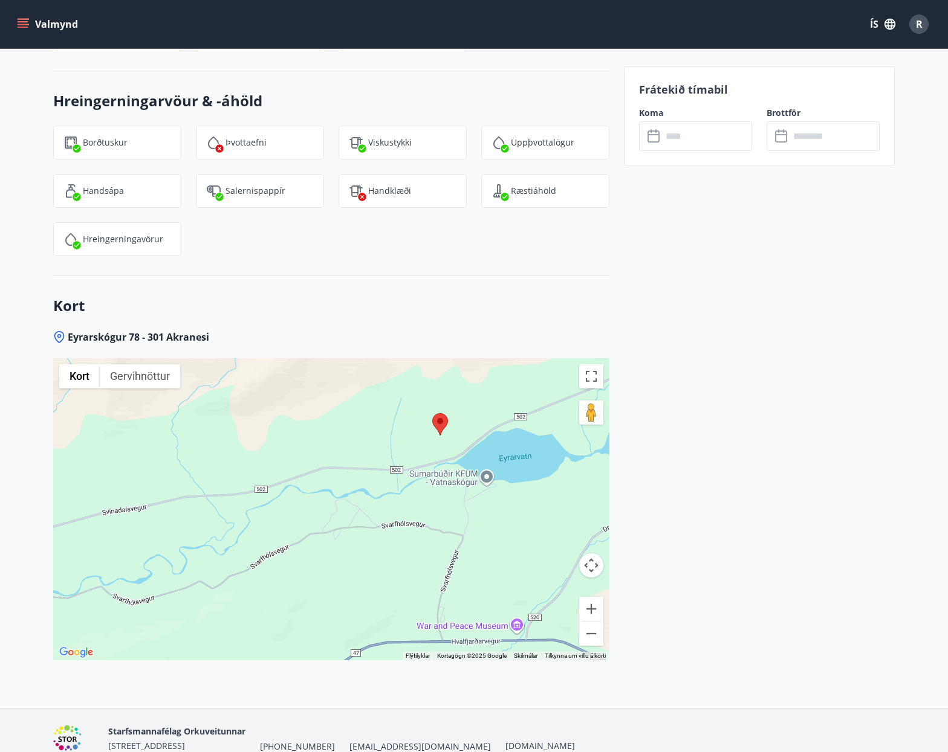
drag, startPoint x: 384, startPoint y: 546, endPoint x: 499, endPoint y: 458, distance: 145.3
click at [499, 458] on div at bounding box center [331, 509] width 556 height 302
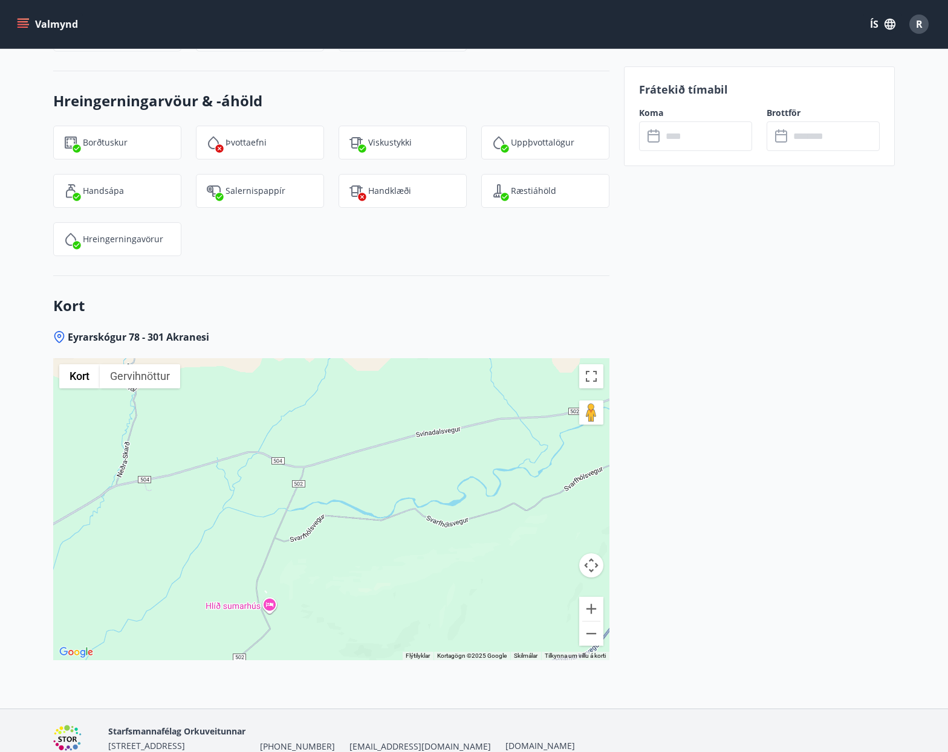
drag, startPoint x: 355, startPoint y: 436, endPoint x: 676, endPoint y: 361, distance: 328.9
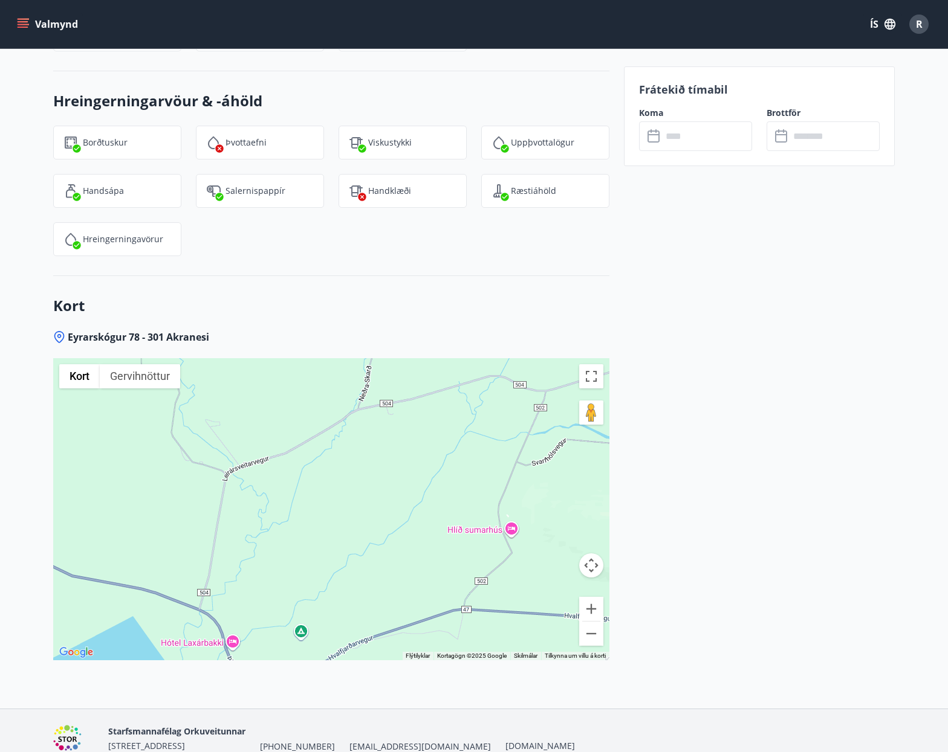
drag, startPoint x: 350, startPoint y: 493, endPoint x: 581, endPoint y: 418, distance: 242.7
click at [581, 418] on div at bounding box center [331, 509] width 556 height 302
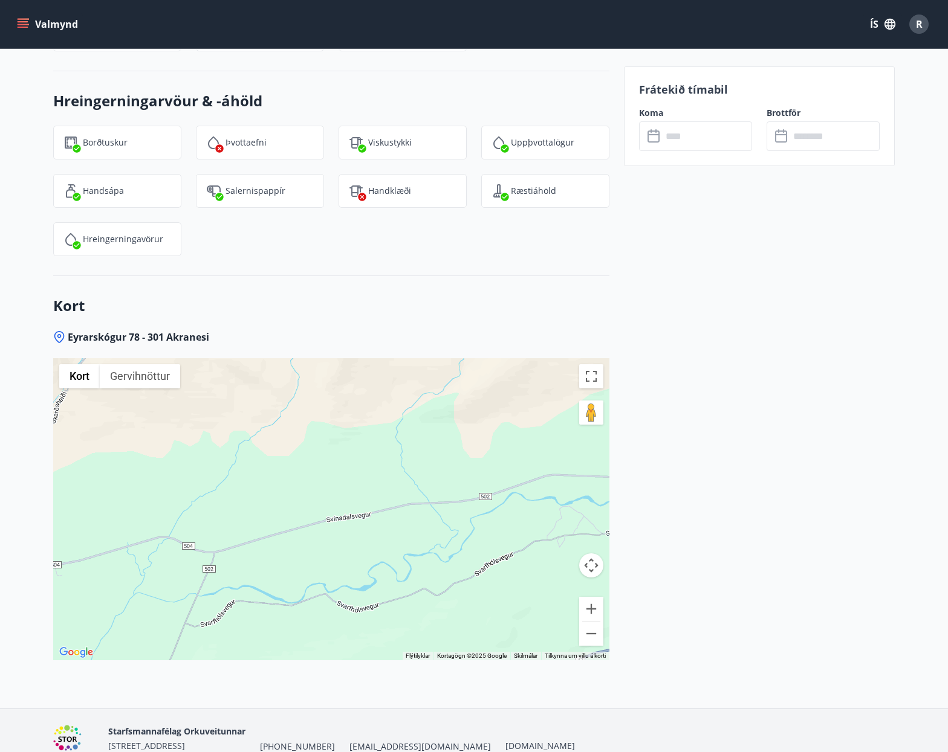
drag, startPoint x: 457, startPoint y: 409, endPoint x: 123, endPoint y: 572, distance: 371.9
click at [123, 572] on div at bounding box center [331, 509] width 556 height 302
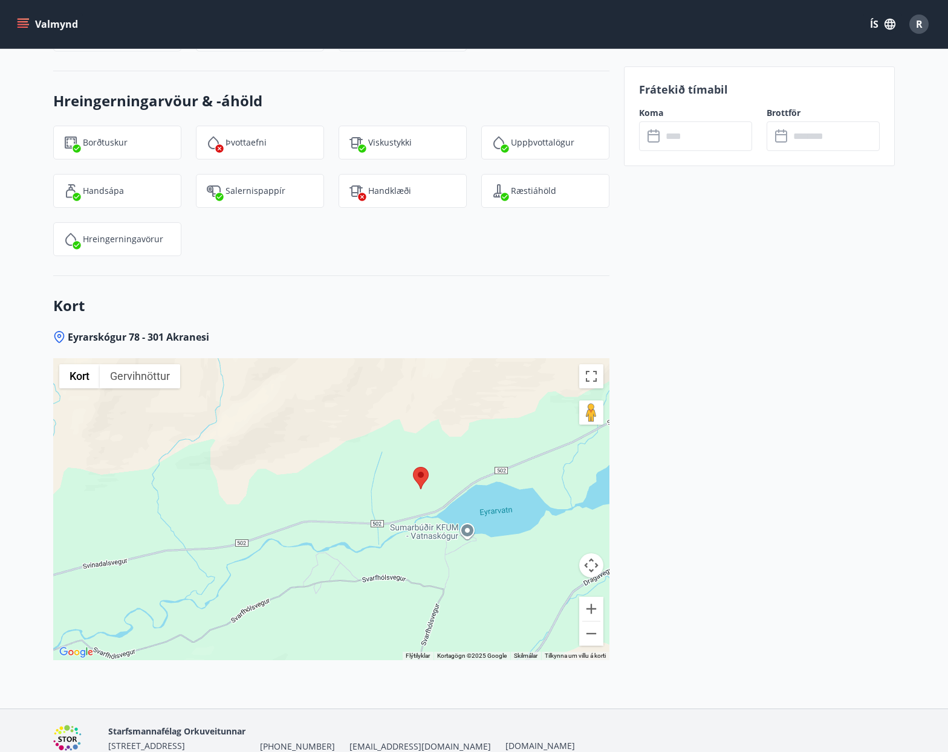
drag, startPoint x: 518, startPoint y: 483, endPoint x: 302, endPoint y: 509, distance: 217.4
click at [280, 529] on div at bounding box center [331, 509] width 556 height 302
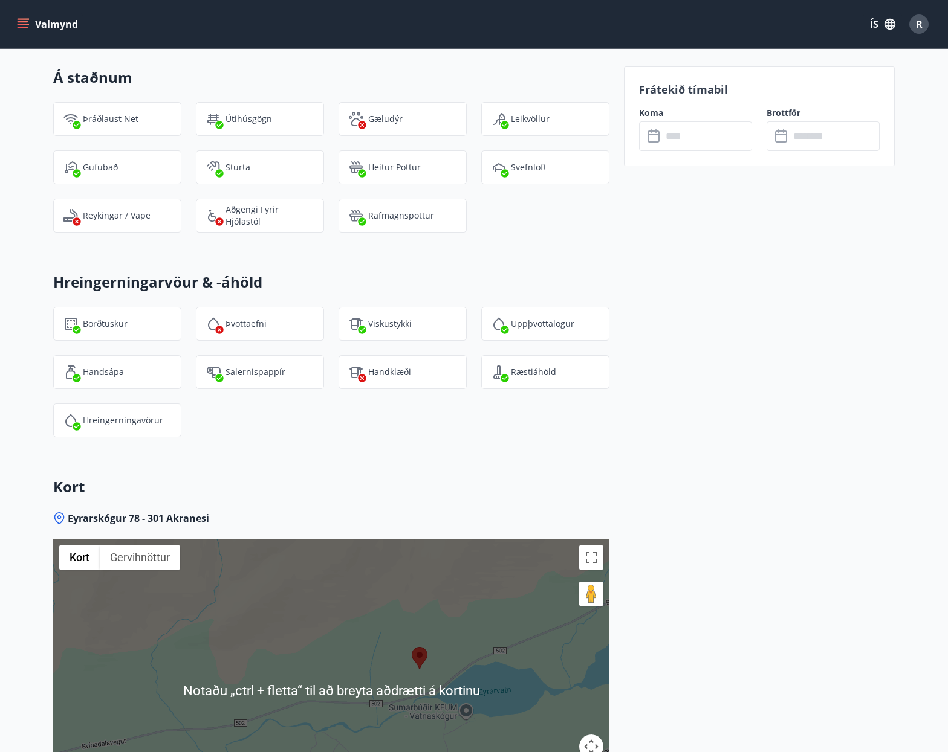
scroll to position [2646, 0]
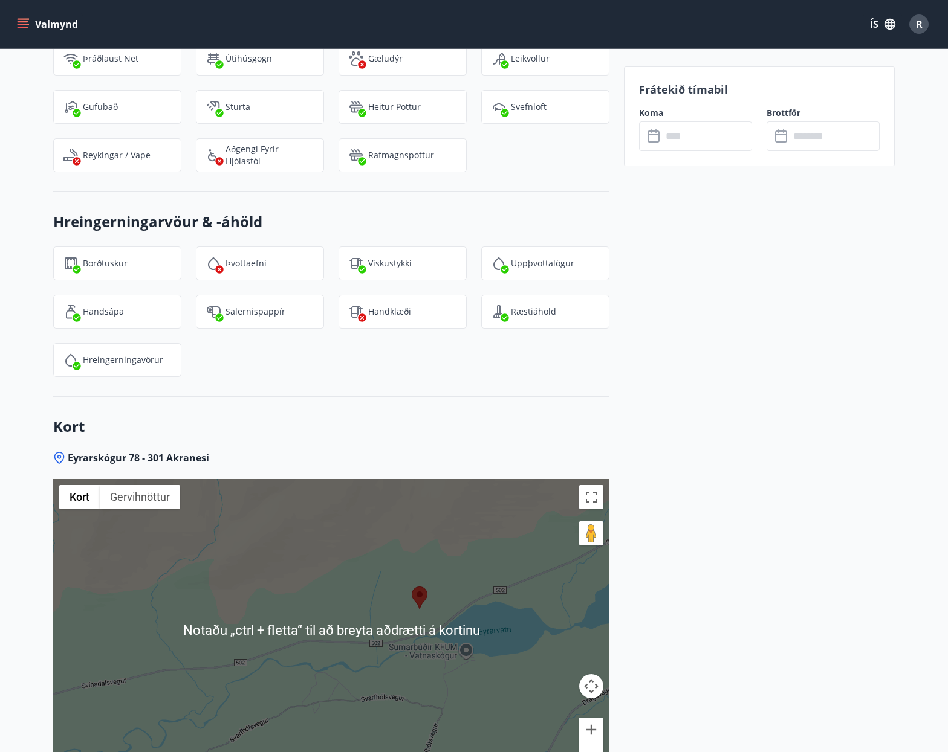
click at [499, 535] on div at bounding box center [331, 630] width 556 height 302
drag, startPoint x: 491, startPoint y: 644, endPoint x: 478, endPoint y: 593, distance: 53.1
click at [488, 638] on div at bounding box center [331, 630] width 556 height 302
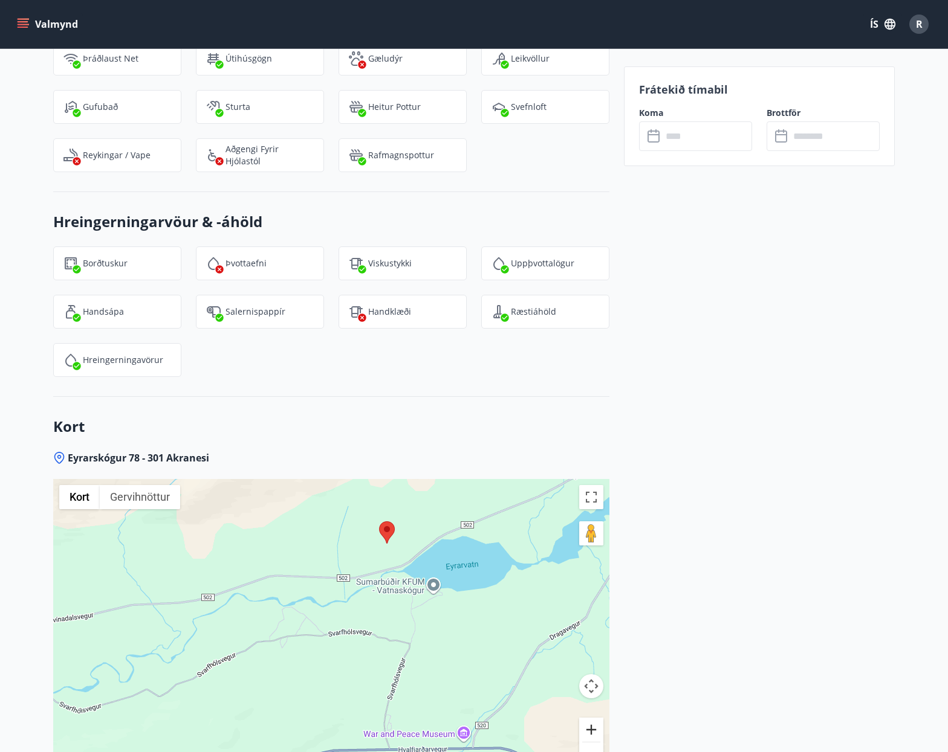
click at [593, 709] on button "Stækka" at bounding box center [591, 730] width 24 height 24
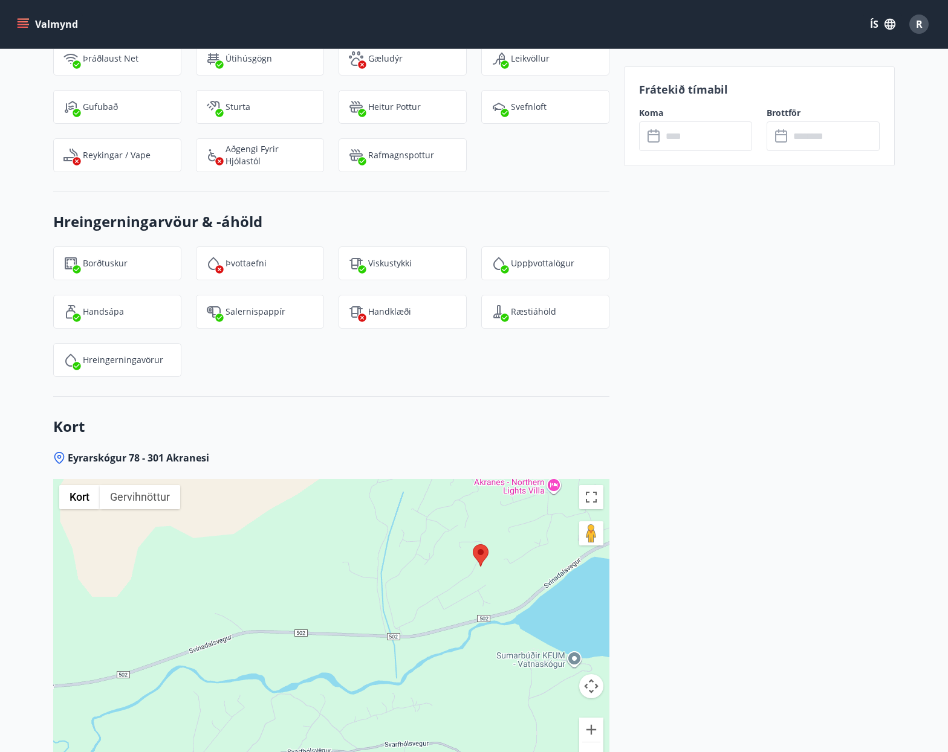
drag, startPoint x: 448, startPoint y: 587, endPoint x: 483, endPoint y: 668, distance: 88.6
click at [484, 676] on div at bounding box center [331, 630] width 556 height 302
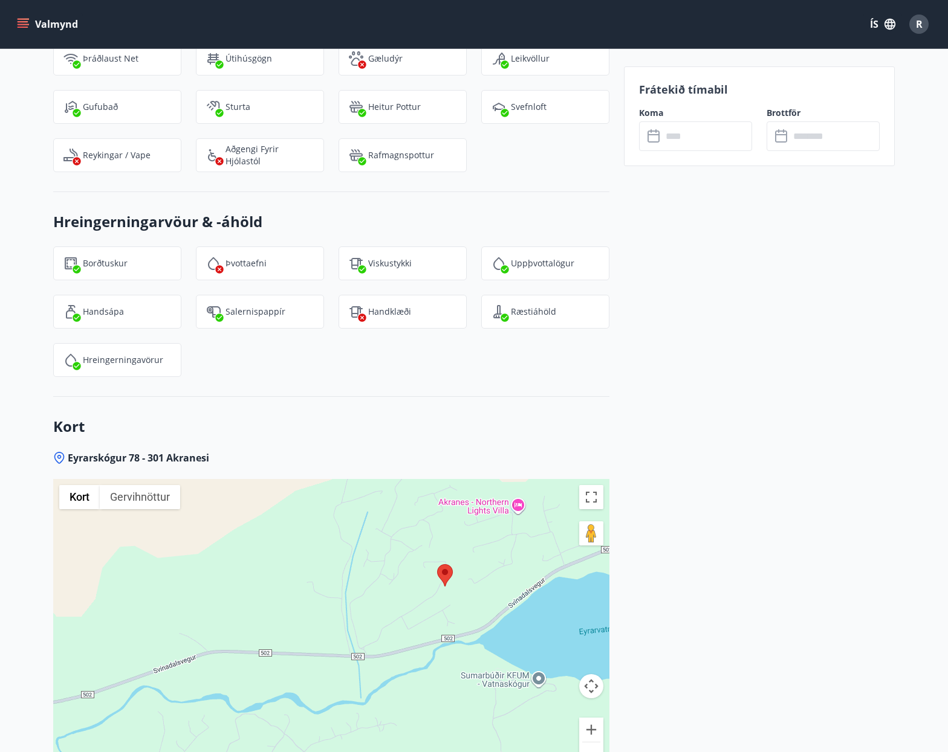
drag, startPoint x: 532, startPoint y: 503, endPoint x: 499, endPoint y: 529, distance: 42.2
click at [499, 529] on div at bounding box center [331, 630] width 556 height 302
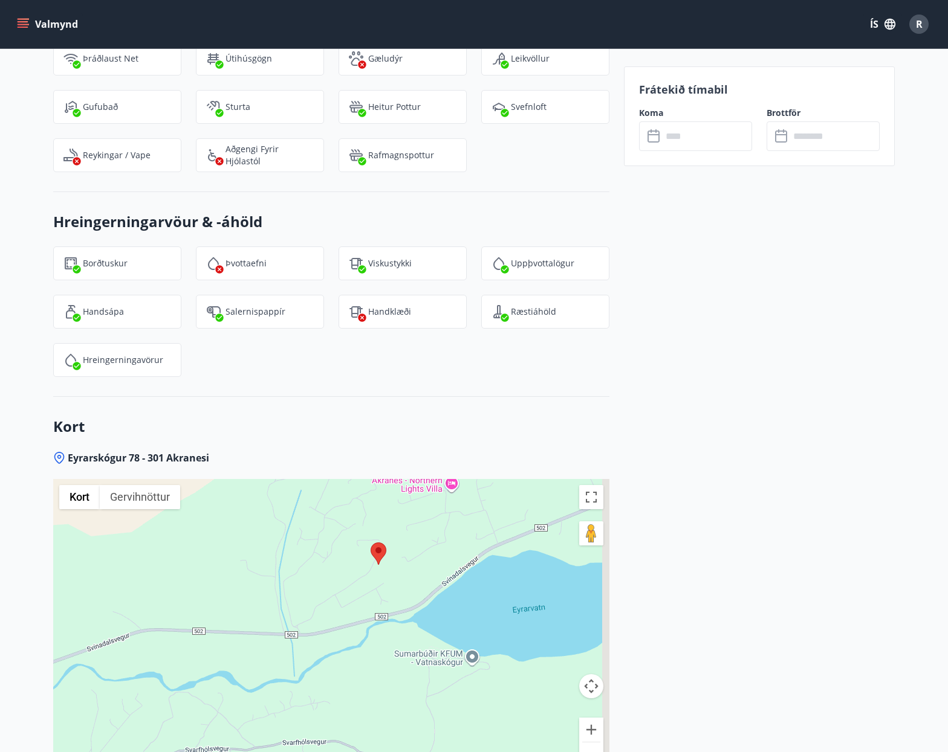
drag, startPoint x: 485, startPoint y: 641, endPoint x: 416, endPoint y: 618, distance: 73.2
click at [413, 616] on div at bounding box center [331, 630] width 556 height 302
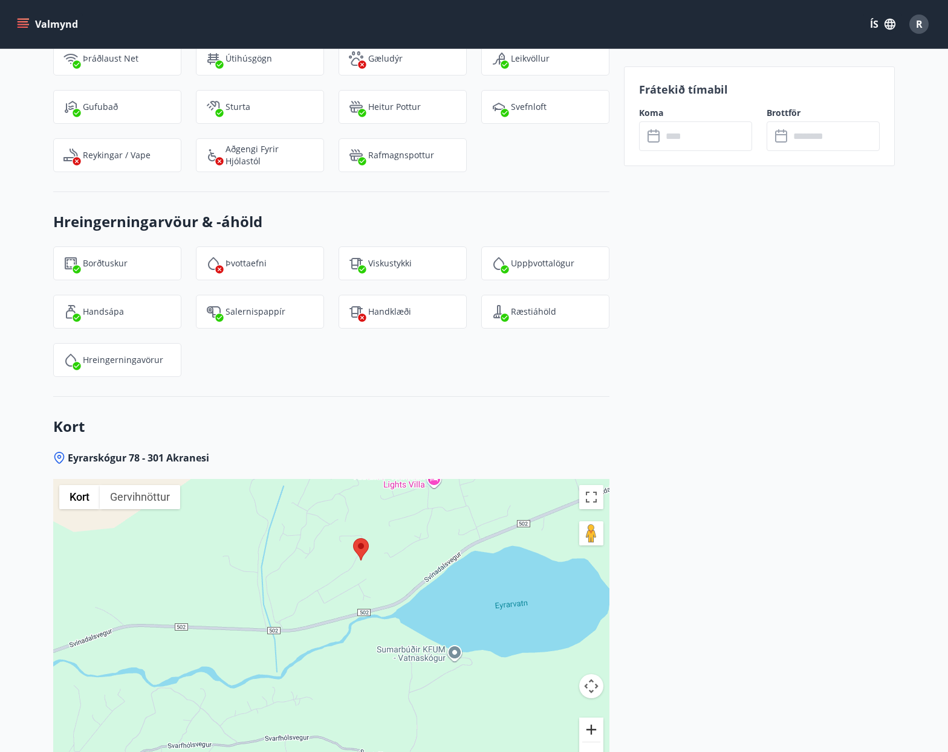
click at [592, 709] on button "Stækka" at bounding box center [591, 730] width 24 height 24
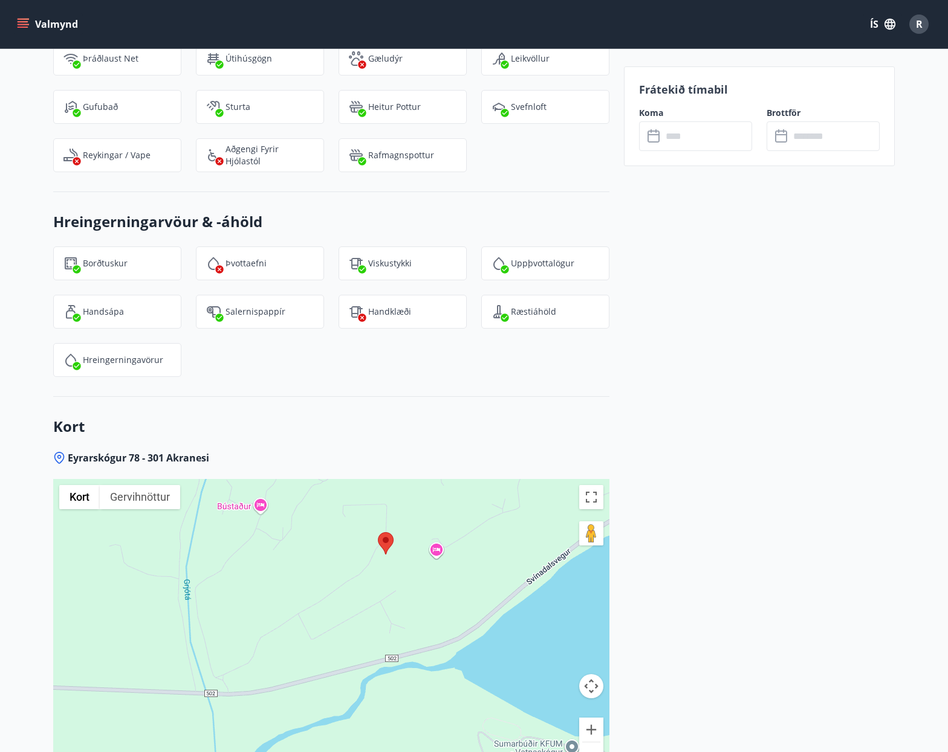
drag, startPoint x: 447, startPoint y: 494, endPoint x: 441, endPoint y: 558, distance: 63.7
click at [441, 558] on div at bounding box center [331, 630] width 556 height 302
click at [591, 709] on button "Stækka" at bounding box center [591, 730] width 24 height 24
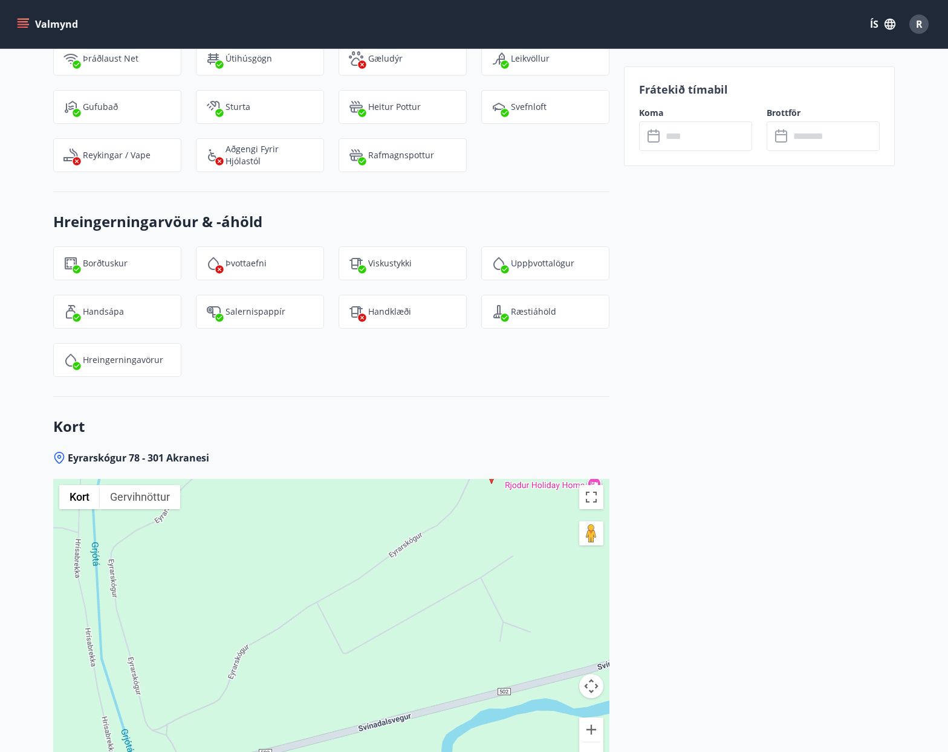
drag, startPoint x: 363, startPoint y: 590, endPoint x: 418, endPoint y: 593, distance: 55.7
click at [418, 593] on div at bounding box center [331, 630] width 556 height 302
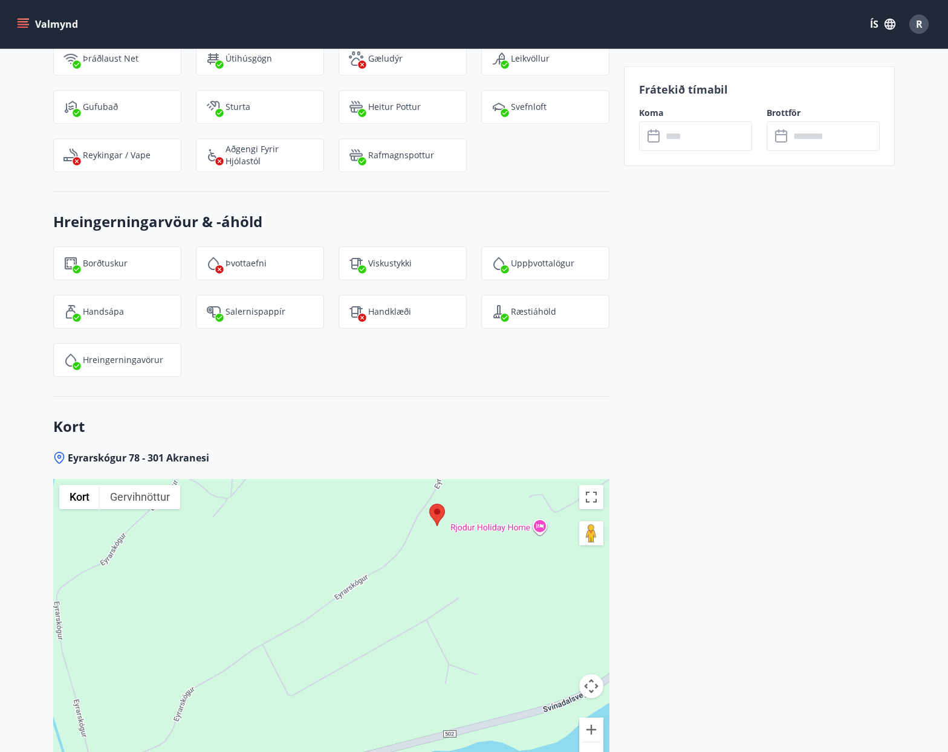
drag, startPoint x: 528, startPoint y: 521, endPoint x: 472, endPoint y: 564, distance: 70.2
click at [472, 564] on div at bounding box center [331, 630] width 556 height 302
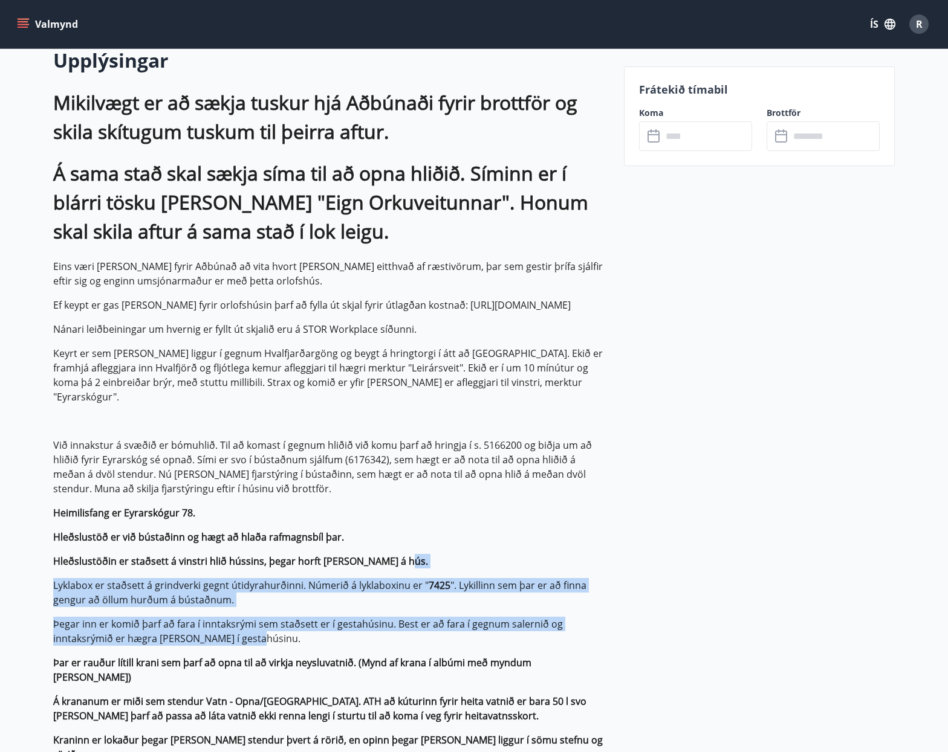
scroll to position [365, 0]
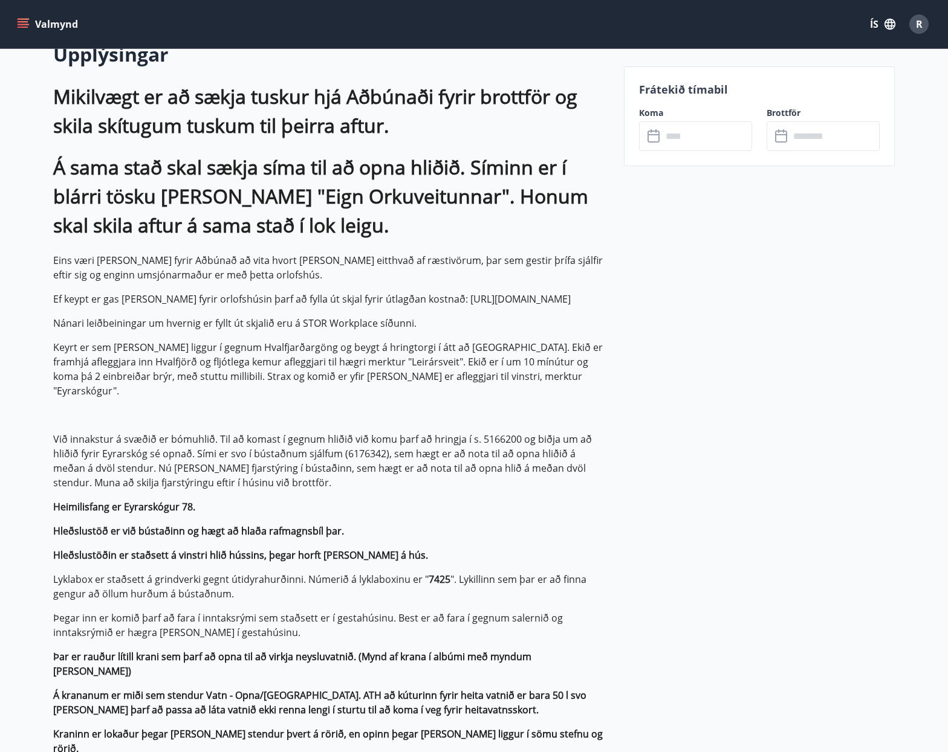
drag, startPoint x: 722, startPoint y: 613, endPoint x: 732, endPoint y: 380, distance: 233.5
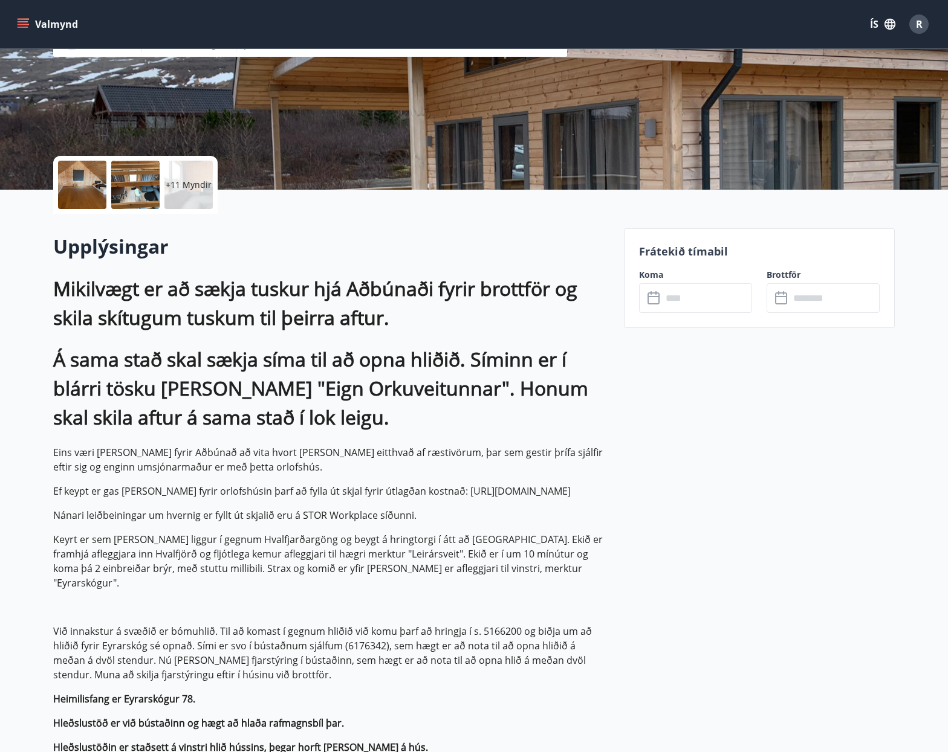
scroll to position [336, 0]
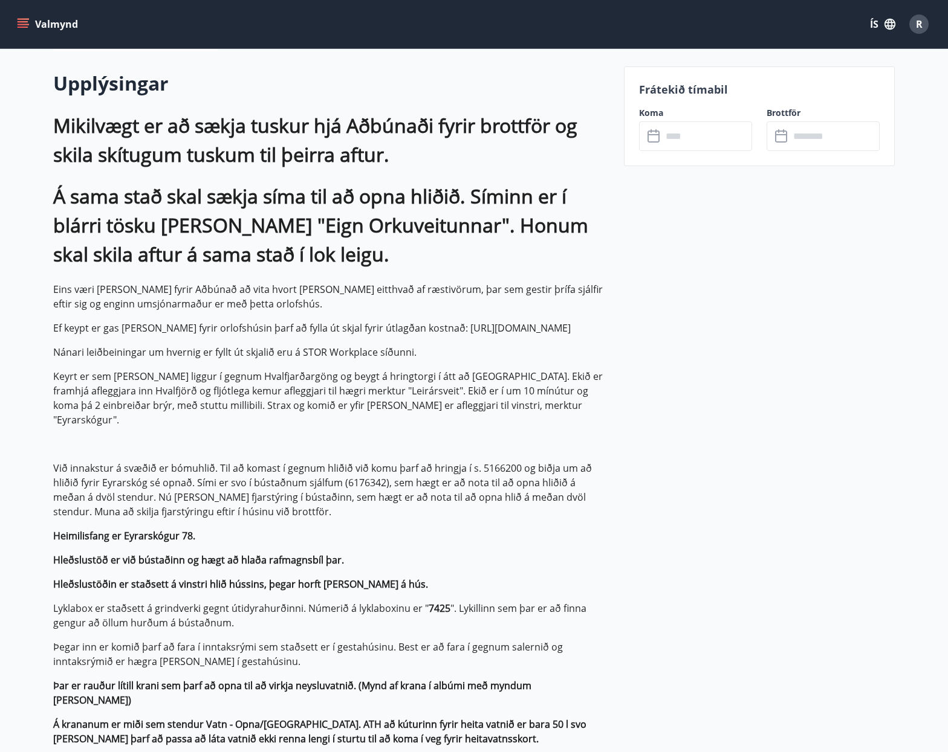
drag, startPoint x: 737, startPoint y: 561, endPoint x: 735, endPoint y: 539, distance: 22.4
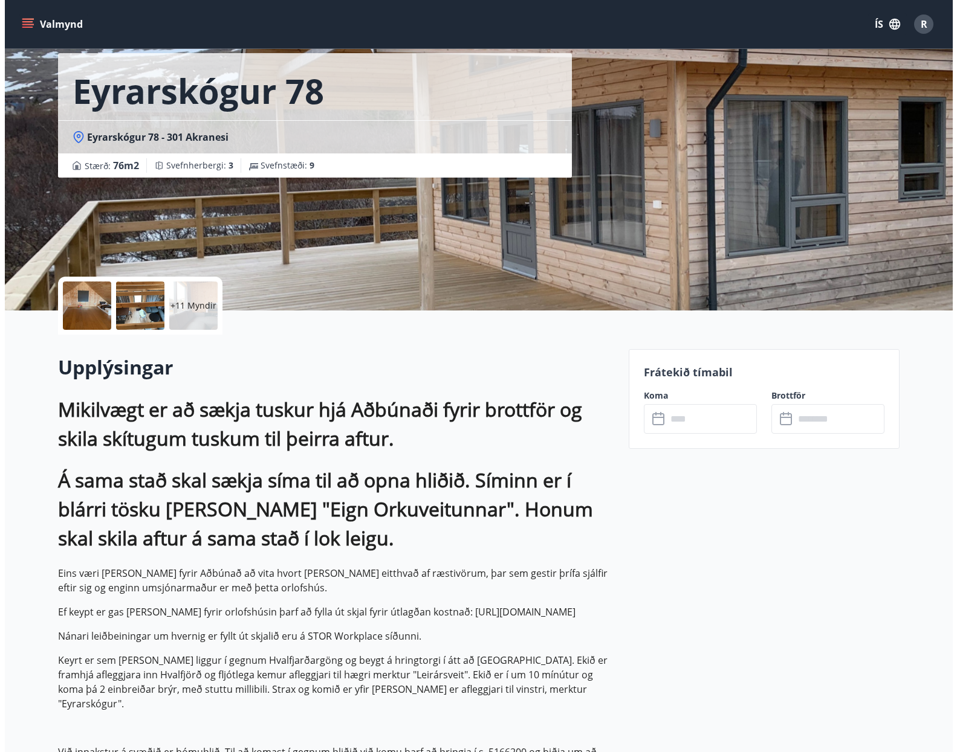
scroll to position [0, 0]
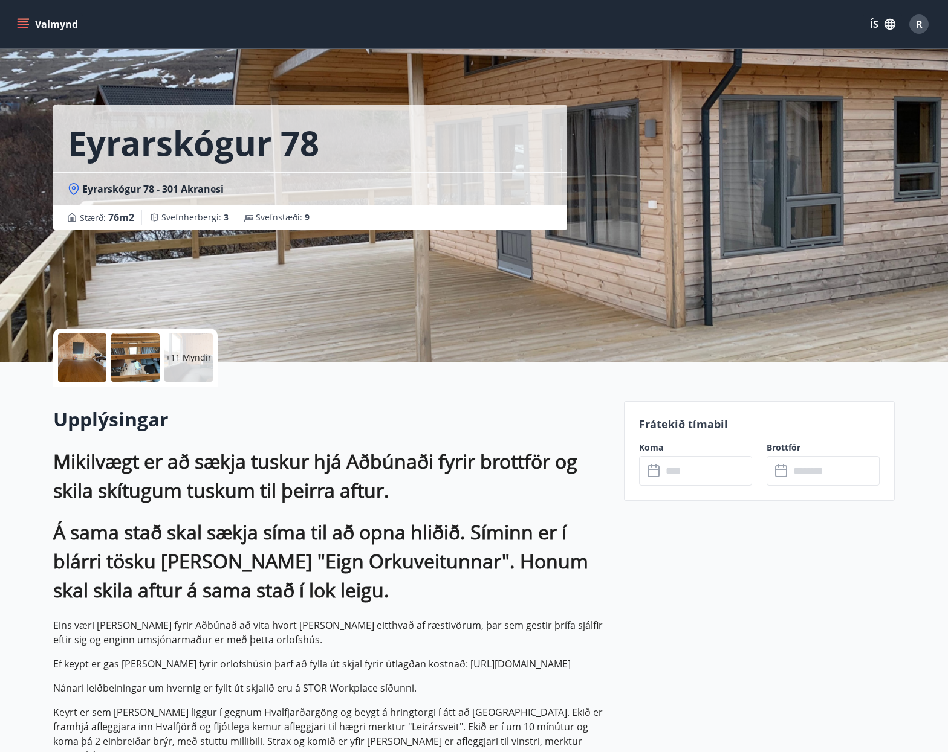
click at [190, 357] on p "+11 Myndir" at bounding box center [189, 358] width 46 height 12
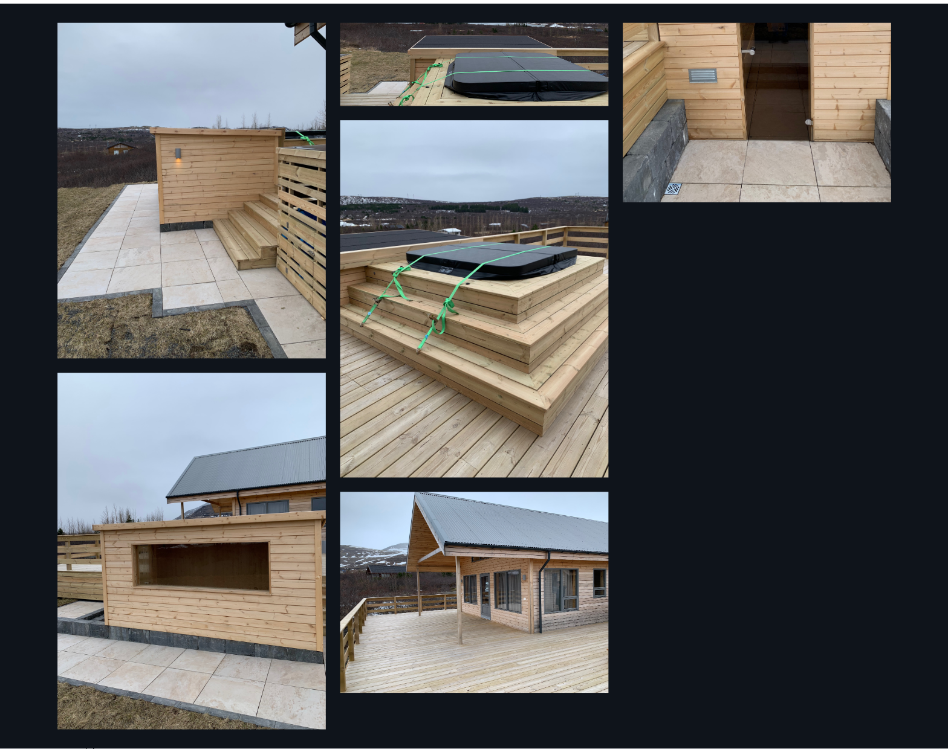
scroll to position [1260, 0]
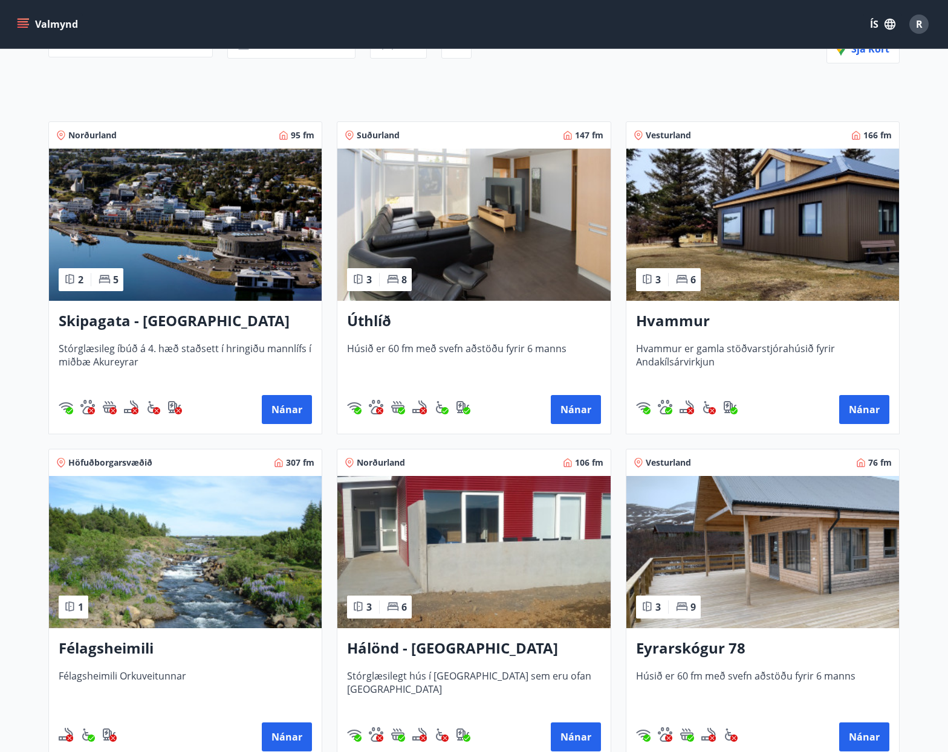
scroll to position [325, 0]
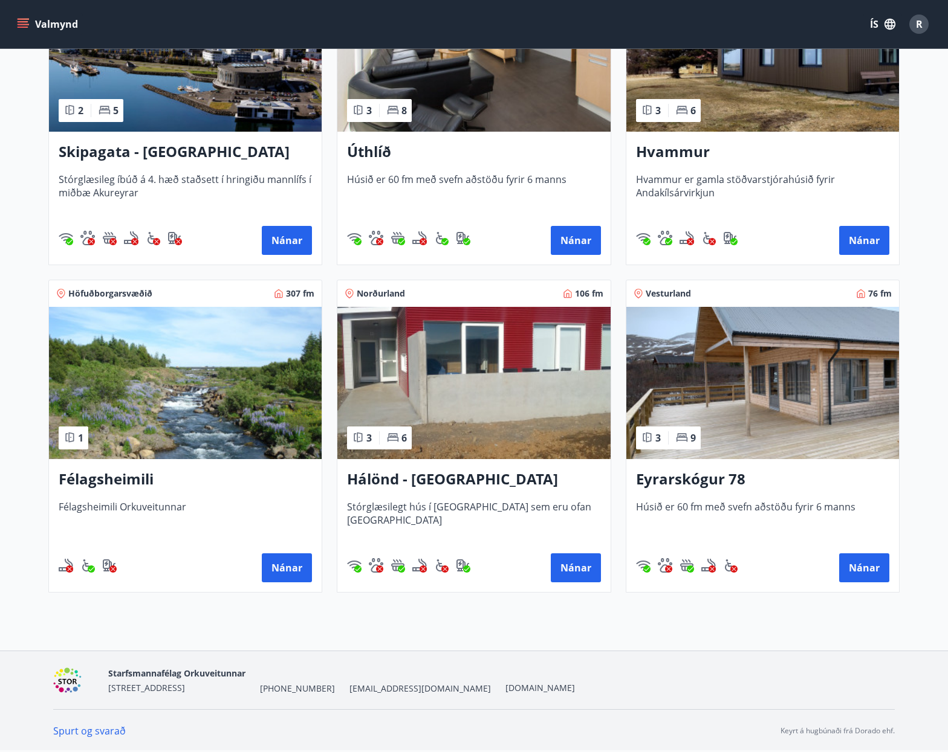
click at [717, 418] on img at bounding box center [762, 383] width 273 height 152
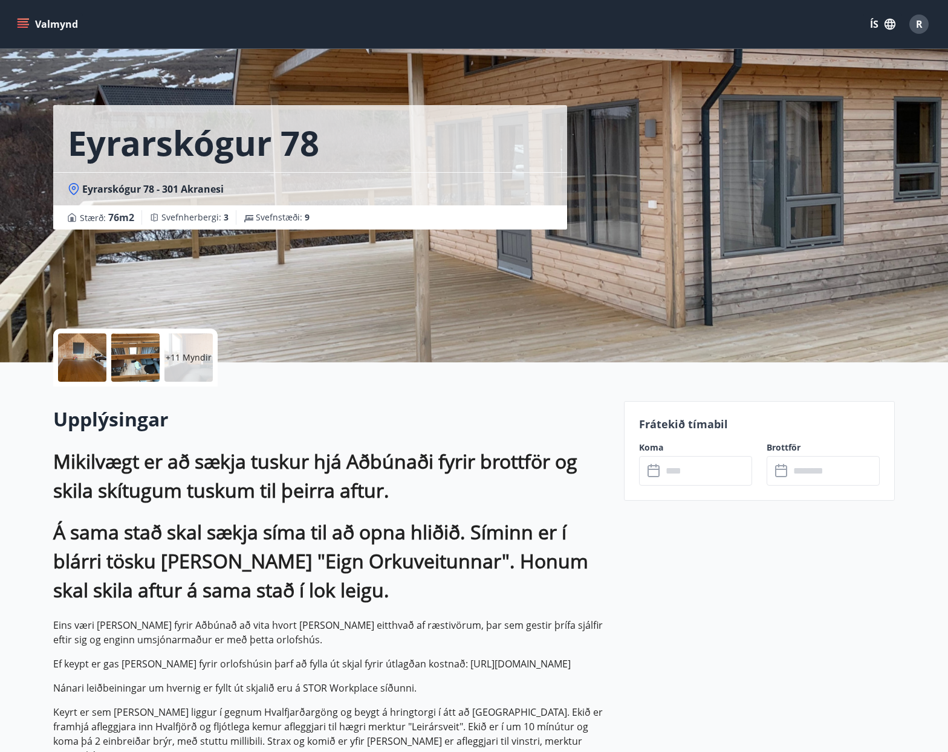
click at [132, 363] on div at bounding box center [135, 358] width 48 height 48
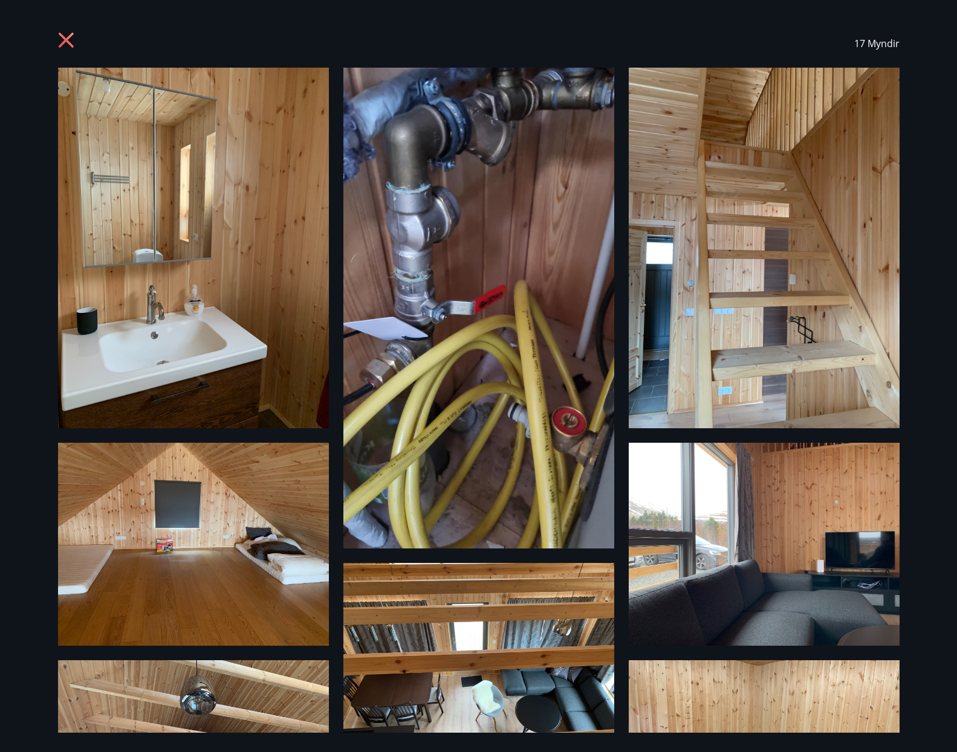
click at [59, 34] on icon at bounding box center [65, 40] width 15 height 15
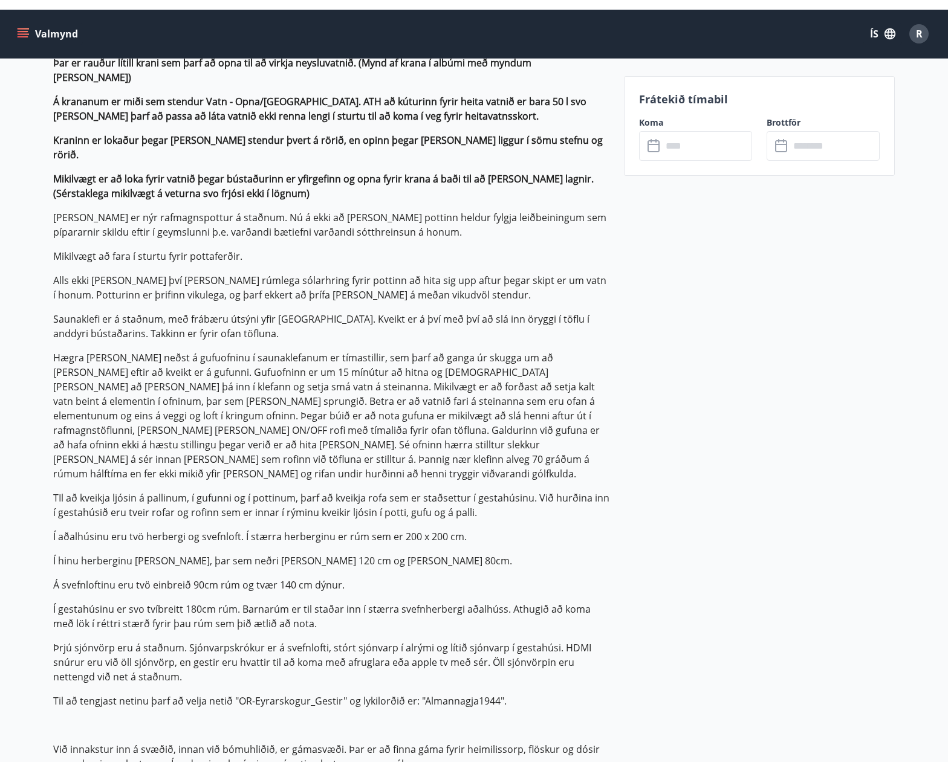
scroll to position [943, 0]
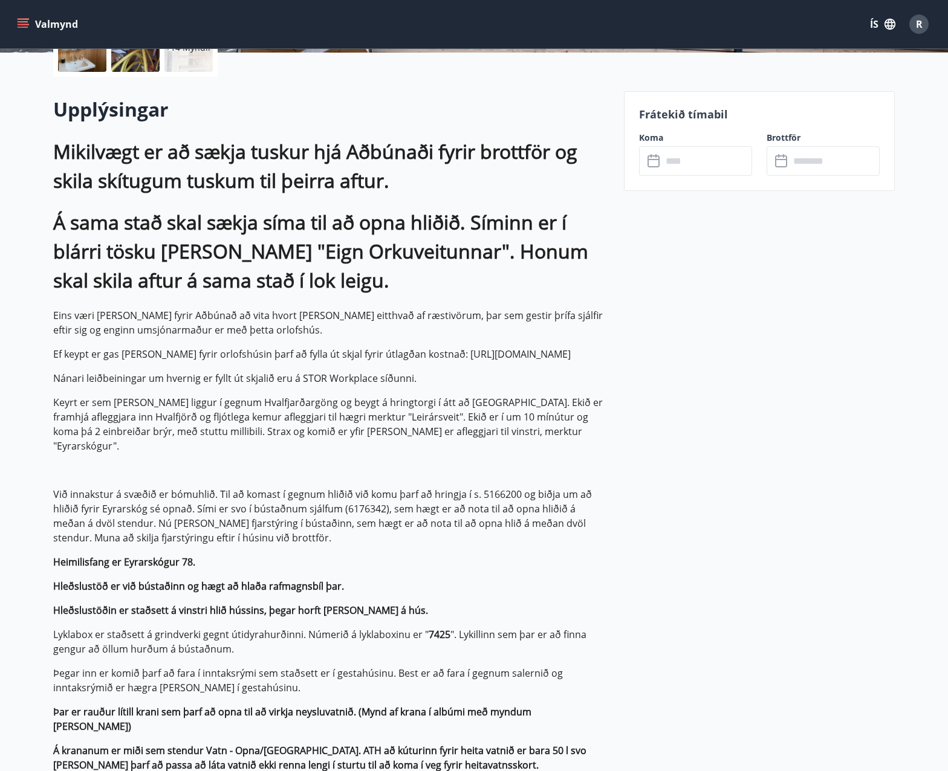
scroll to position [338, 0]
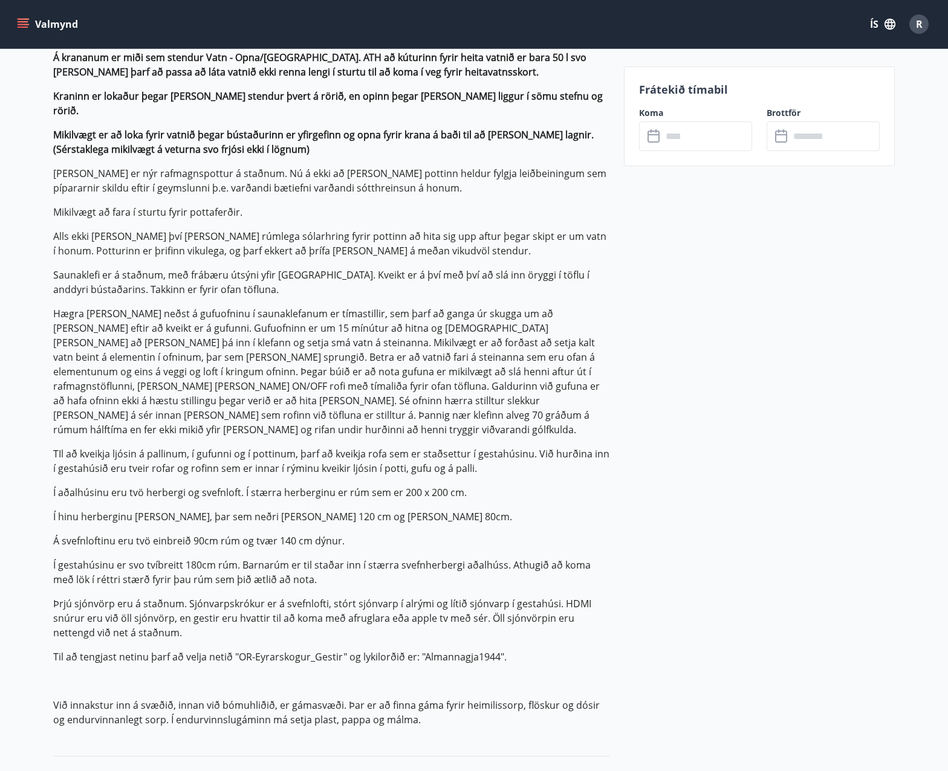
scroll to position [1026, 0]
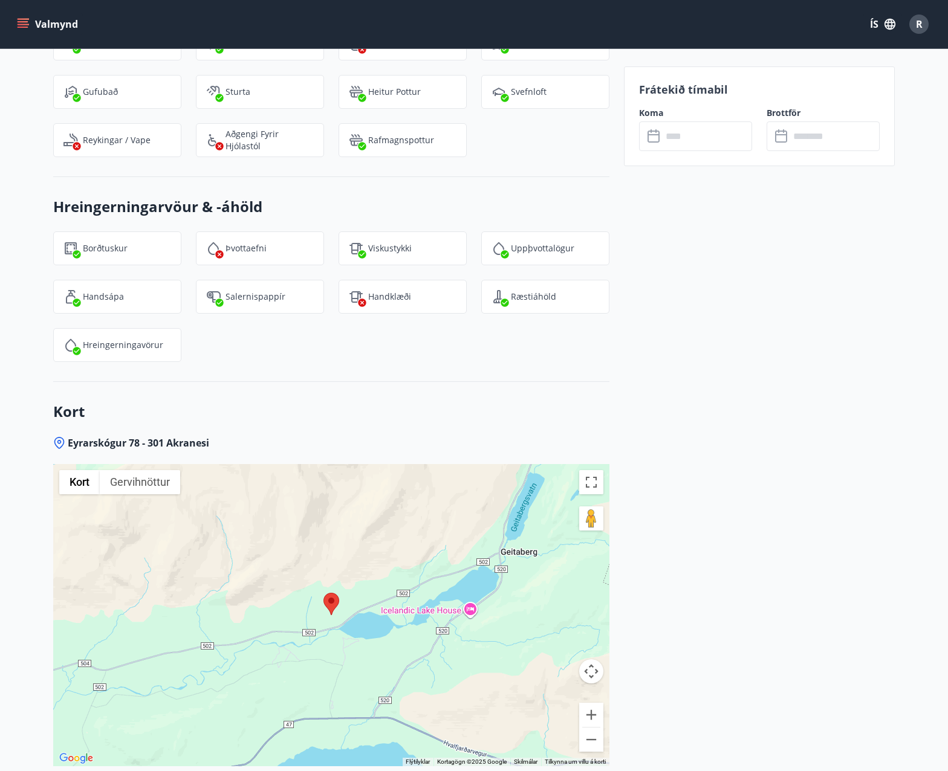
scroll to position [2707, 0]
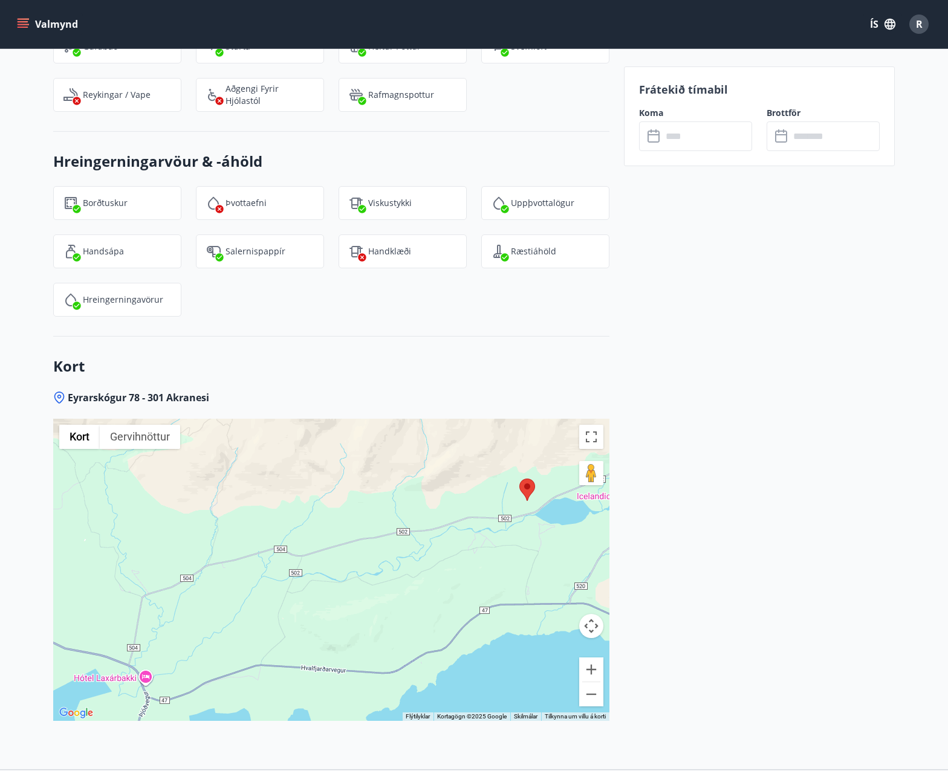
drag, startPoint x: 343, startPoint y: 543, endPoint x: 540, endPoint y: 473, distance: 208.9
click at [540, 473] on div at bounding box center [331, 570] width 556 height 302
click at [916, 18] on span "R" at bounding box center [919, 24] width 7 height 13
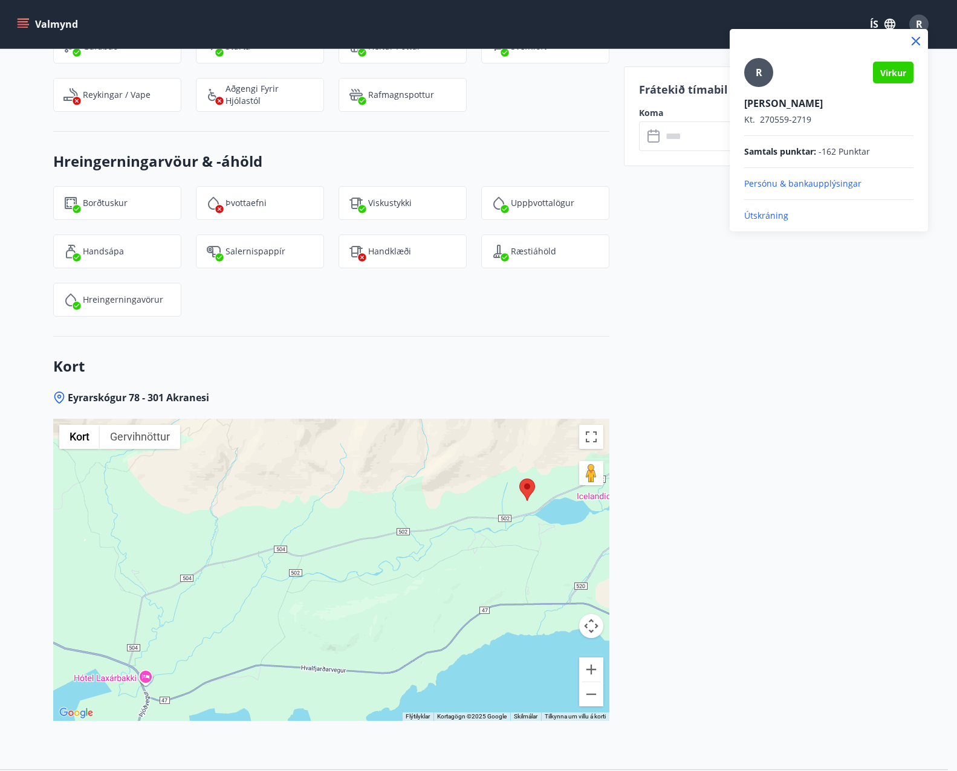
click at [761, 212] on p "Útskráning" at bounding box center [828, 216] width 169 height 12
